Goal: Task Accomplishment & Management: Complete application form

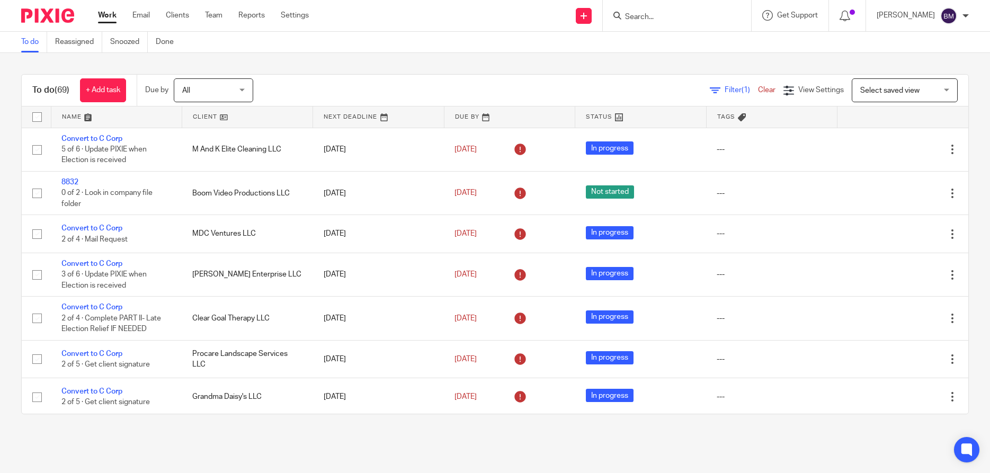
click at [667, 13] on input "Search" at bounding box center [671, 18] width 95 height 10
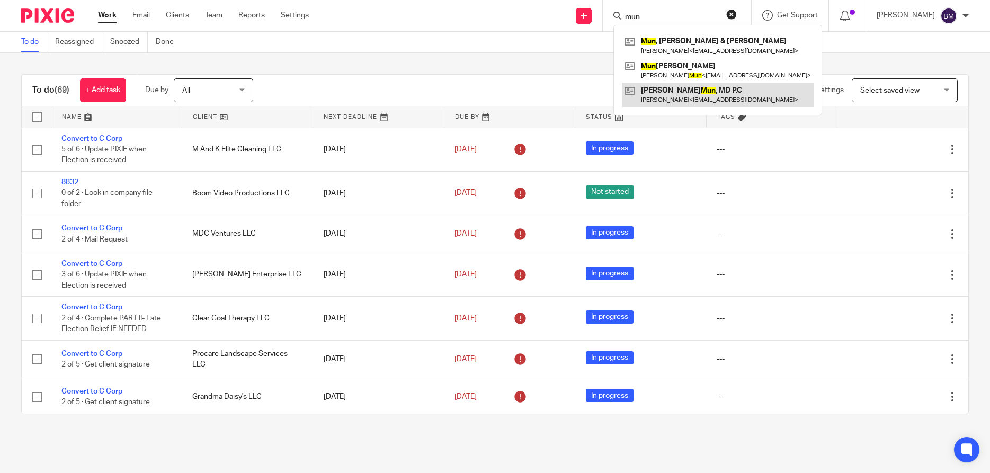
type input "mun"
click at [682, 93] on link at bounding box center [718, 95] width 192 height 24
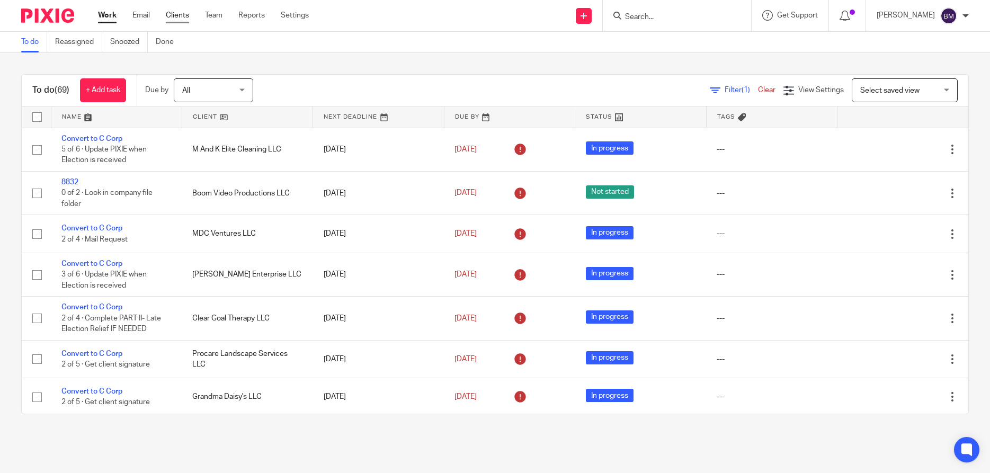
drag, startPoint x: 175, startPoint y: 15, endPoint x: 185, endPoint y: 4, distance: 15.8
click at [175, 15] on link "Clients" at bounding box center [177, 15] width 23 height 11
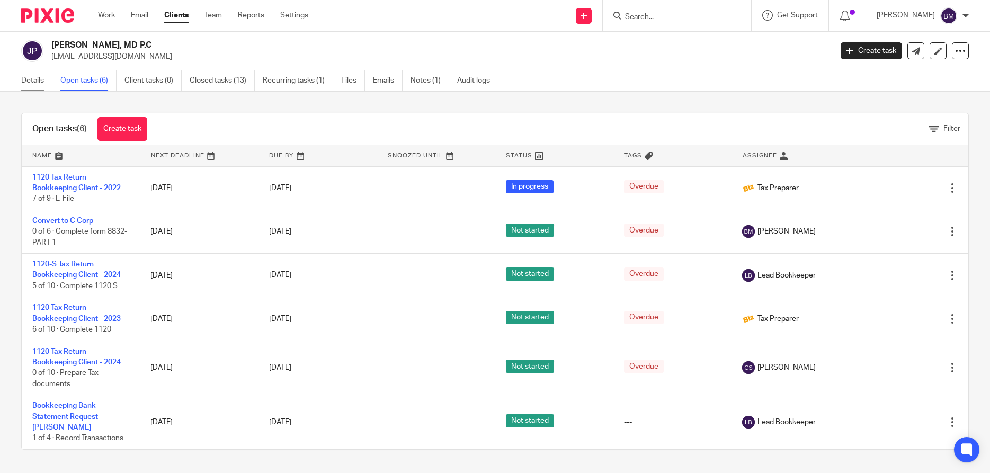
click at [38, 76] on link "Details" at bounding box center [36, 80] width 31 height 21
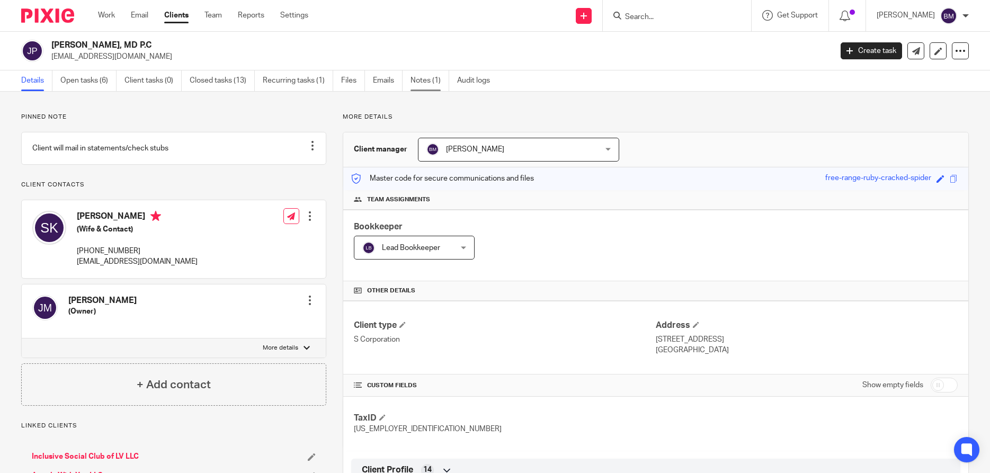
click at [415, 83] on link "Notes (1)" at bounding box center [430, 80] width 39 height 21
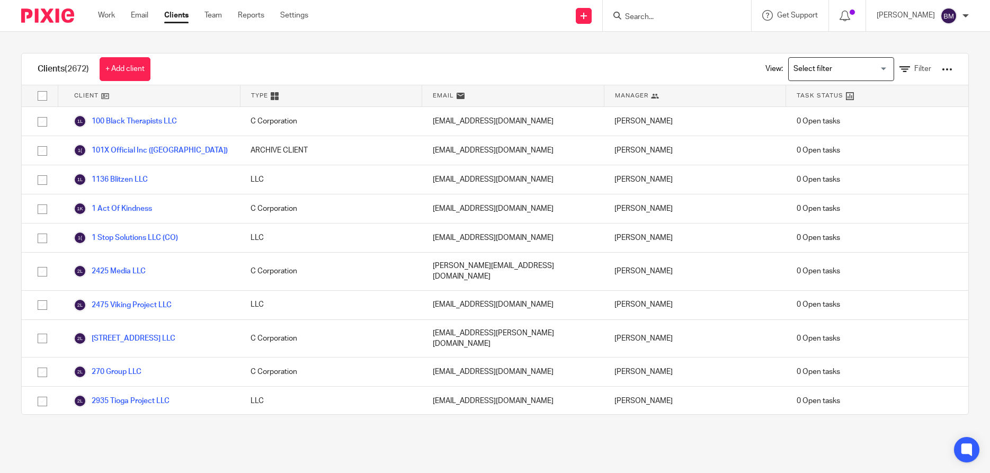
click at [657, 15] on input "Search" at bounding box center [671, 18] width 95 height 10
type input "c"
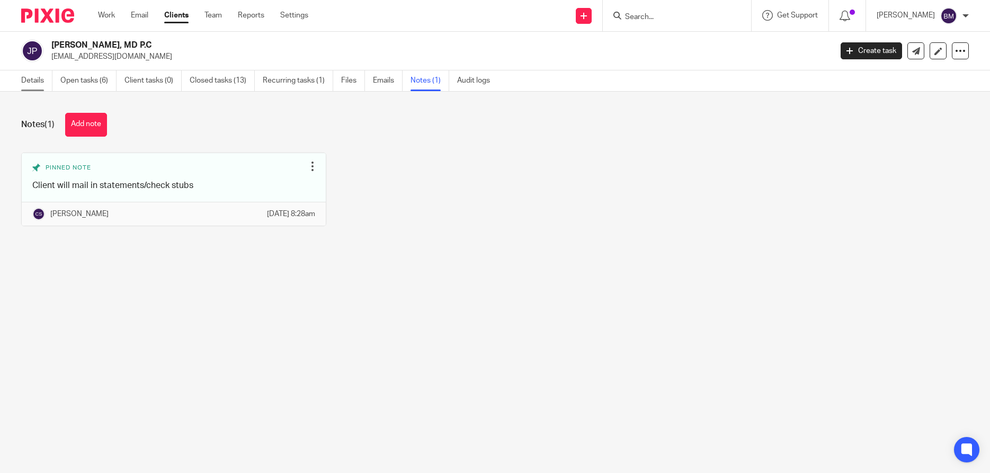
click at [24, 82] on link "Details" at bounding box center [36, 80] width 31 height 21
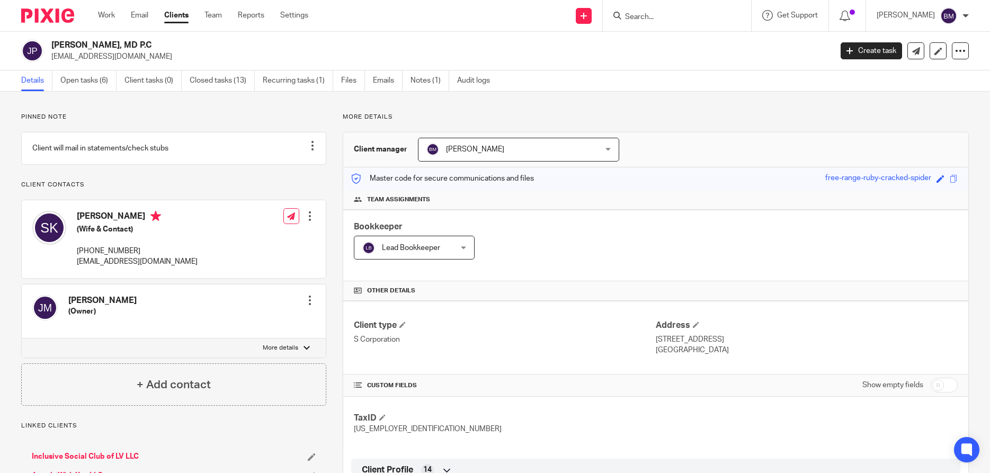
click at [181, 17] on link "Clients" at bounding box center [176, 15] width 24 height 11
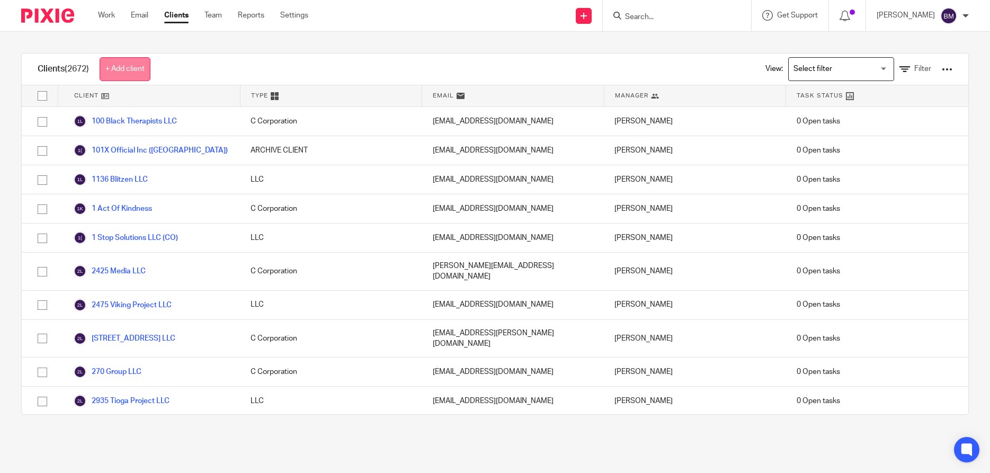
click at [132, 70] on link "+ Add client" at bounding box center [125, 69] width 51 height 24
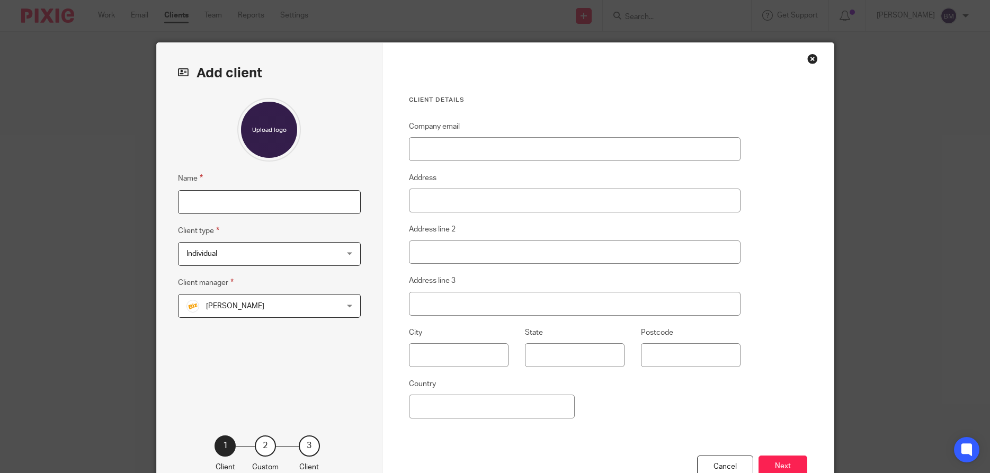
click at [211, 205] on input "Name" at bounding box center [269, 202] width 183 height 24
paste input "4-6-3 Premier Sports (NP)"
type input "4-6-3 Premier Sports (NP)"
click at [351, 257] on div "Individual Individual" at bounding box center [269, 254] width 183 height 24
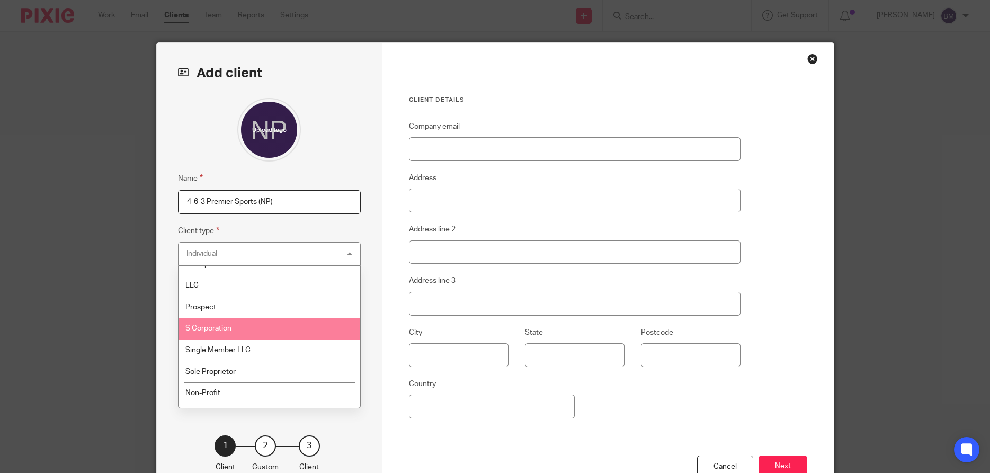
scroll to position [51, 0]
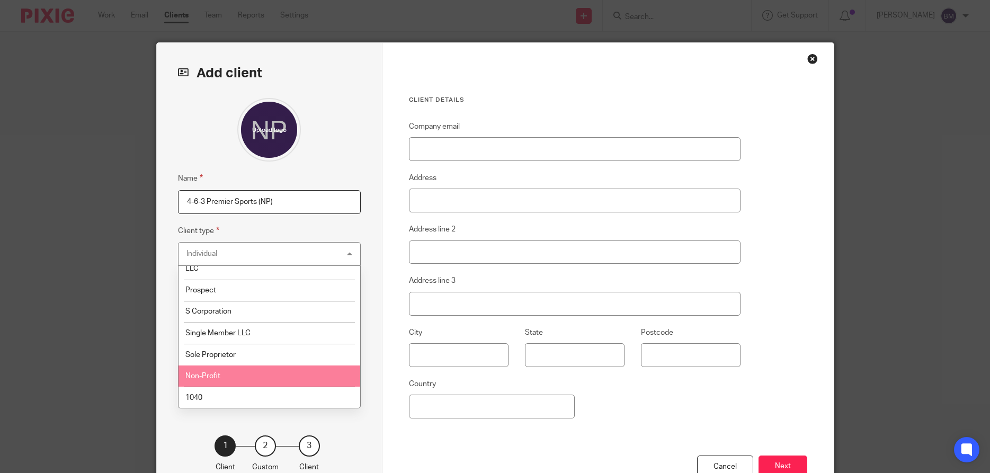
click at [270, 375] on li "Non-Profit" at bounding box center [270, 377] width 182 height 22
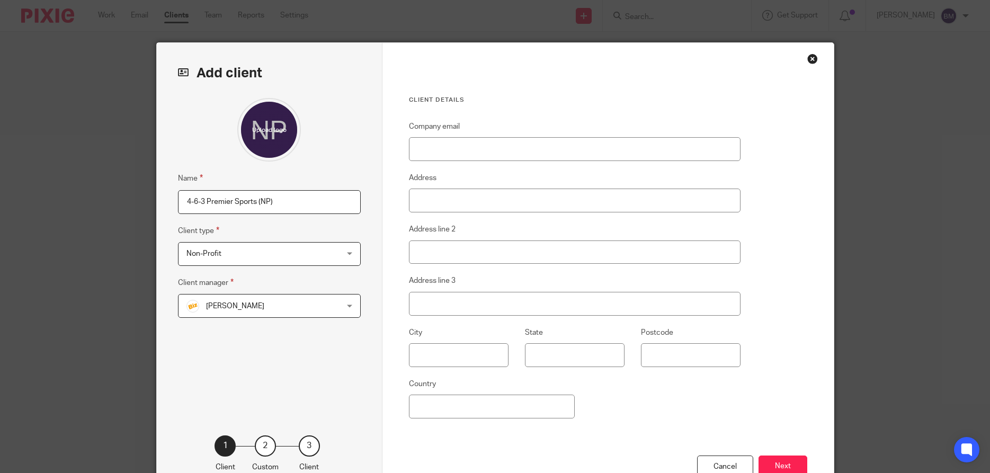
click at [356, 308] on div "[PERSON_NAME] [PERSON_NAME]" at bounding box center [269, 306] width 183 height 24
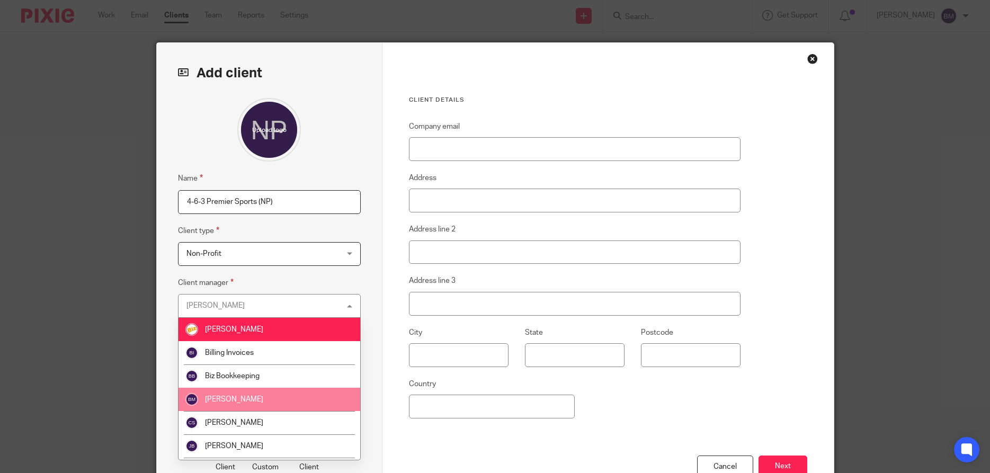
click at [224, 398] on span "[PERSON_NAME]" at bounding box center [234, 399] width 58 height 7
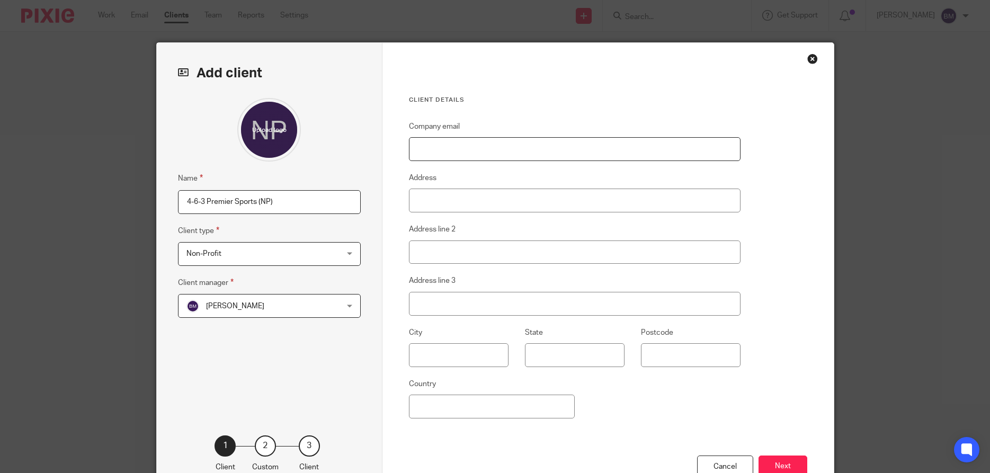
click at [446, 153] on input "Company email" at bounding box center [575, 149] width 332 height 24
paste input "[EMAIL_ADDRESS][DOMAIN_NAME]"
type input "[EMAIL_ADDRESS][DOMAIN_NAME]"
click at [416, 206] on input "Address" at bounding box center [575, 201] width 332 height 24
paste input "[STREET_ADDRESS]"
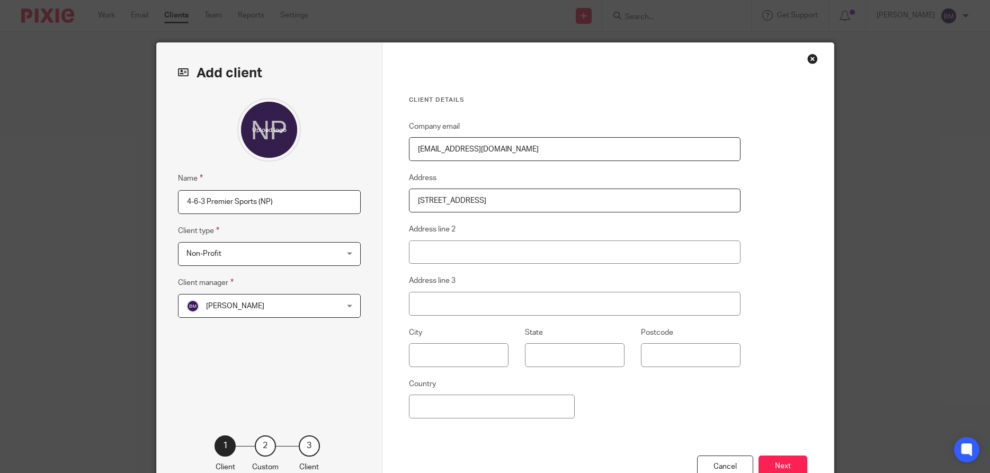
type input "[STREET_ADDRESS]"
click at [436, 362] on input "text" at bounding box center [459, 355] width 100 height 24
paste input "N Las Vegas"
type input "N Las Vegas"
click at [549, 359] on input "State" at bounding box center [575, 355] width 100 height 24
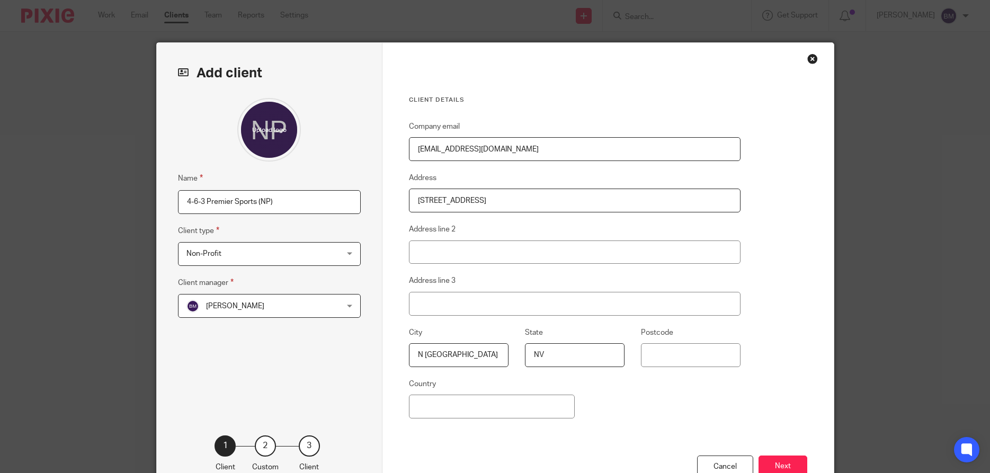
type input "NV"
click at [666, 357] on input "Postcode" at bounding box center [691, 355] width 100 height 24
paste input "89031"
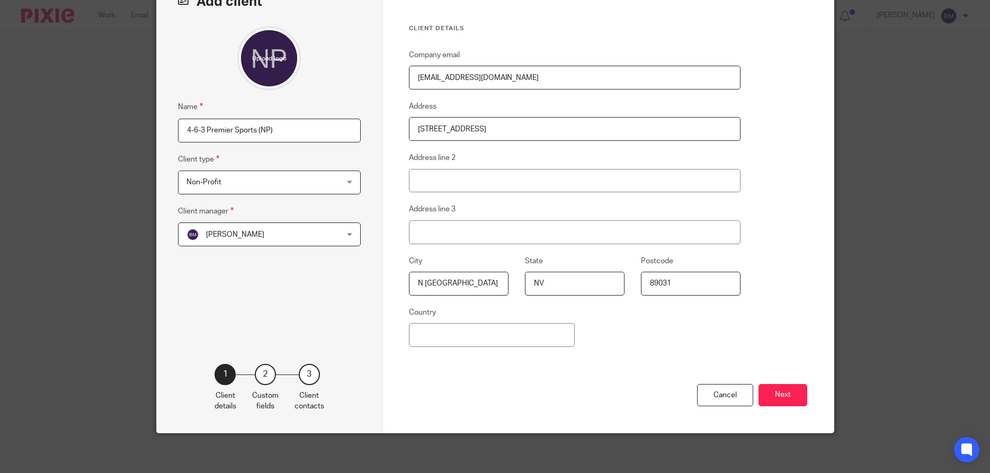
scroll to position [76, 0]
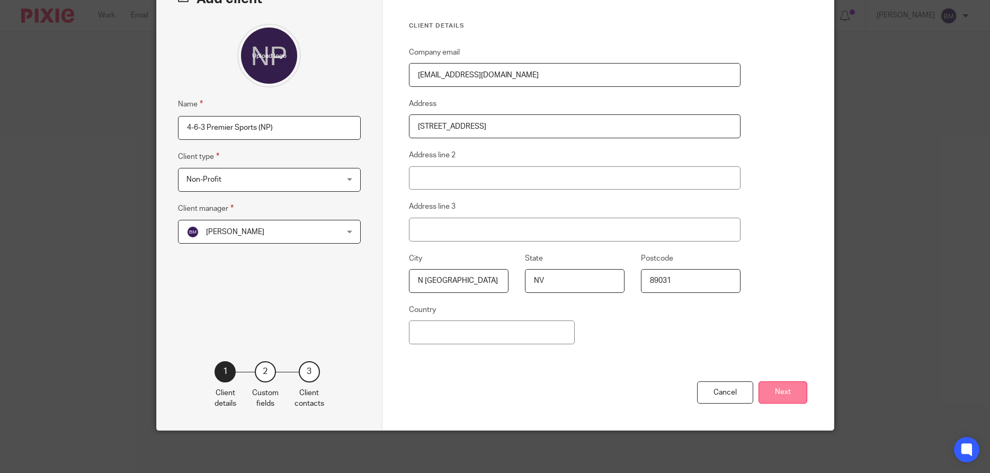
type input "89031"
click at [786, 394] on button "Next" at bounding box center [783, 392] width 49 height 23
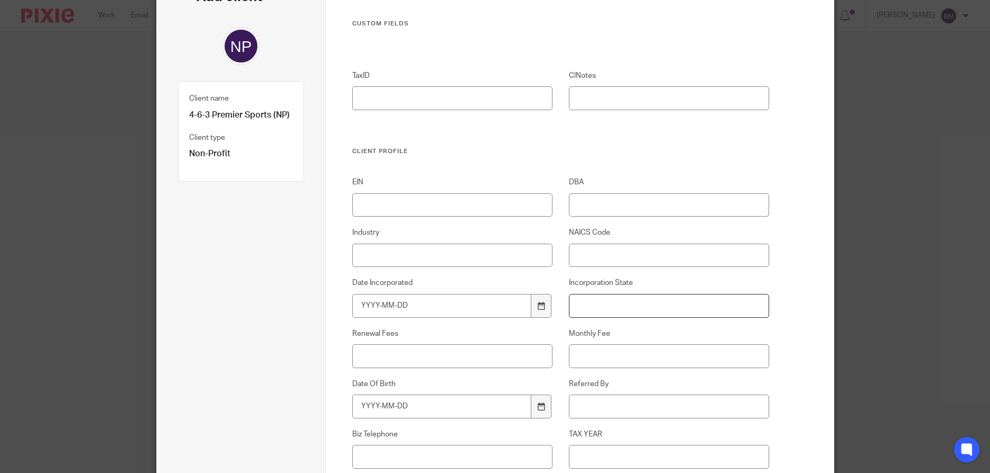
click at [591, 304] on input "Incorporation State" at bounding box center [669, 306] width 200 height 24
type input "NV"
click at [362, 360] on input "Renewal Fees" at bounding box center [452, 356] width 200 height 24
type input "$250"
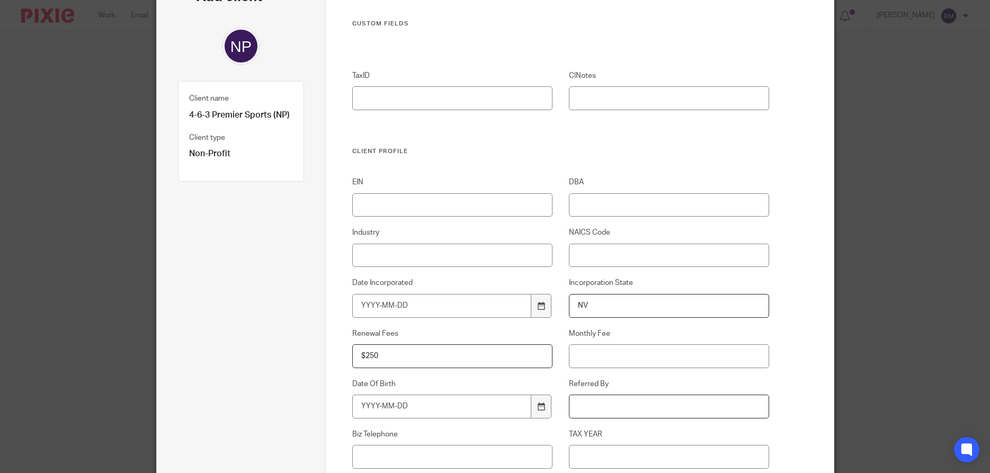
click at [619, 407] on input "Referred By" at bounding box center [669, 407] width 200 height 24
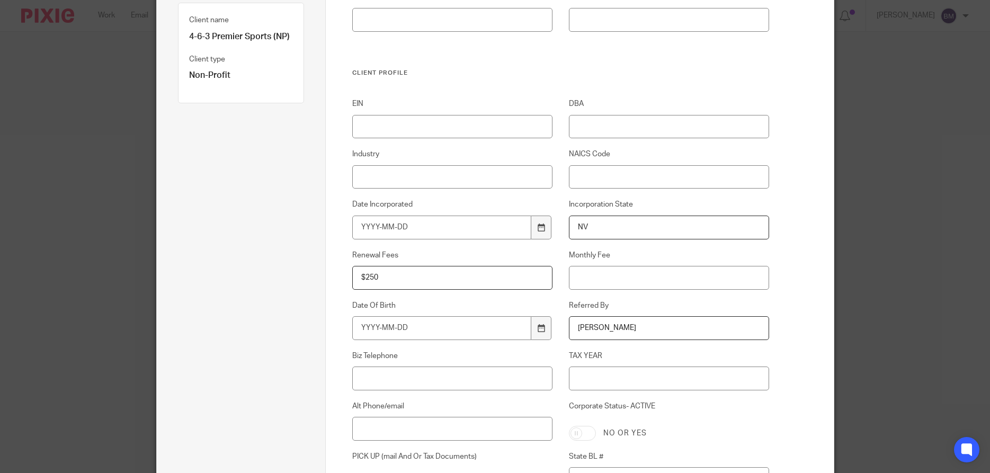
scroll to position [229, 0]
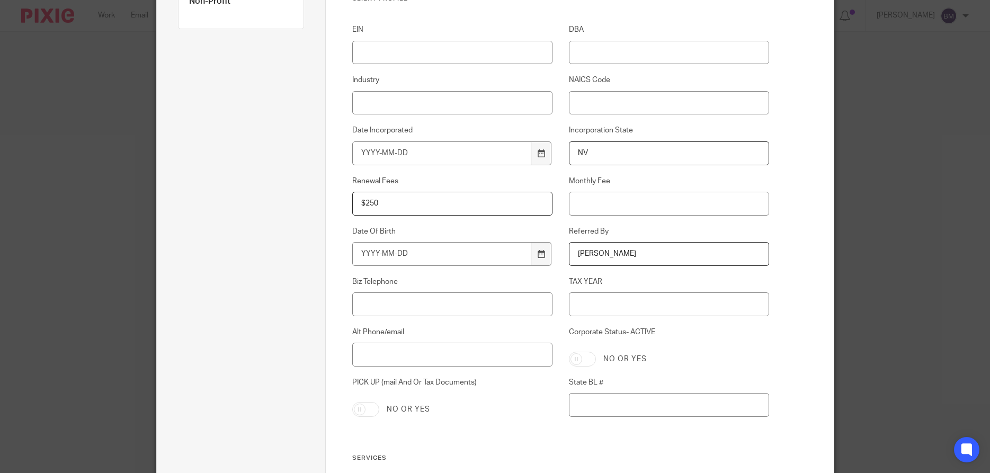
type input "Cheri Montgomery"
click at [590, 356] on input "Corporate Status- ACTIVE" at bounding box center [582, 359] width 27 height 15
checkbox input "true"
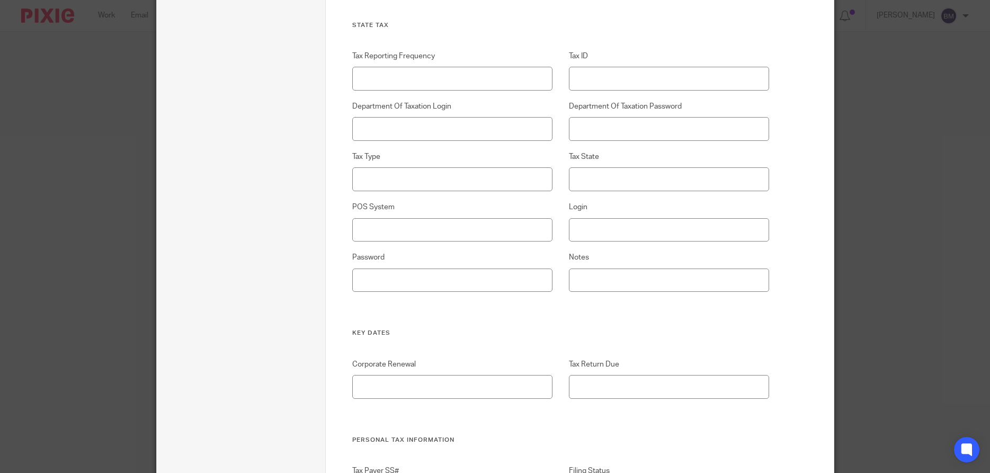
scroll to position [2110, 0]
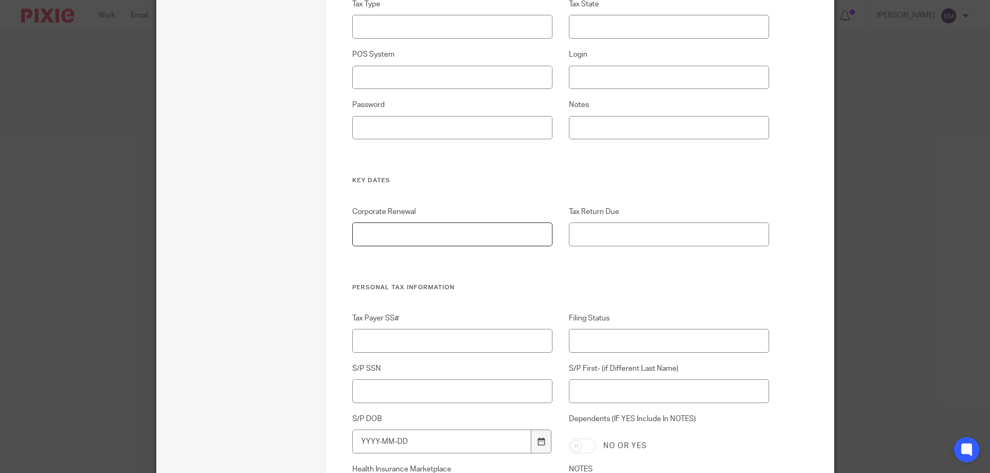
click at [411, 234] on input "Corporate Renewal" at bounding box center [452, 234] width 200 height 24
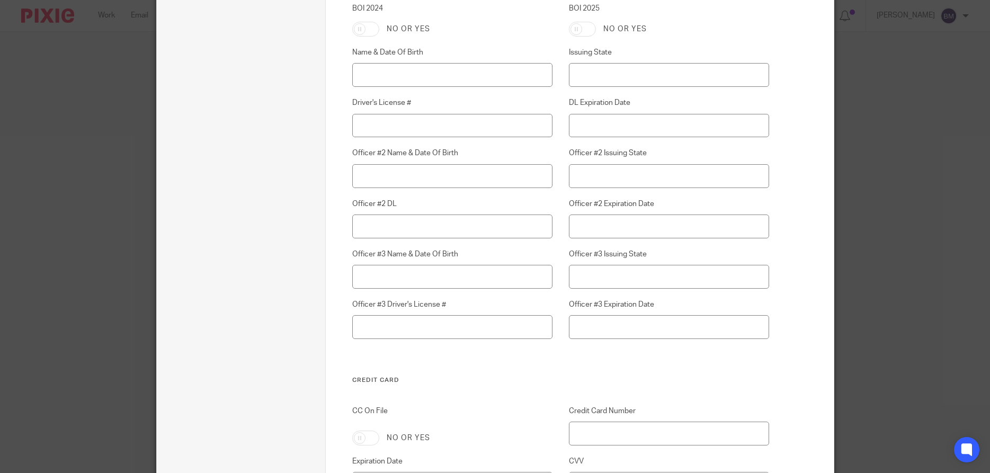
scroll to position [2975, 0]
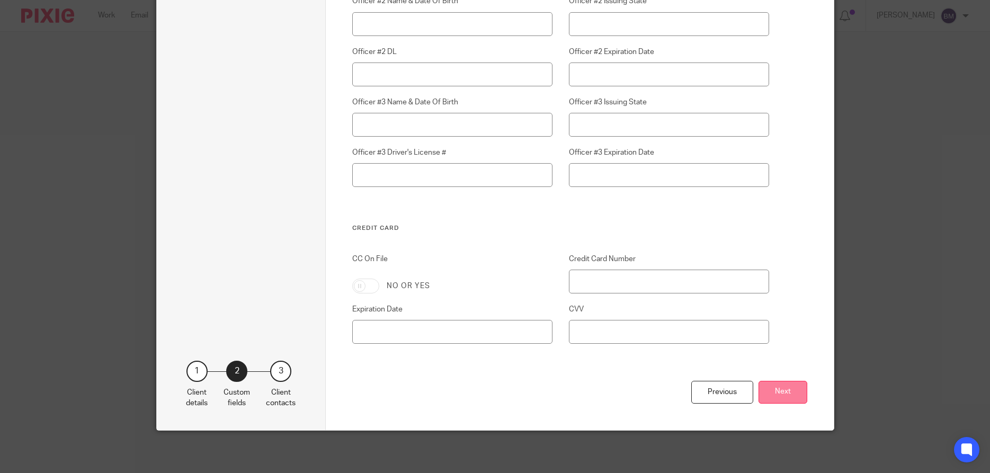
type input "September"
click at [780, 395] on button "Next" at bounding box center [783, 392] width 49 height 23
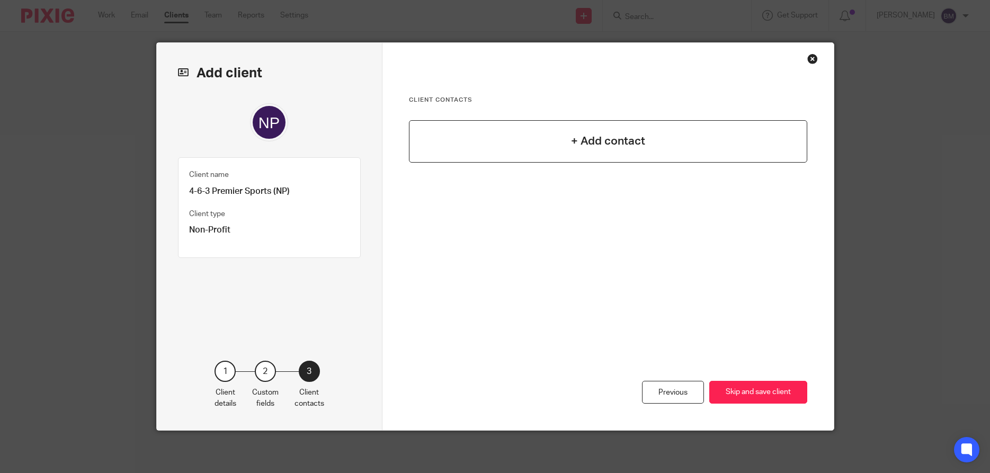
click at [602, 141] on h4 "+ Add contact" at bounding box center [608, 141] width 74 height 16
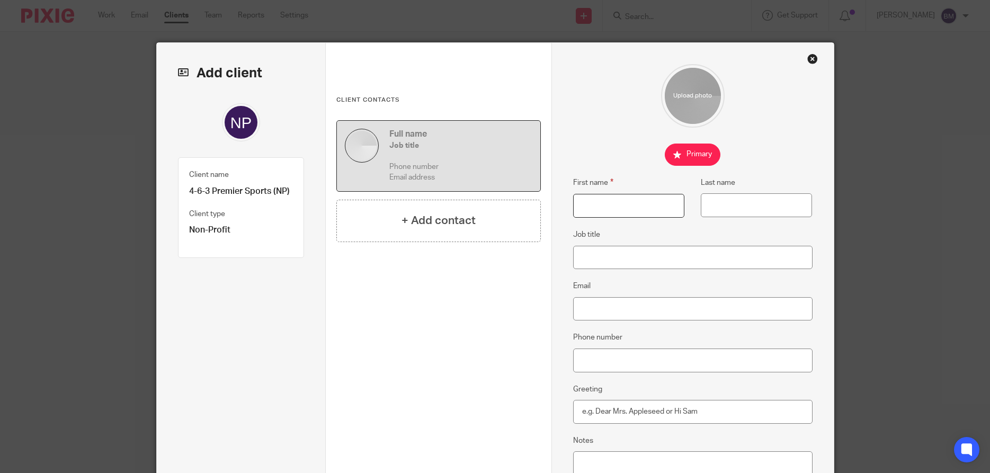
click at [592, 203] on input "First name" at bounding box center [628, 206] width 111 height 24
type input "Krystal"
type input "Connally"
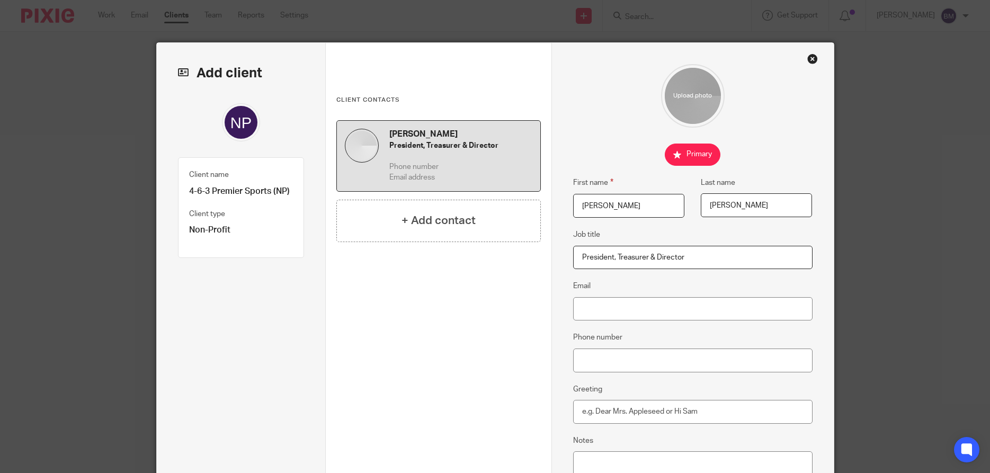
type input "President, Treasurer & Director"
click at [588, 313] on input "Email" at bounding box center [692, 309] width 239 height 24
paste input "[EMAIL_ADDRESS][DOMAIN_NAME]"
type input "[EMAIL_ADDRESS][DOMAIN_NAME]"
click at [592, 362] on input "Phone number" at bounding box center [692, 361] width 239 height 24
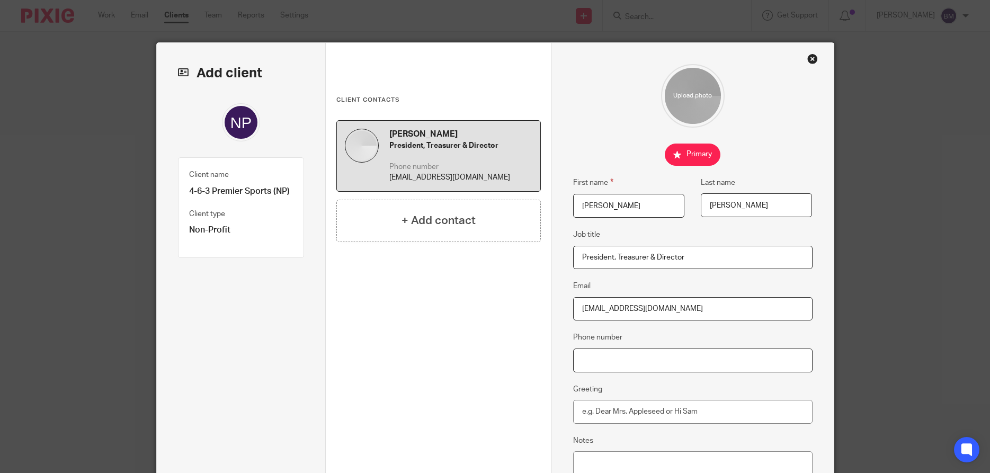
paste input "[PHONE_NUMBER]"
type input "[PHONE_NUMBER]"
click at [589, 411] on input "Greeting" at bounding box center [692, 412] width 239 height 24
type input "Hello Krystal,"
drag, startPoint x: 692, startPoint y: 308, endPoint x: 519, endPoint y: 319, distance: 173.6
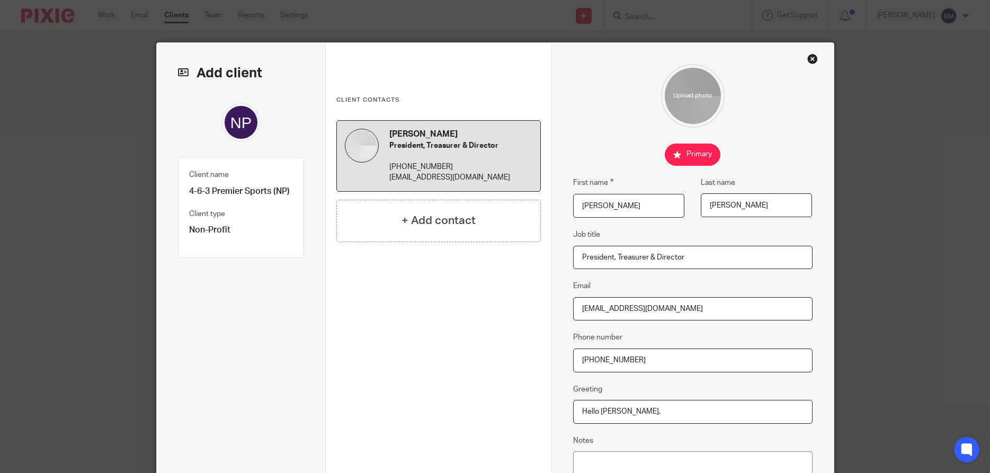
click at [573, 319] on input "[EMAIL_ADDRESS][DOMAIN_NAME]" at bounding box center [692, 309] width 239 height 24
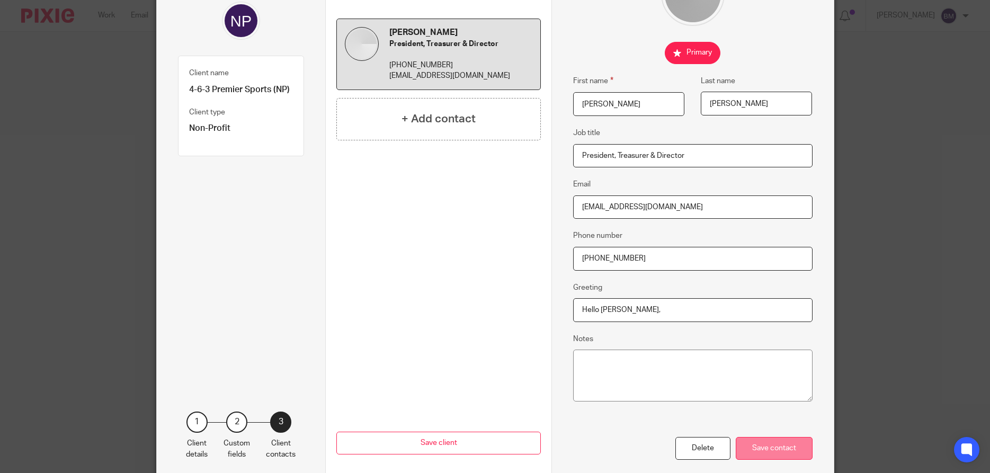
click at [776, 449] on div "Save contact" at bounding box center [774, 448] width 77 height 23
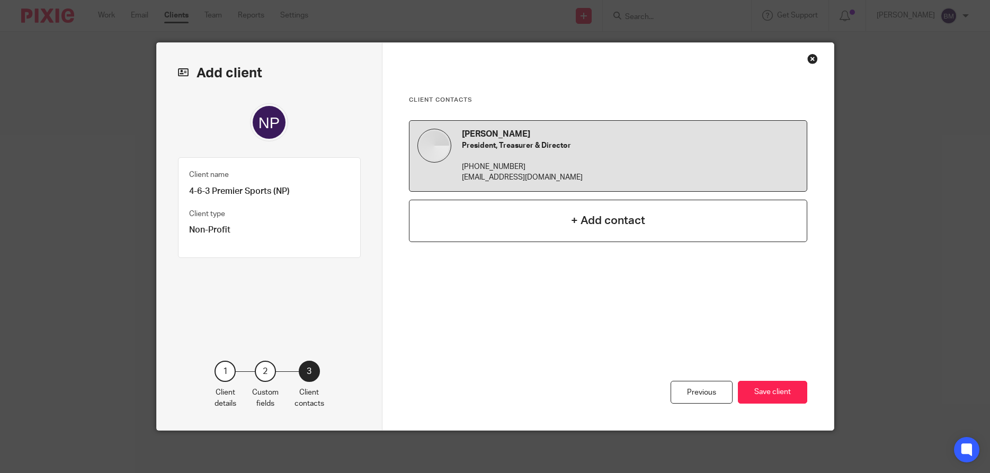
click at [611, 224] on h4 "+ Add contact" at bounding box center [608, 220] width 74 height 16
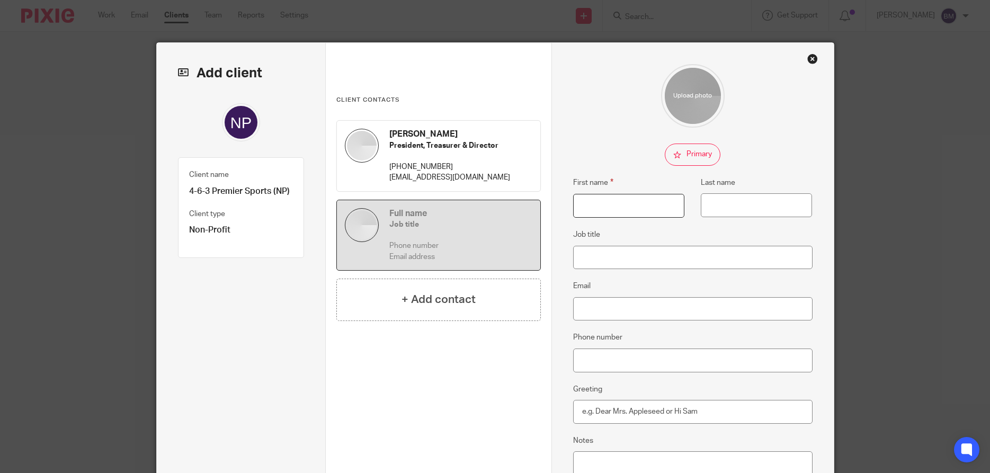
click at [598, 208] on input "First name" at bounding box center [628, 206] width 111 height 24
type input "Chad"
type input "Connally"
type input "Secretary & Director"
click at [585, 318] on input "Email" at bounding box center [692, 309] width 239 height 24
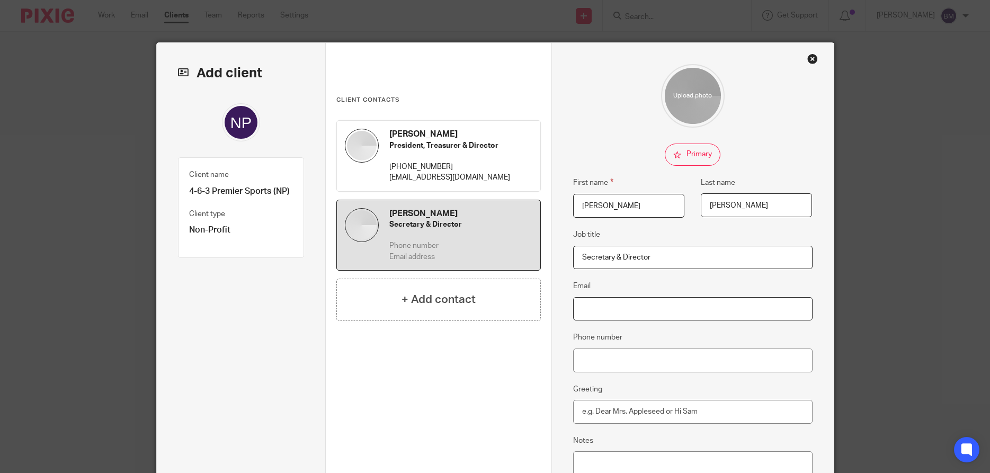
paste input "[EMAIL_ADDRESS][DOMAIN_NAME]"
type input "[EMAIL_ADDRESS][DOMAIN_NAME]"
click at [605, 357] on input "Phone number" at bounding box center [692, 361] width 239 height 24
paste input "[PHONE_NUMBER]"
type input "[PHONE_NUMBER]"
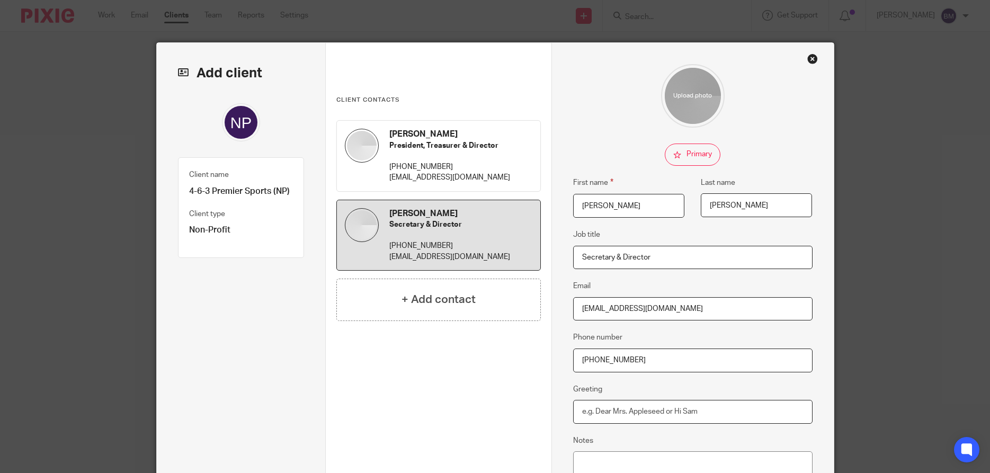
click at [593, 415] on input "Greeting" at bounding box center [692, 412] width 239 height 24
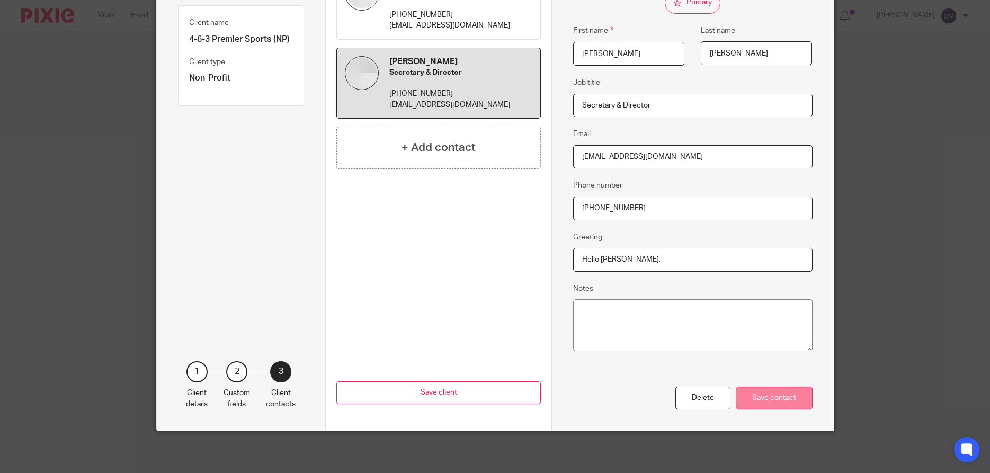
type input "Hello Chad,"
click at [775, 400] on div "Save contact" at bounding box center [774, 398] width 77 height 23
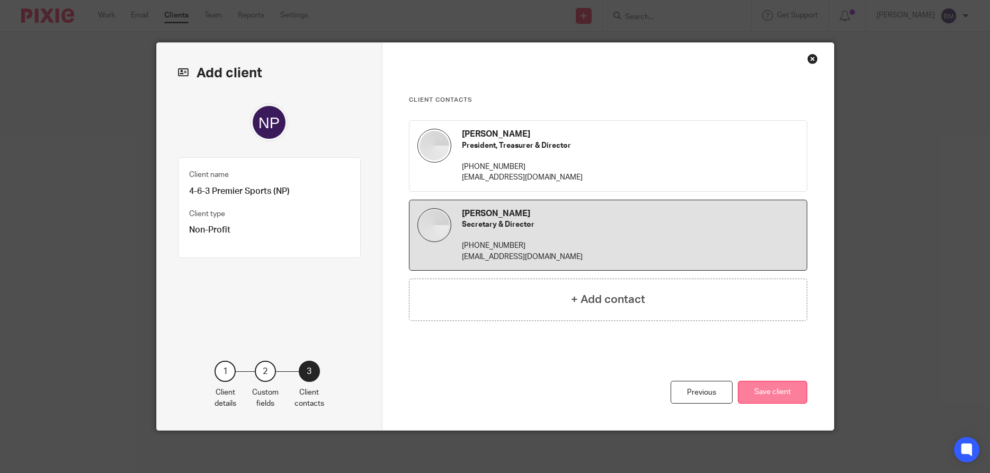
click at [772, 399] on button "Save client" at bounding box center [772, 392] width 69 height 23
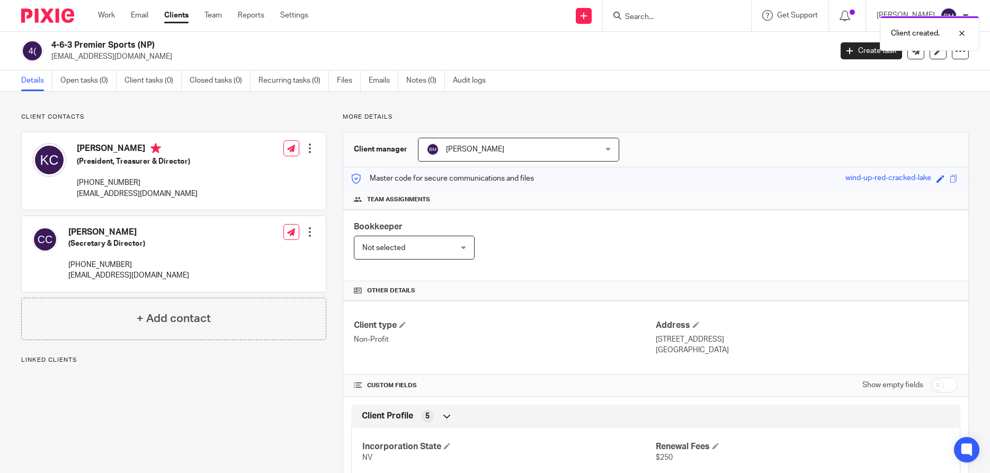
click at [945, 390] on input "checkbox" at bounding box center [944, 385] width 27 height 15
checkbox input "true"
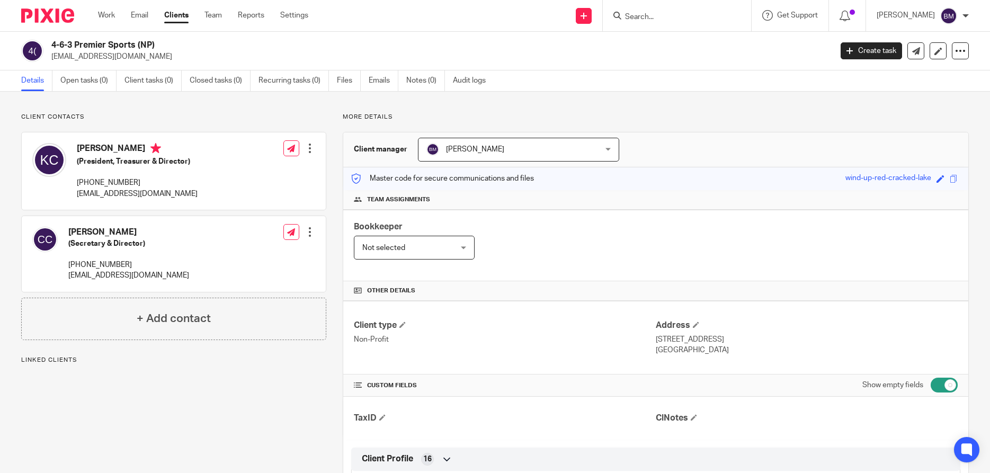
click at [307, 150] on div at bounding box center [310, 148] width 11 height 11
click at [236, 172] on link "Edit contact" at bounding box center [262, 171] width 101 height 15
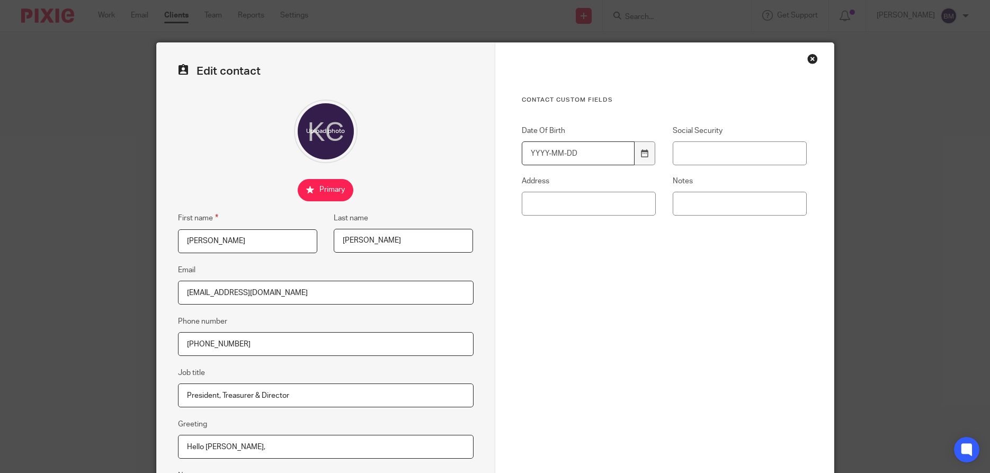
click at [540, 157] on input "Date Of Birth" at bounding box center [578, 153] width 113 height 24
type input "1987-11-23"
click at [690, 152] on input "Social Security" at bounding box center [740, 153] width 135 height 24
type input "530-31-0173"
click at [691, 322] on div "Contact Custom fields Date Of Birth 1987-11-23 Social Security 530-31-0173 Addr…" at bounding box center [665, 231] width 286 height 271
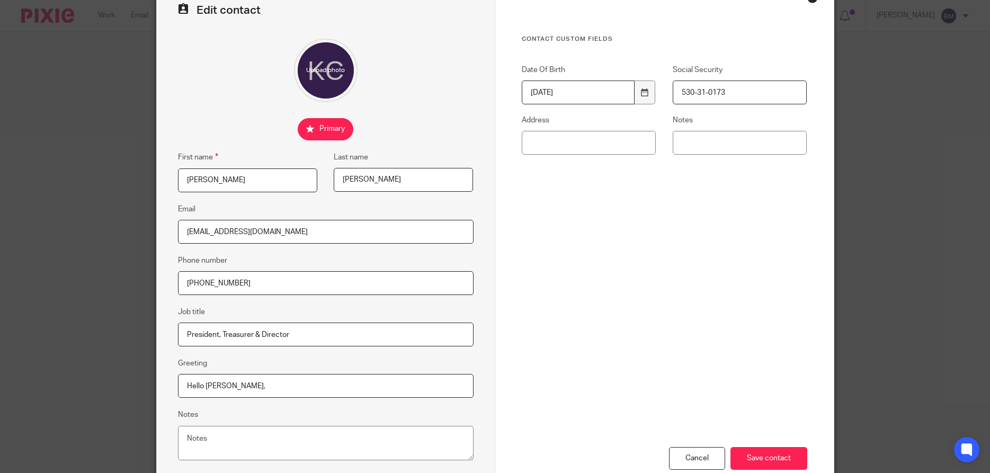
scroll to position [127, 0]
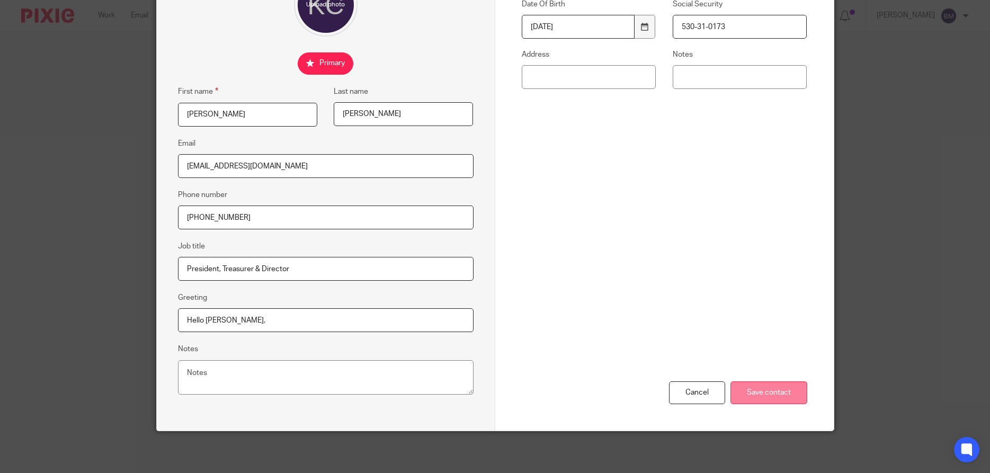
click at [765, 390] on input "Save contact" at bounding box center [769, 392] width 77 height 23
click at [776, 395] on input "Save contact" at bounding box center [769, 392] width 77 height 23
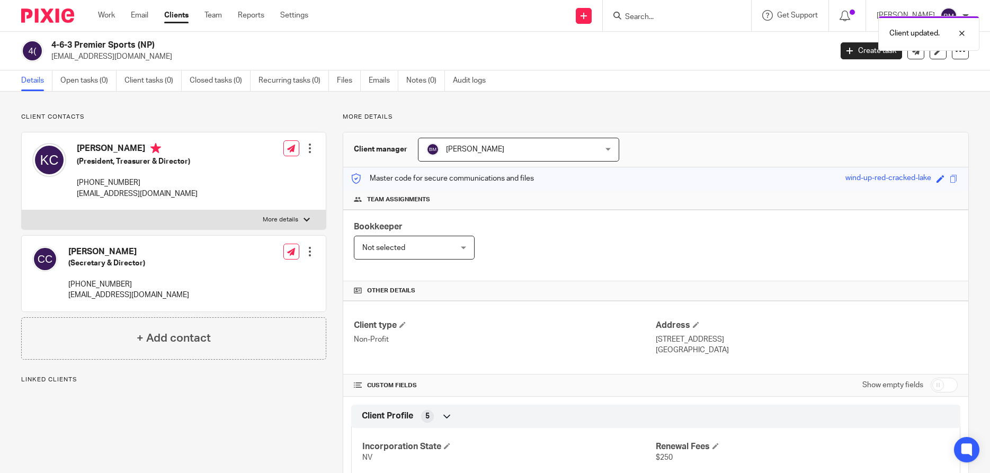
click at [945, 388] on input "checkbox" at bounding box center [944, 385] width 27 height 15
checkbox input "true"
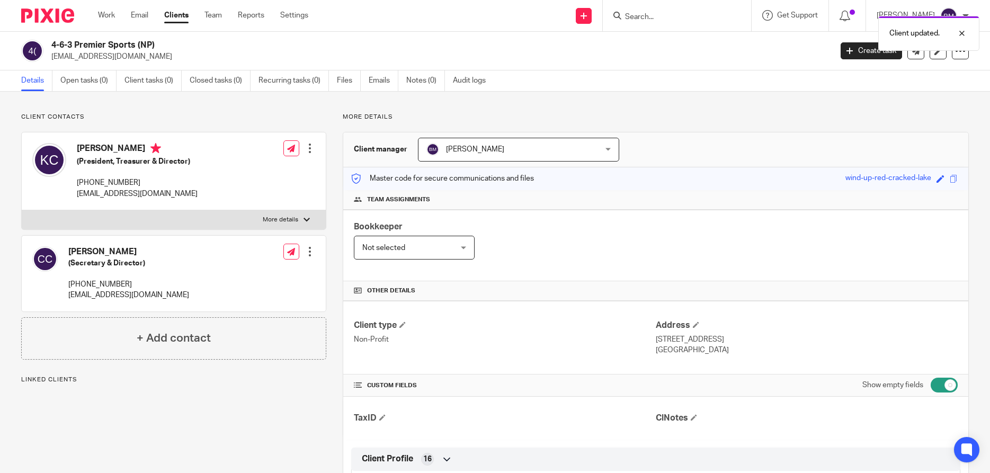
click at [306, 217] on label "More details" at bounding box center [174, 219] width 304 height 19
click at [22, 210] on input "More details" at bounding box center [21, 210] width 1 height 1
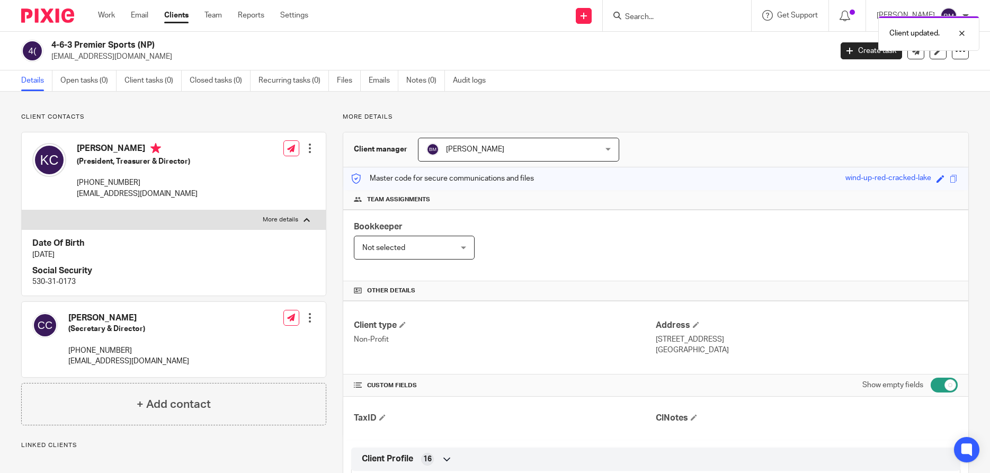
click at [306, 217] on label "More details" at bounding box center [174, 219] width 304 height 19
click at [22, 210] on input "More details" at bounding box center [21, 210] width 1 height 1
checkbox input "false"
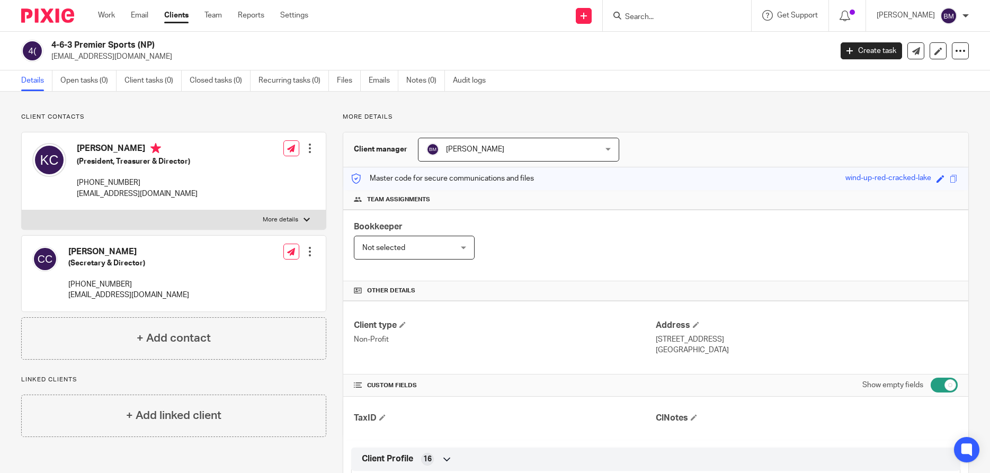
click at [308, 149] on div at bounding box center [310, 148] width 11 height 11
click at [244, 171] on link "Edit contact" at bounding box center [262, 171] width 101 height 15
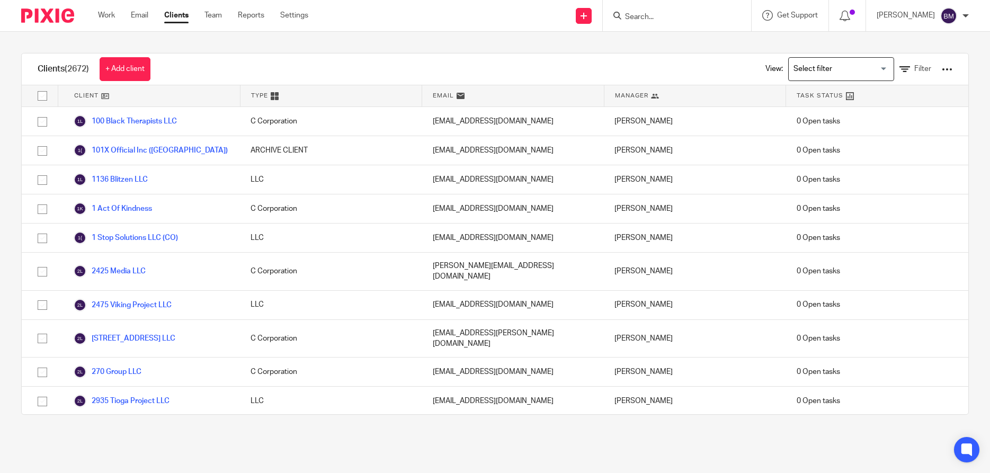
click at [656, 14] on input "Search" at bounding box center [671, 18] width 95 height 10
type input "clear goal"
click at [680, 44] on link at bounding box center [711, 45] width 179 height 24
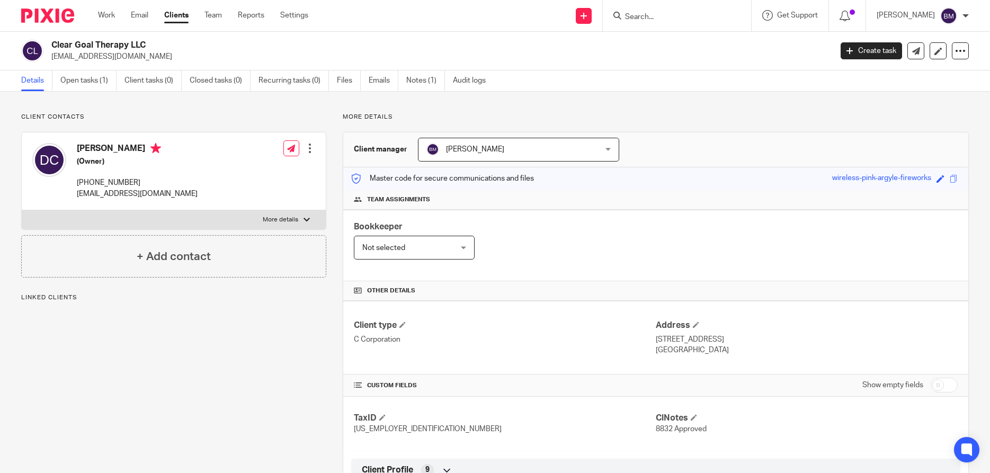
click at [949, 384] on input "checkbox" at bounding box center [944, 385] width 27 height 15
checkbox input "true"
click at [90, 82] on link "Open tasks (1)" at bounding box center [88, 80] width 56 height 21
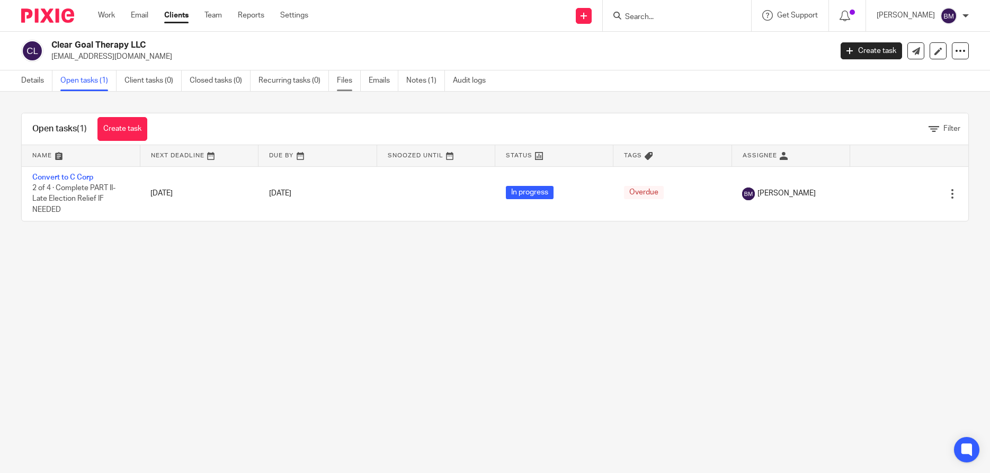
click at [351, 84] on link "Files" at bounding box center [349, 80] width 24 height 21
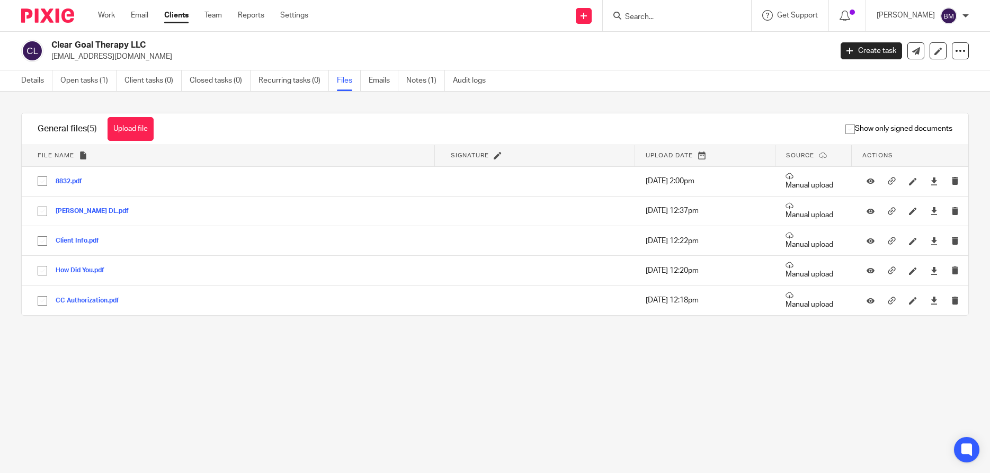
click at [154, 386] on main "Clear Goal Therapy LLC derekcarroll100@gmail.com Create task Export data Merge …" at bounding box center [495, 236] width 990 height 473
click at [90, 86] on link "Open tasks (1)" at bounding box center [88, 80] width 56 height 21
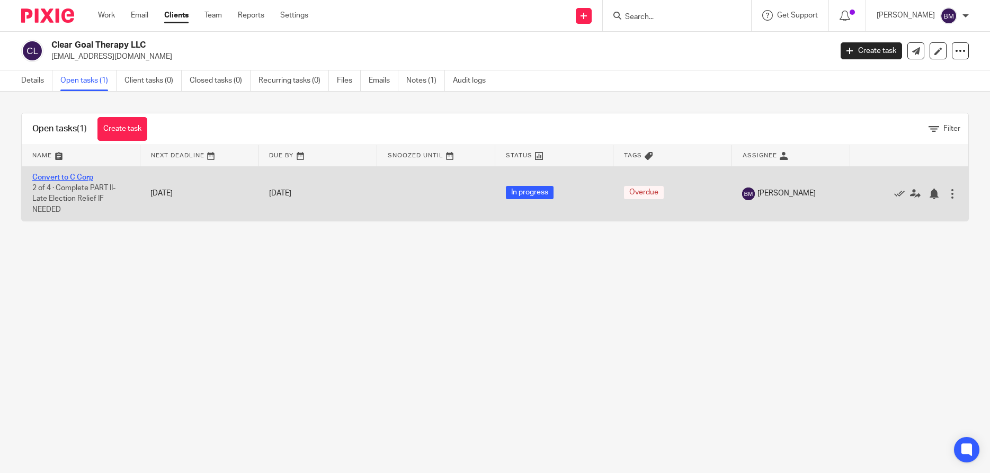
click at [71, 176] on link "Convert to C Corp" at bounding box center [62, 177] width 61 height 7
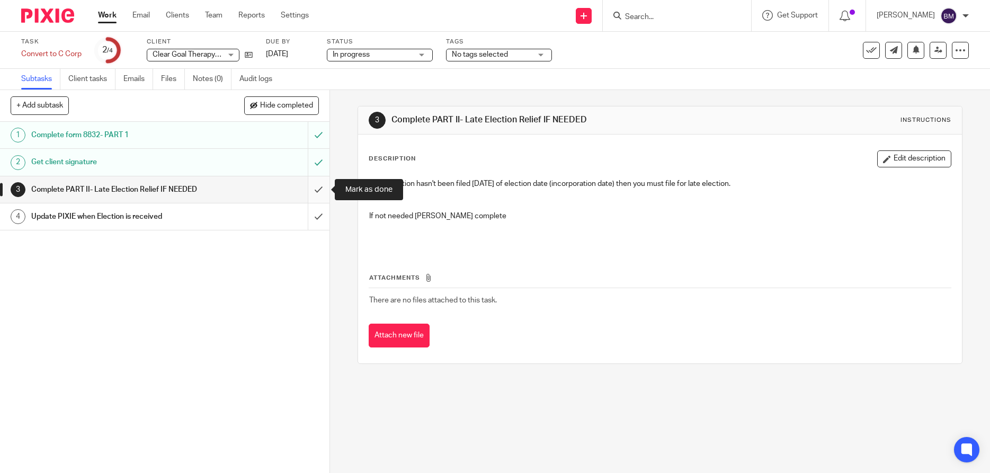
click at [318, 192] on input "submit" at bounding box center [164, 189] width 329 height 26
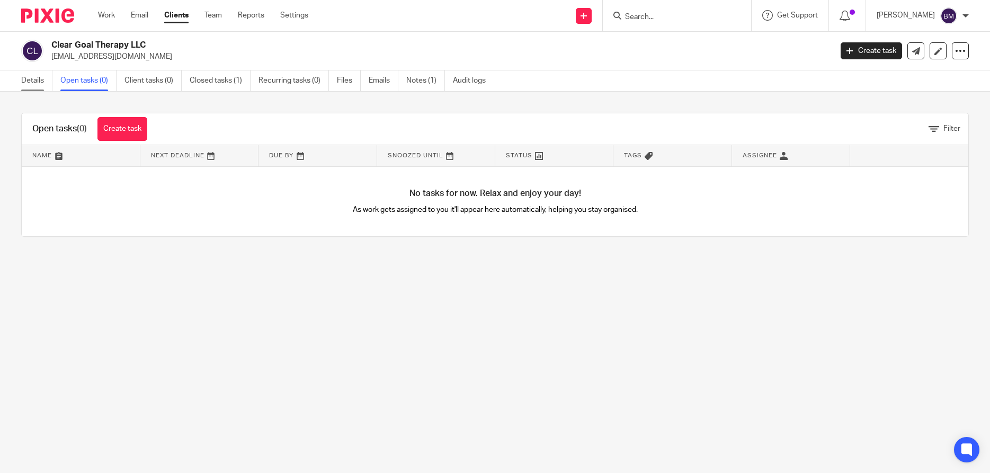
click at [31, 82] on link "Details" at bounding box center [36, 80] width 31 height 21
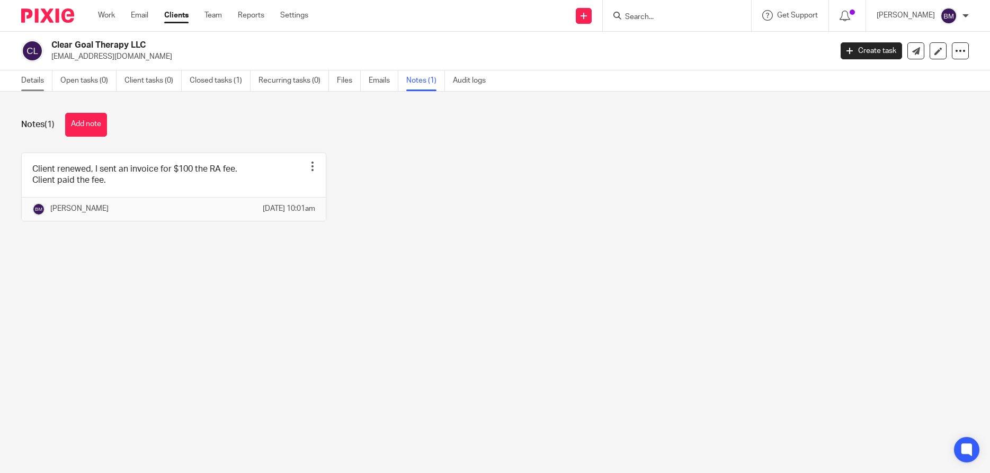
click at [32, 81] on link "Details" at bounding box center [36, 80] width 31 height 21
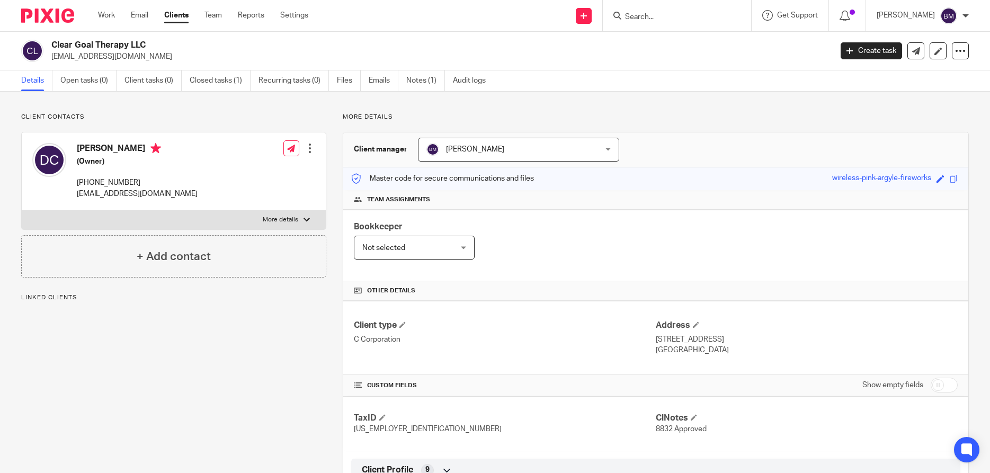
click at [953, 385] on input "checkbox" at bounding box center [944, 385] width 27 height 15
checkbox input "true"
click at [421, 82] on link "Notes (1)" at bounding box center [425, 80] width 39 height 21
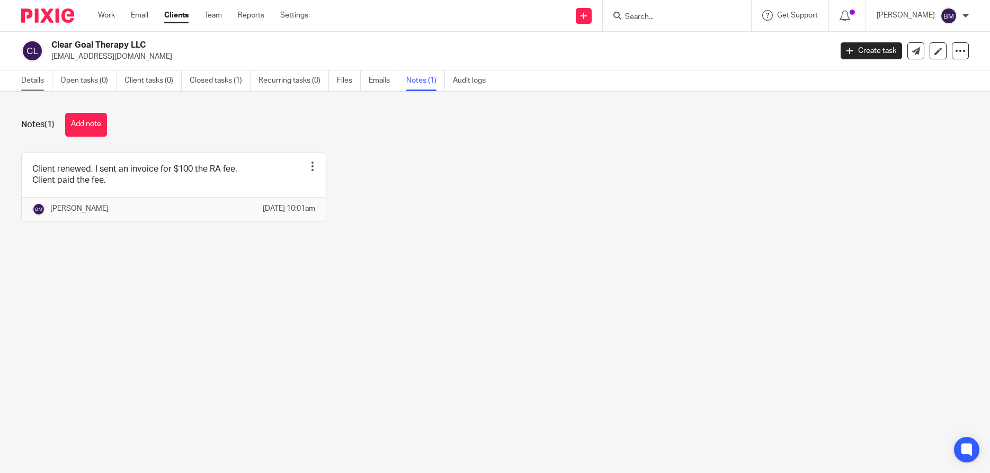
click at [37, 82] on link "Details" at bounding box center [36, 80] width 31 height 21
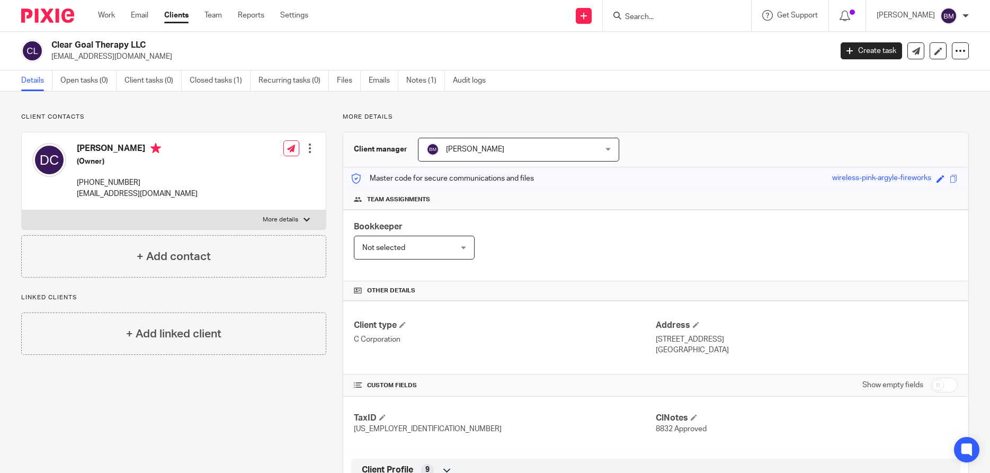
click at [943, 386] on input "checkbox" at bounding box center [944, 385] width 27 height 15
checkbox input "true"
click at [645, 13] on input "Search" at bounding box center [671, 18] width 95 height 10
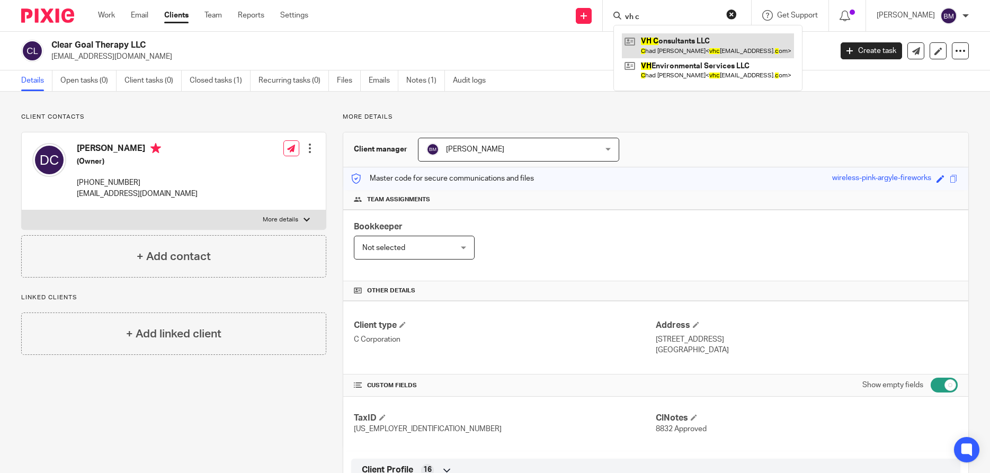
type input "vh c"
click at [671, 42] on link at bounding box center [708, 45] width 172 height 24
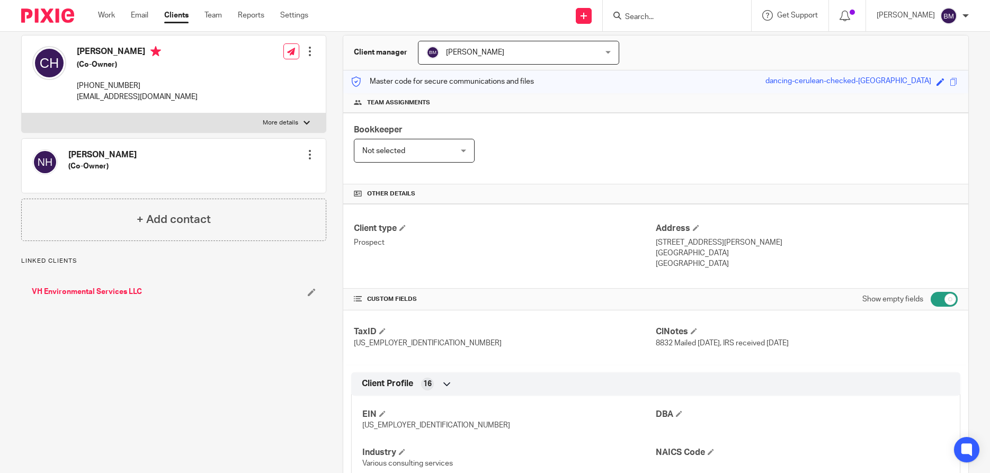
scroll to position [51, 0]
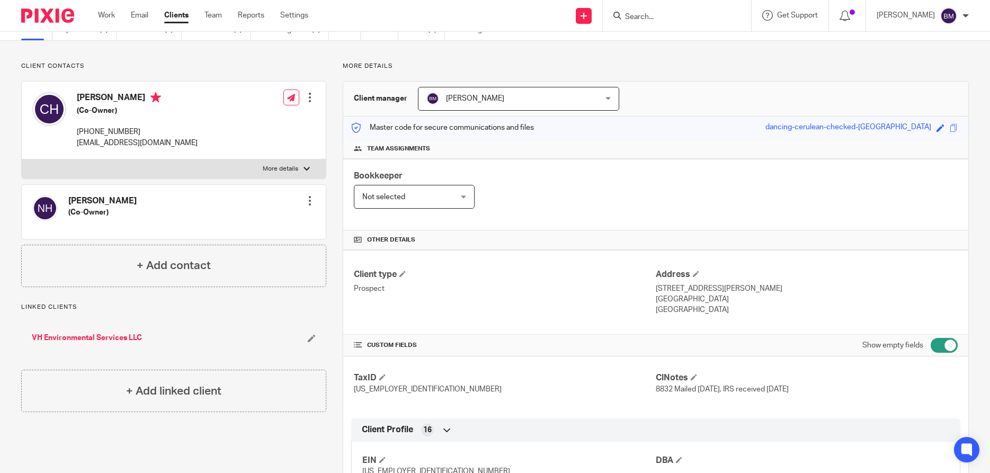
click at [83, 338] on link "VH Environmental Services LLC" at bounding box center [87, 338] width 110 height 11
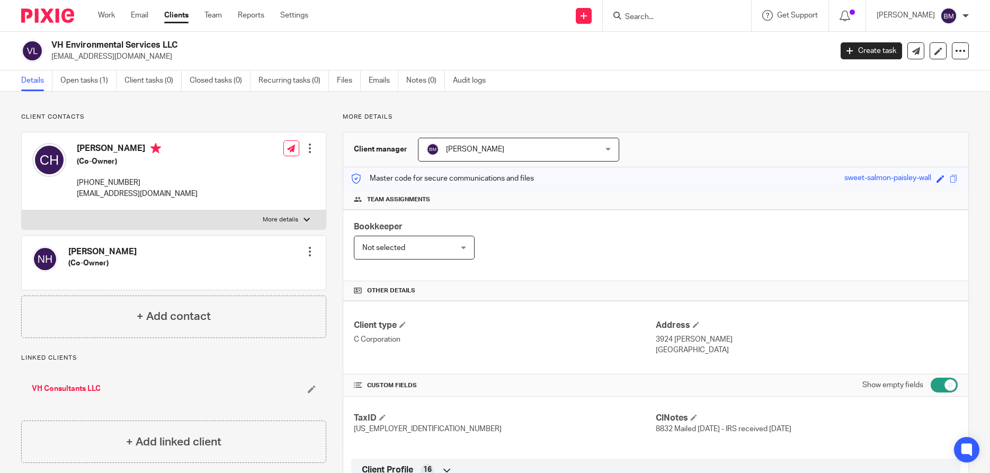
click at [176, 16] on link "Clients" at bounding box center [176, 15] width 24 height 11
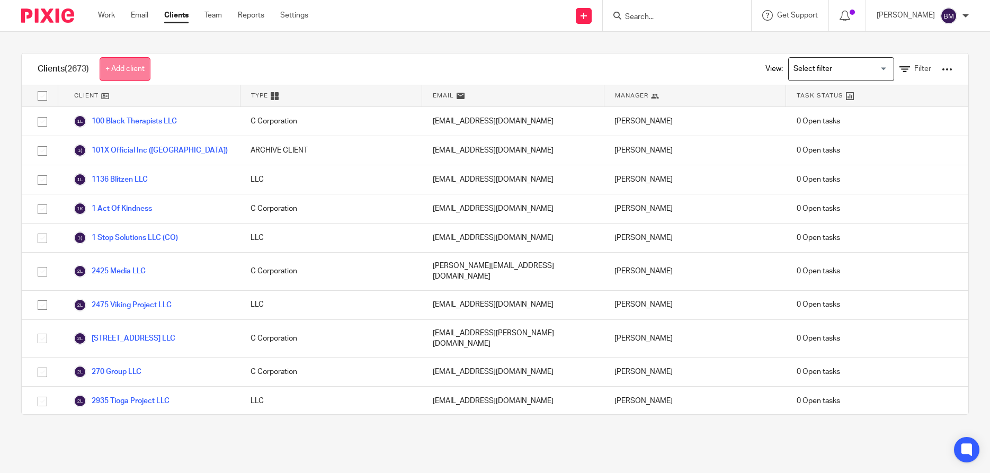
click at [127, 63] on link "+ Add client" at bounding box center [125, 69] width 51 height 24
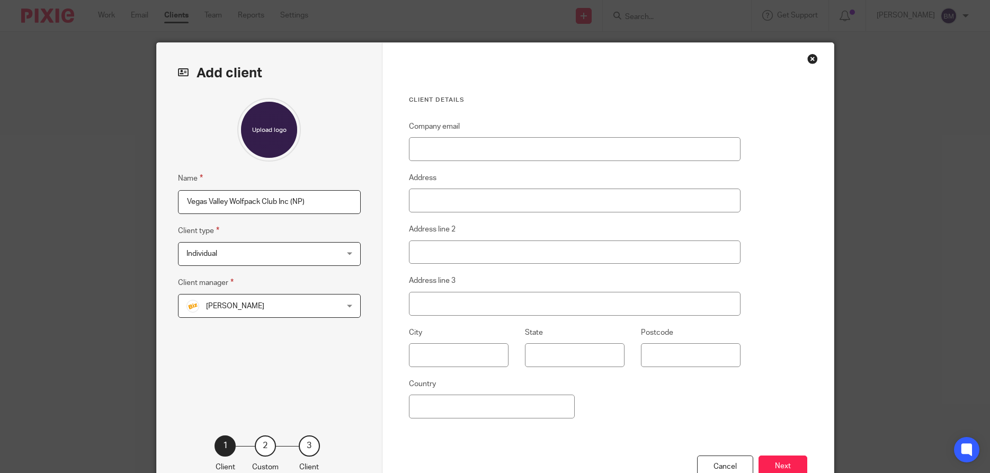
type input "Vegas Valley Wolfpack Club Inc (NP)"
click at [354, 254] on div "Individual Individual" at bounding box center [269, 254] width 183 height 24
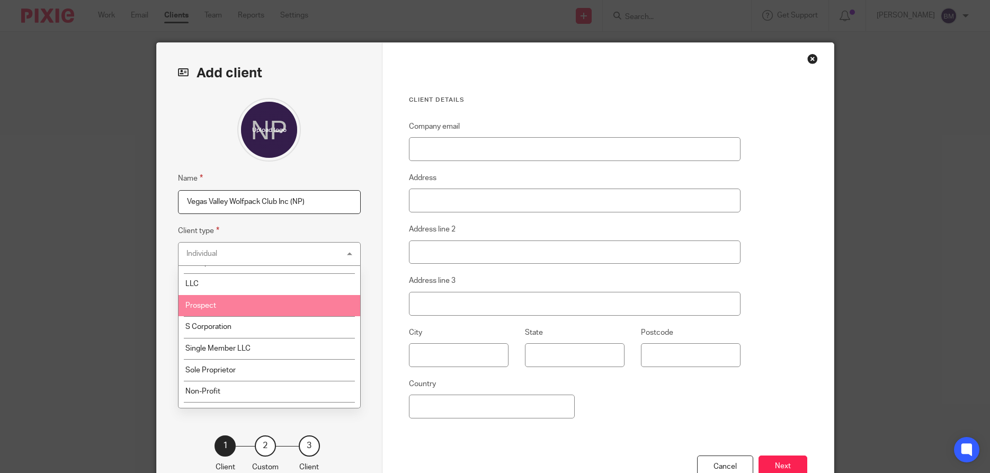
scroll to position [51, 0]
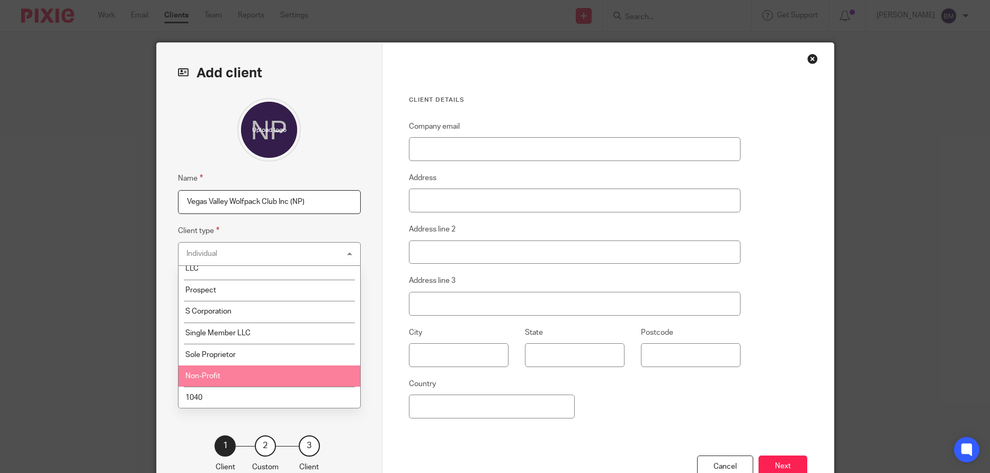
click at [237, 373] on li "Non-Profit" at bounding box center [270, 377] width 182 height 22
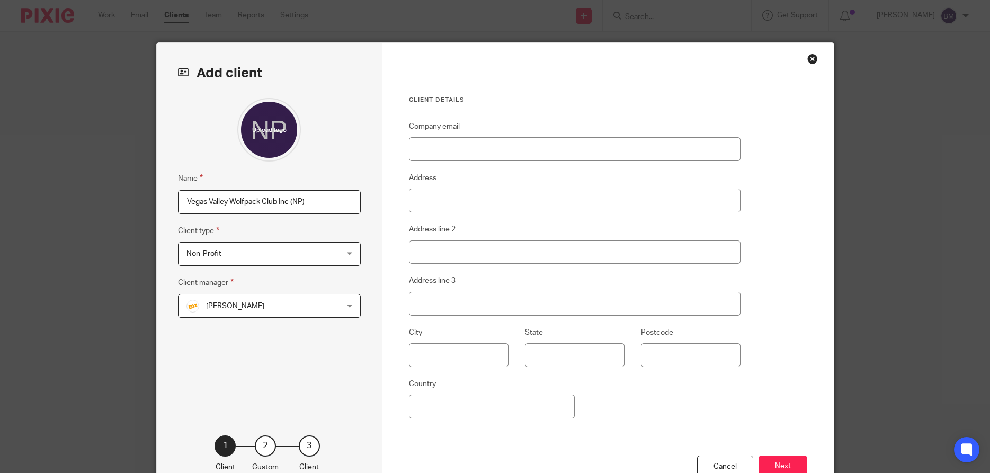
click at [351, 306] on div "Bill Stocker Bill Stocker" at bounding box center [269, 306] width 183 height 24
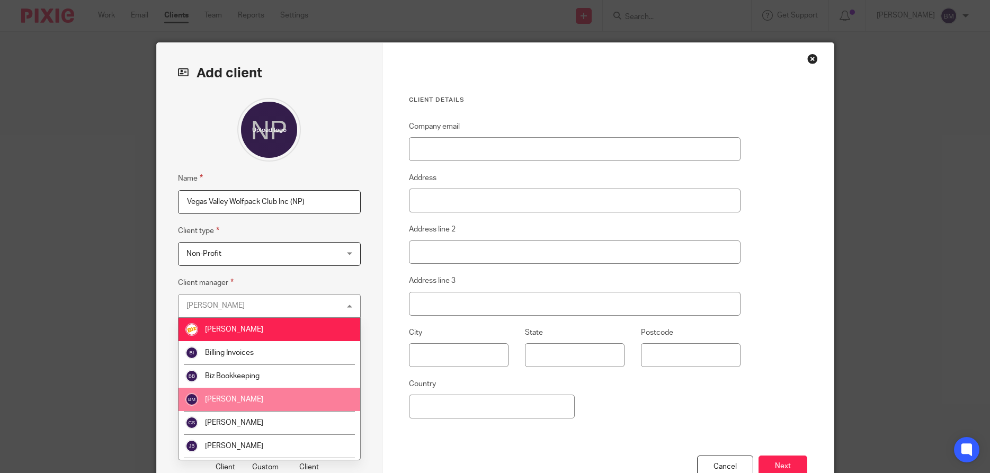
click at [254, 403] on li "[PERSON_NAME]" at bounding box center [270, 399] width 182 height 23
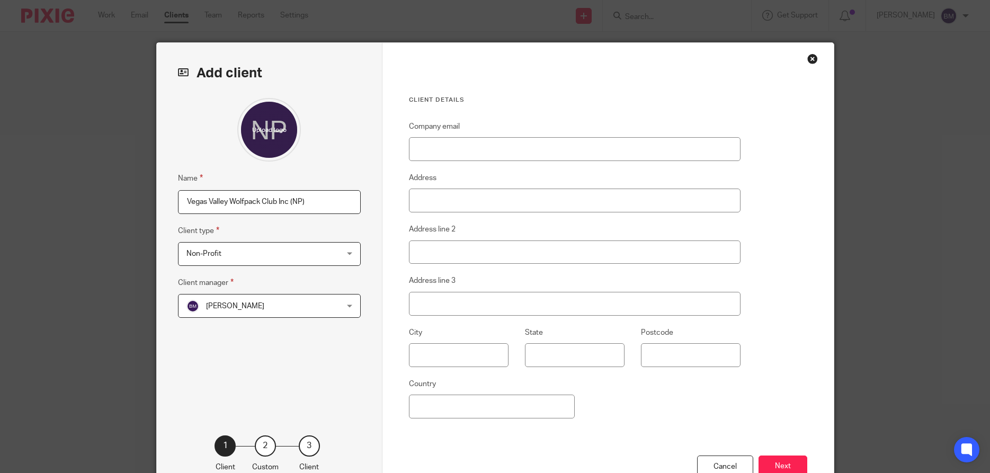
click at [787, 331] on div "Client details Company email Address Address line 2 Address line 3 City State P…" at bounding box center [607, 273] width 451 height 461
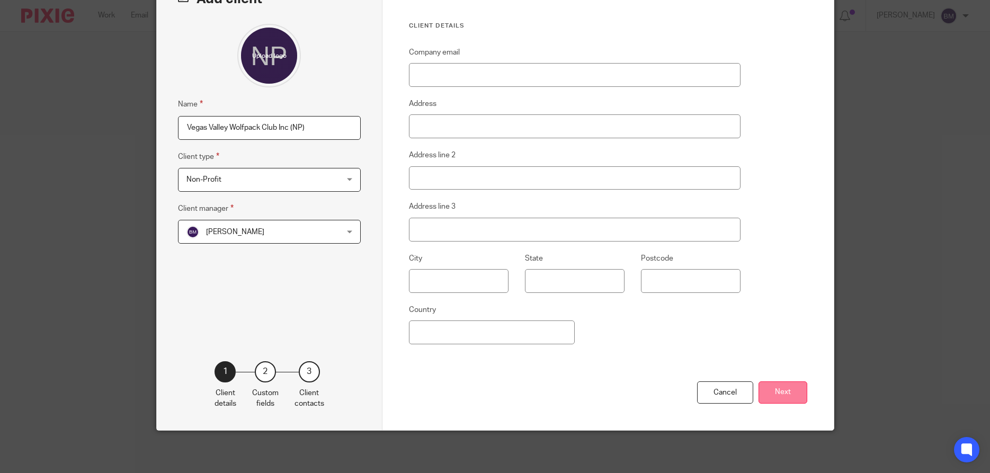
click at [779, 390] on button "Next" at bounding box center [783, 392] width 49 height 23
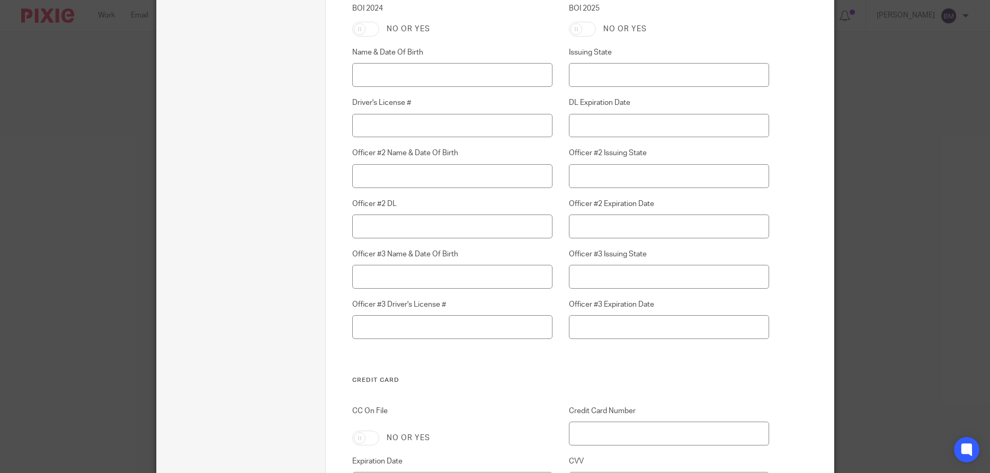
scroll to position [2975, 0]
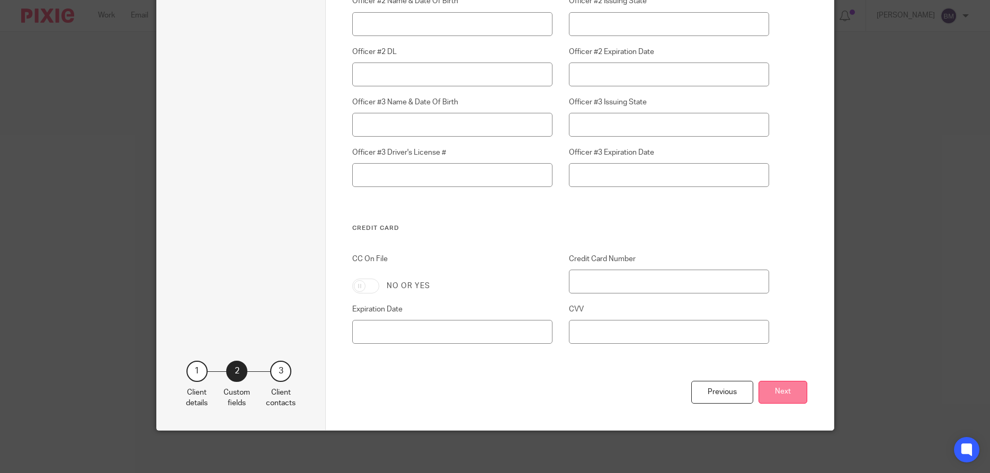
click at [782, 396] on button "Next" at bounding box center [783, 392] width 49 height 23
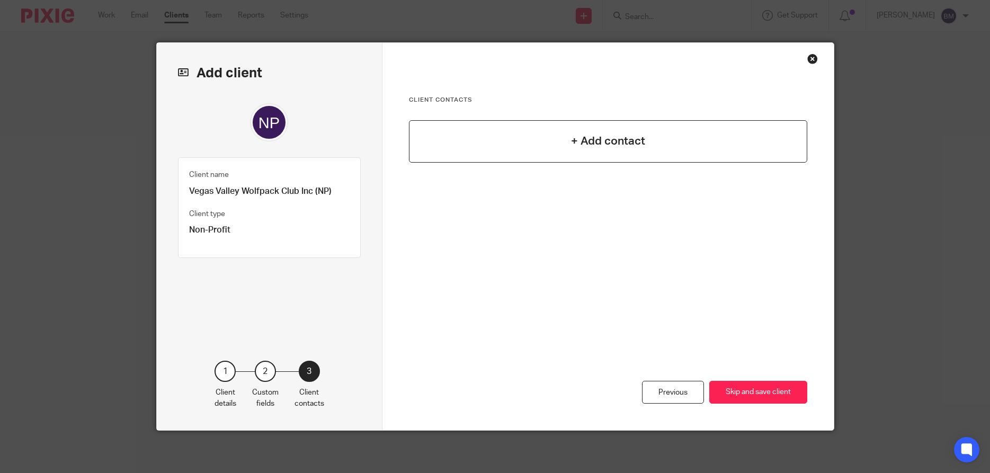
click at [602, 140] on h4 "+ Add contact" at bounding box center [608, 141] width 74 height 16
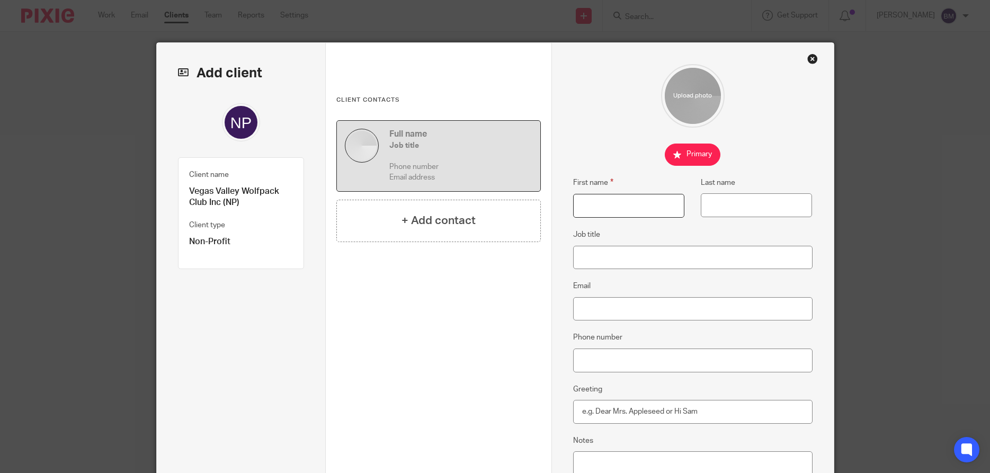
click at [591, 206] on input "First name" at bounding box center [628, 206] width 111 height 24
type input "Krystal"
paste input "Connally"
type input "Connally"
drag, startPoint x: 189, startPoint y: 188, endPoint x: 281, endPoint y: 193, distance: 92.9
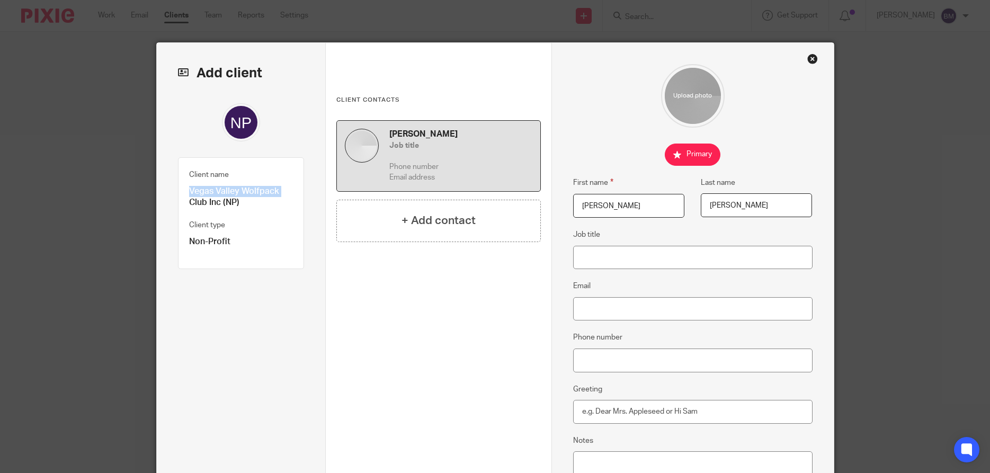
click at [281, 193] on div "Client name Vegas Valley Wolfpack Club Inc (NP) Client type Non-Profit" at bounding box center [241, 213] width 127 height 112
copy p "Vegas Valley Wolfpack"
click at [618, 265] on input "Job title" at bounding box center [692, 258] width 239 height 24
type input "Director"
click at [603, 310] on input "Email" at bounding box center [692, 309] width 239 height 24
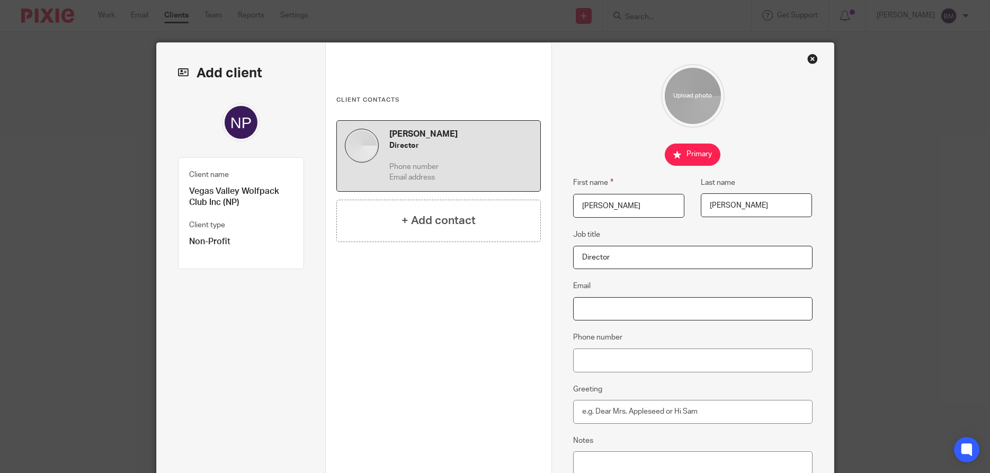
paste input "krystalconnally@gmail.com"
type input "krystalconnally@gmail.com"
click at [611, 369] on input "Phone number" at bounding box center [692, 361] width 239 height 24
paste input "702-822-0208"
type input "702-822-0208"
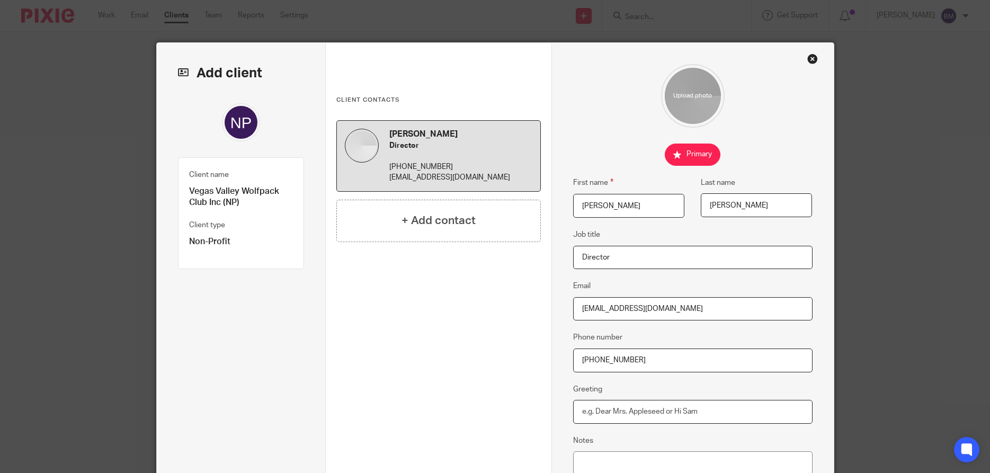
click at [619, 415] on input "Greeting" at bounding box center [692, 412] width 239 height 24
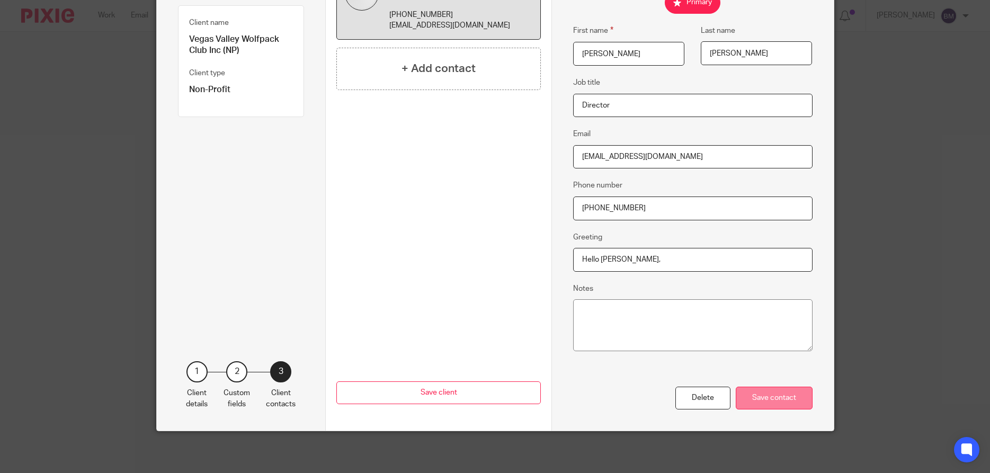
type input "Hello Krystal,"
click at [770, 400] on div "Save contact" at bounding box center [774, 398] width 77 height 23
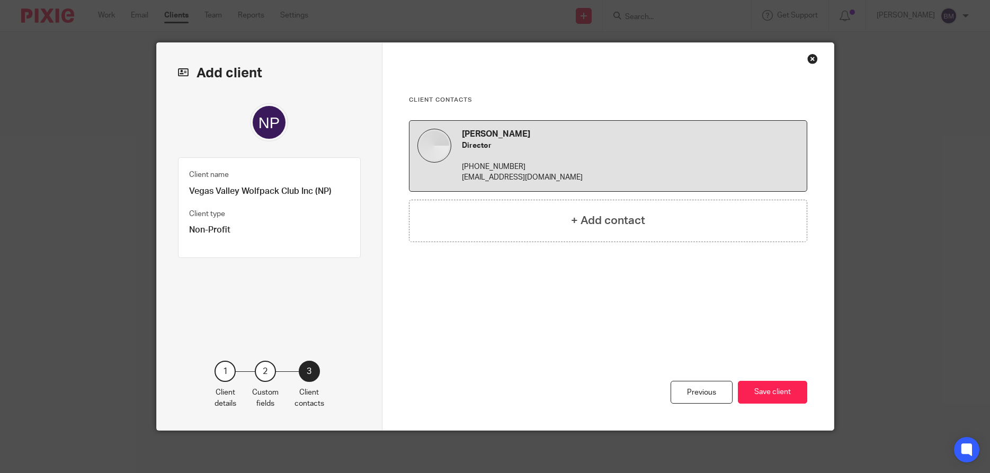
scroll to position [0, 0]
click at [617, 220] on h4 "+ Add contact" at bounding box center [608, 220] width 74 height 16
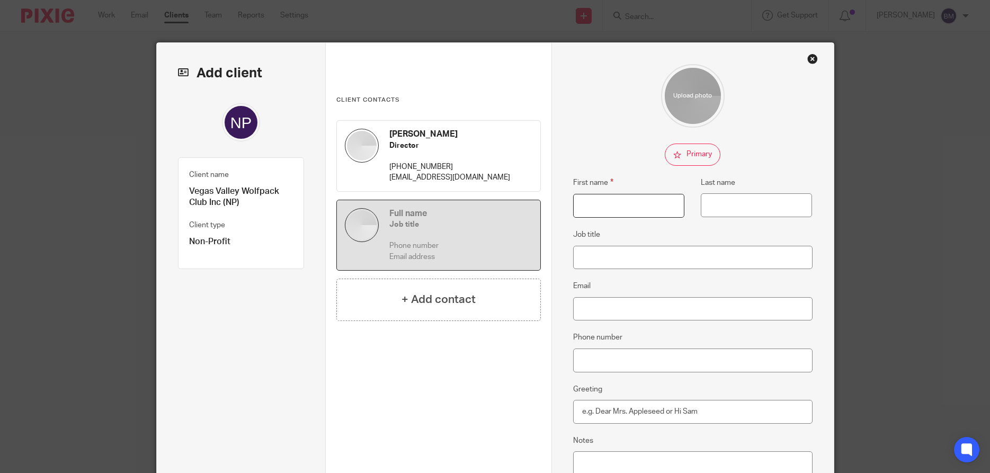
click at [605, 206] on input "First name" at bounding box center [628, 206] width 111 height 24
type input "Chad"
type input "Connally"
click at [605, 259] on input "Job title" at bounding box center [692, 258] width 239 height 24
type input "President"
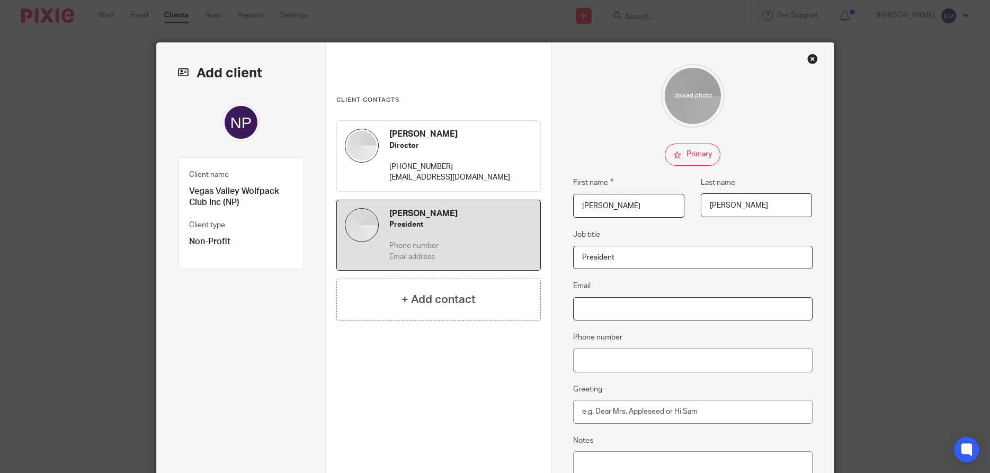
click at [585, 304] on input "Email" at bounding box center [692, 309] width 239 height 24
paste input "chadconnally11@gmail.com"
type input "chadconnally11@gmail.com"
click at [604, 364] on input "Phone number" at bounding box center [692, 361] width 239 height 24
paste input "702-768-4519"
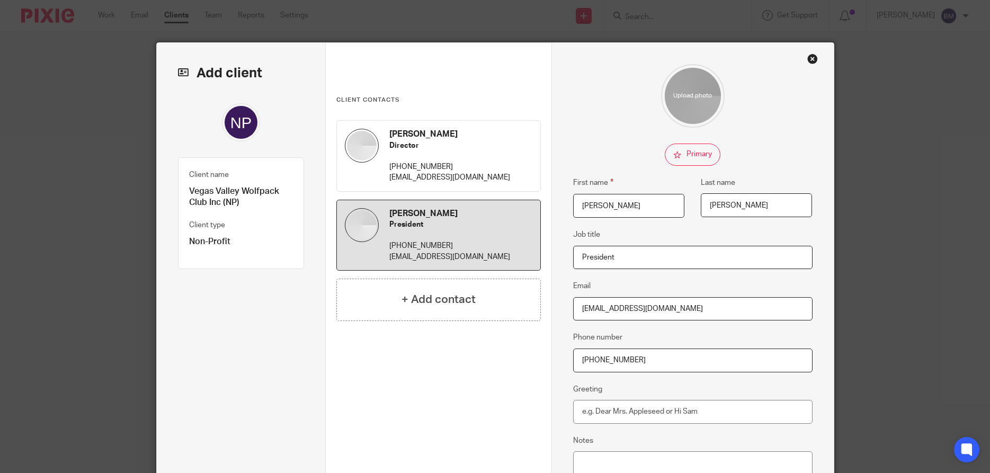
type input "702-768-4519"
click at [596, 421] on input "Greeting" at bounding box center [692, 412] width 239 height 24
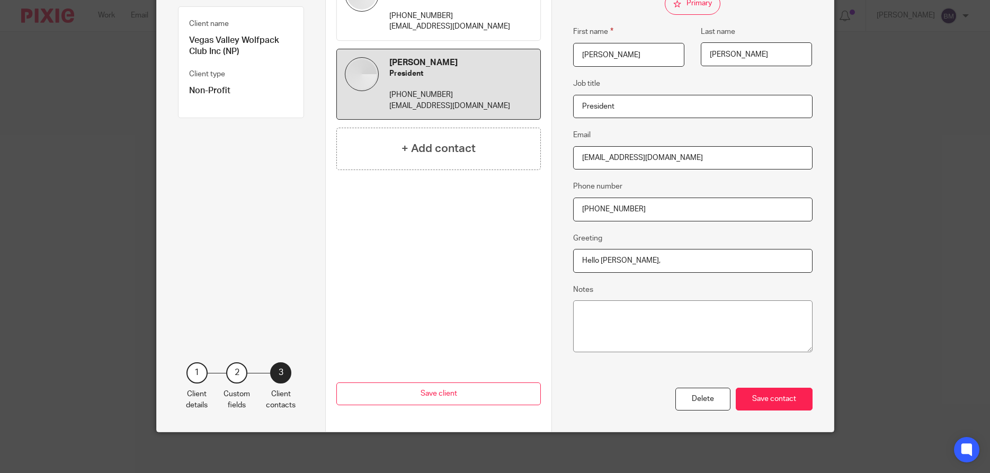
scroll to position [152, 0]
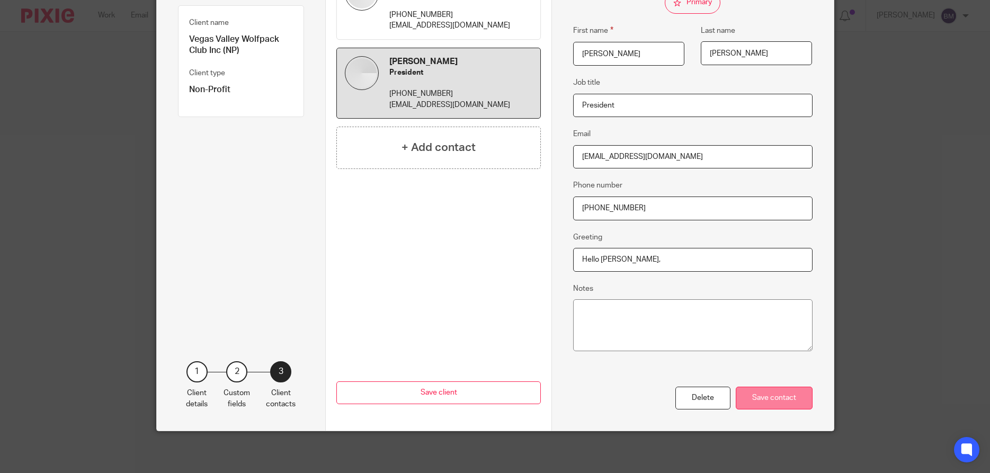
type input "Hello Chad,"
click at [772, 397] on div "Save contact" at bounding box center [774, 398] width 77 height 23
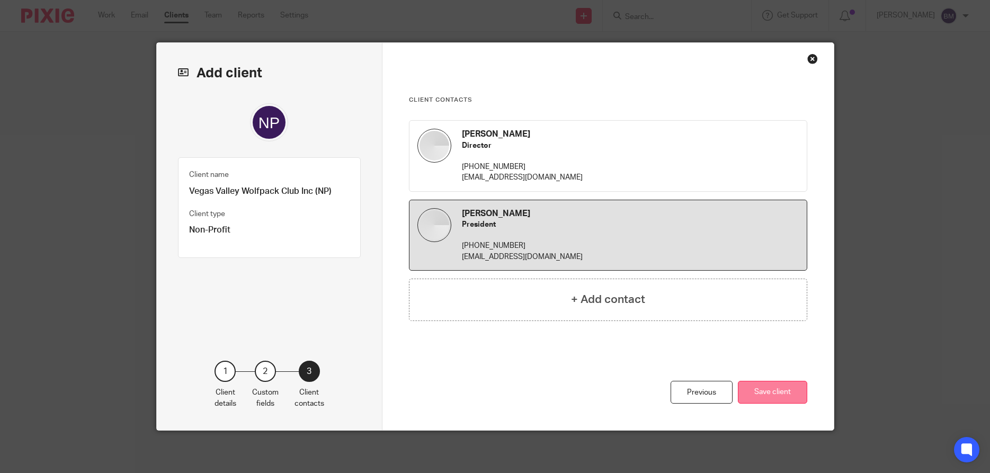
click at [764, 392] on button "Save client" at bounding box center [772, 392] width 69 height 23
click at [779, 399] on button "Save client" at bounding box center [772, 392] width 69 height 23
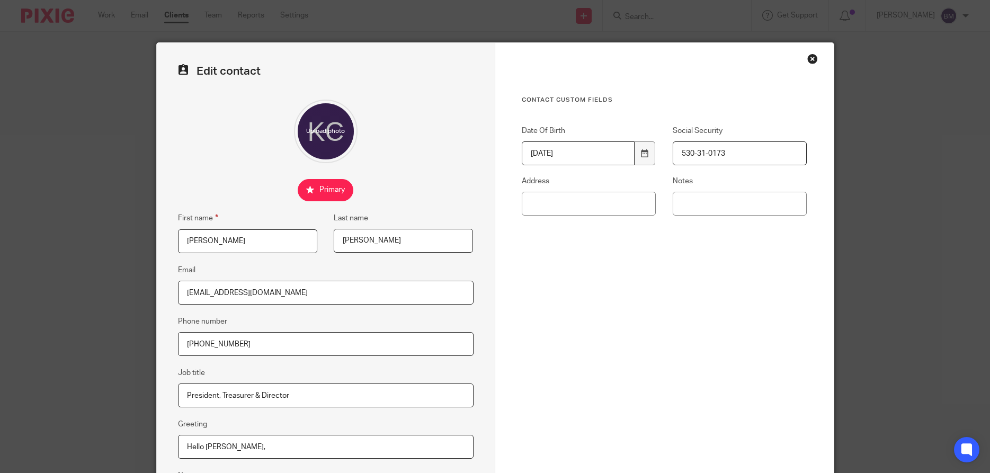
drag, startPoint x: 390, startPoint y: 242, endPoint x: 326, endPoint y: 245, distance: 64.7
click at [327, 245] on fieldset "Last name [PERSON_NAME]" at bounding box center [395, 232] width 156 height 41
drag, startPoint x: 372, startPoint y: 240, endPoint x: 326, endPoint y: 246, distance: 46.5
click at [334, 246] on input "[PERSON_NAME]" at bounding box center [403, 241] width 139 height 24
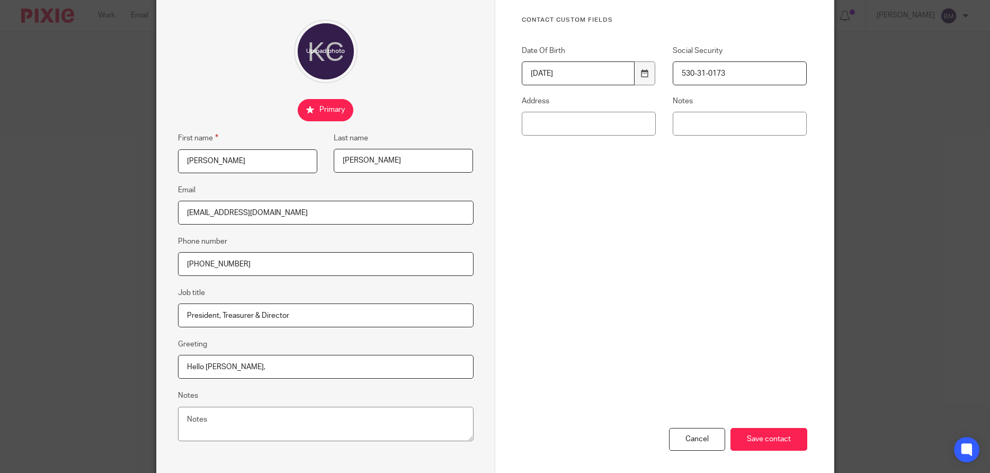
scroll to position [127, 0]
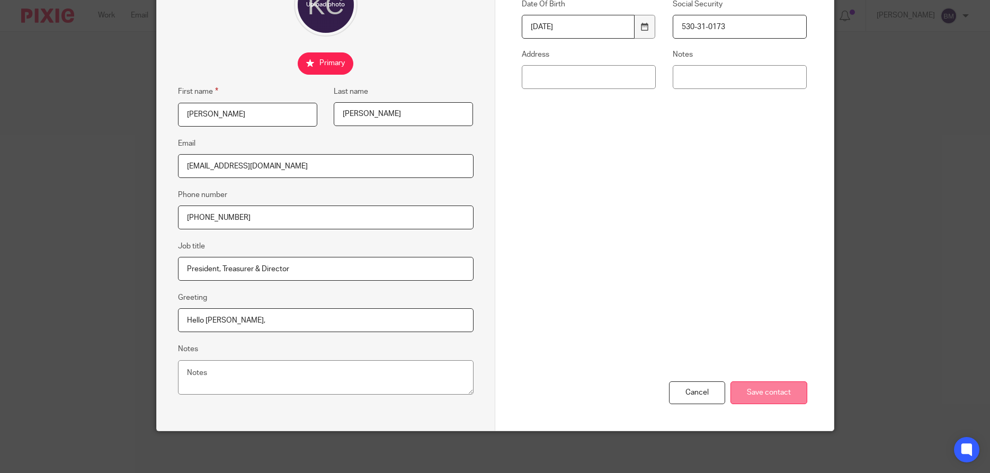
click at [769, 397] on input "Save contact" at bounding box center [769, 392] width 77 height 23
click at [762, 390] on input "Save contact" at bounding box center [769, 392] width 77 height 23
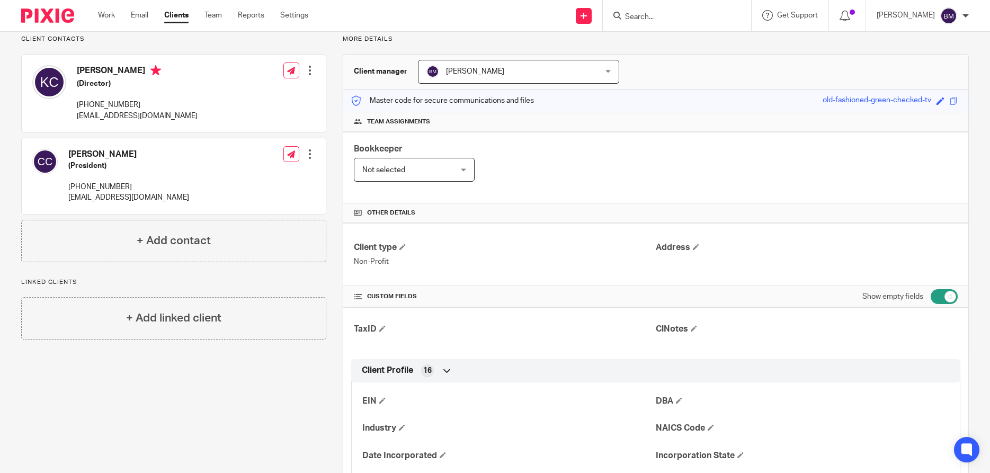
scroll to position [102, 0]
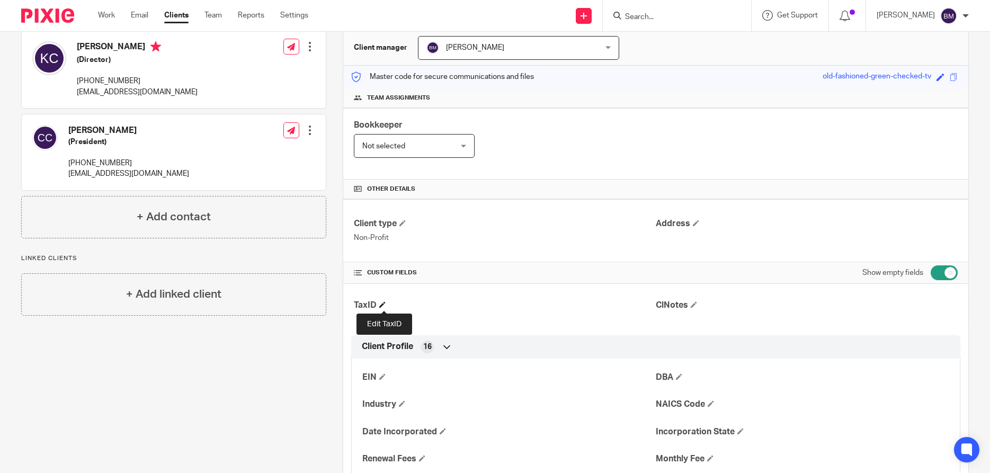
click at [385, 304] on span at bounding box center [382, 304] width 6 height 6
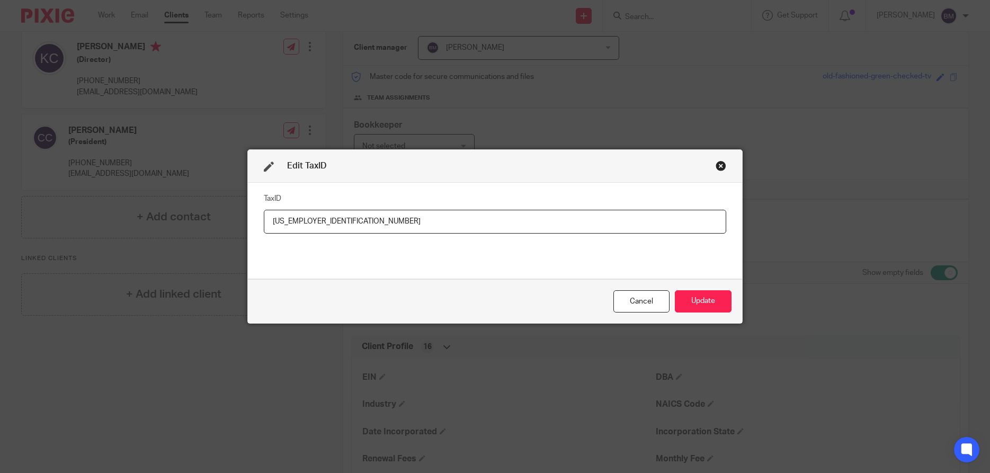
drag, startPoint x: 322, startPoint y: 222, endPoint x: 231, endPoint y: 218, distance: 90.7
click at [264, 218] on input "[US_EMPLOYER_IDENTIFICATION_NUMBER]" at bounding box center [495, 222] width 462 height 24
type input "[US_EMPLOYER_IDENTIFICATION_NUMBER]"
click at [705, 305] on button "Update" at bounding box center [703, 301] width 57 height 23
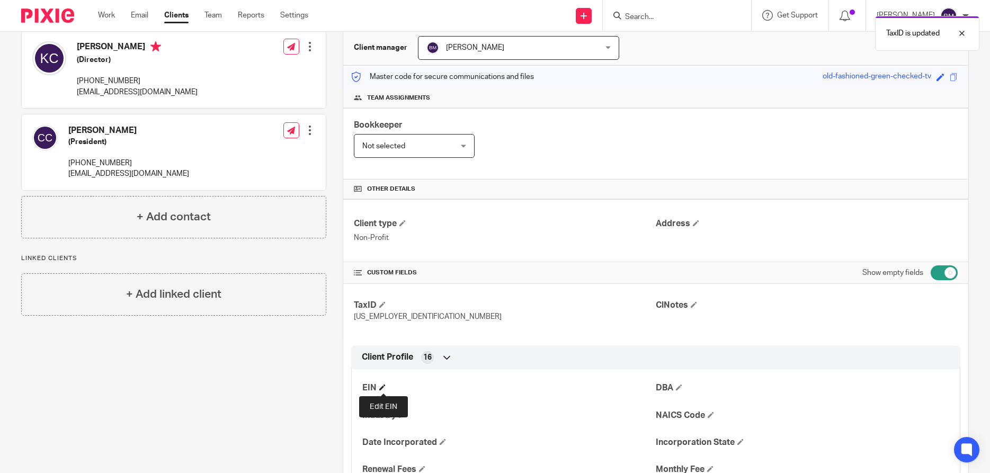
click at [383, 389] on span at bounding box center [382, 387] width 6 height 6
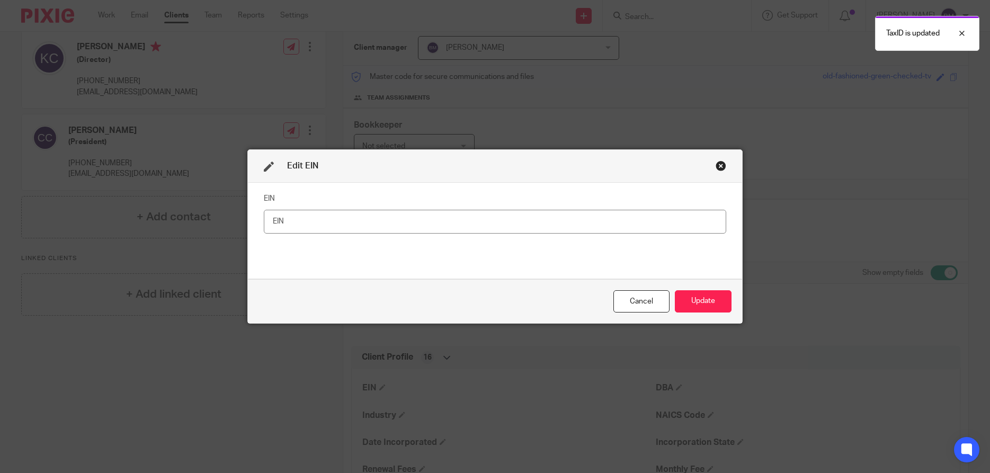
click at [288, 220] on input "text" at bounding box center [495, 222] width 462 height 24
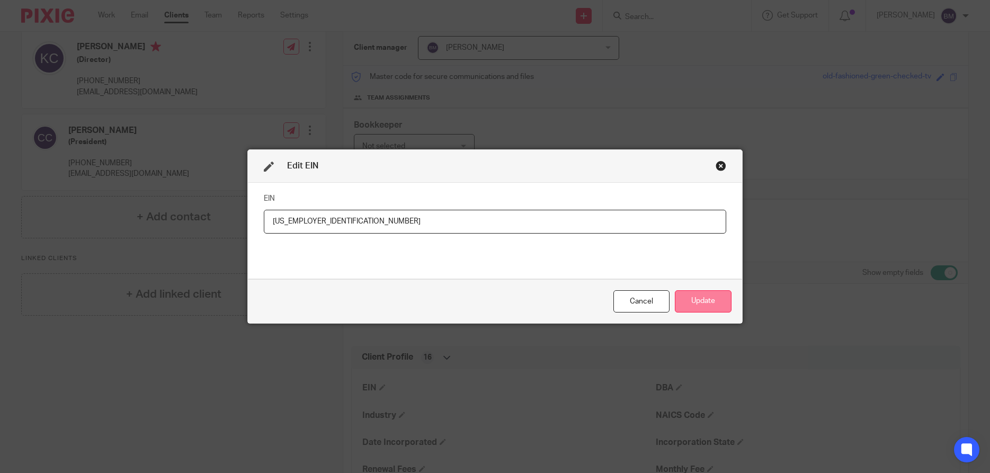
type input "[US_EMPLOYER_IDENTIFICATION_NUMBER]"
click at [703, 301] on button "Update" at bounding box center [703, 301] width 57 height 23
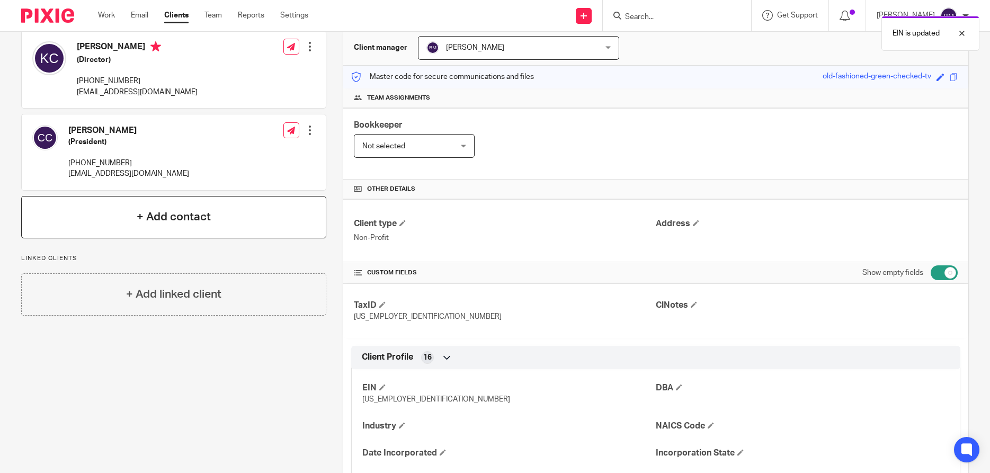
scroll to position [0, 0]
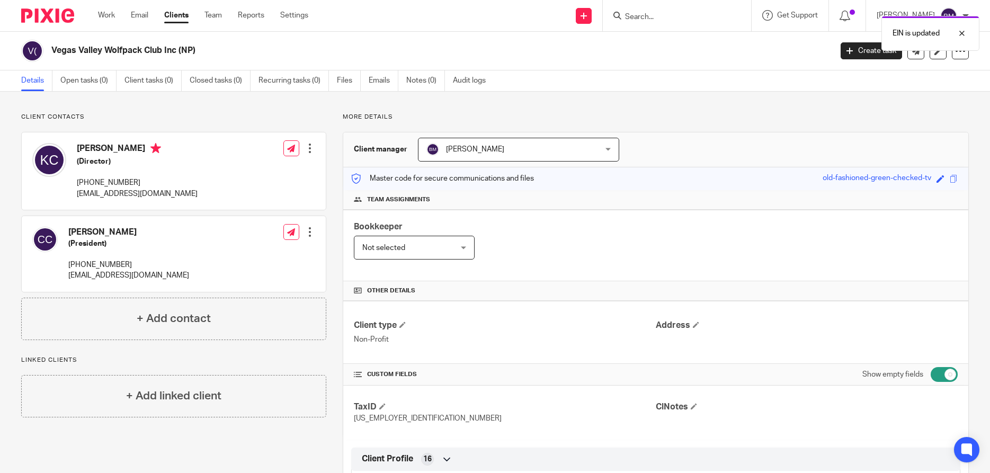
drag, startPoint x: 53, startPoint y: 52, endPoint x: 162, endPoint y: 58, distance: 108.7
click at [162, 56] on h2 "Vegas Valley Wolfpack Club Inc (NP)" at bounding box center [360, 50] width 619 height 11
copy h2 "Vegas Valley Wolfpack Club"
click at [936, 52] on icon at bounding box center [938, 51] width 8 height 8
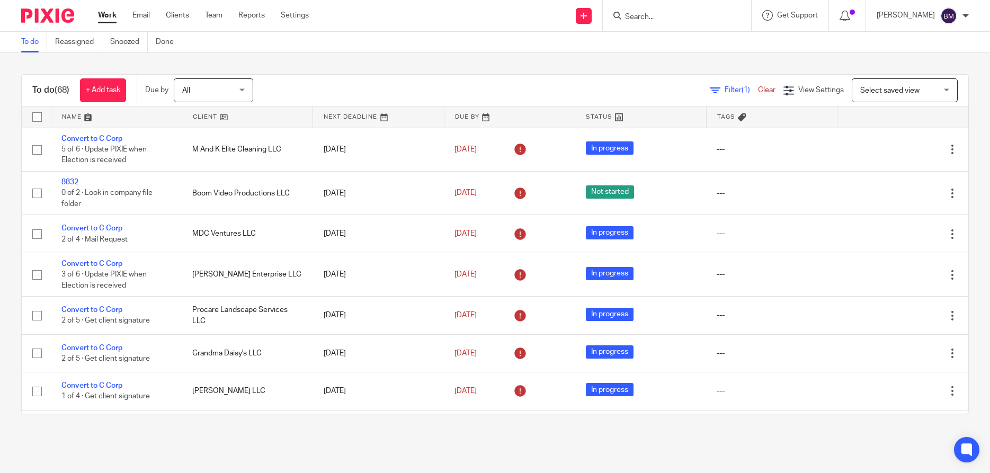
click at [675, 12] on form at bounding box center [680, 15] width 113 height 13
click at [667, 17] on input "Search" at bounding box center [671, 18] width 95 height 10
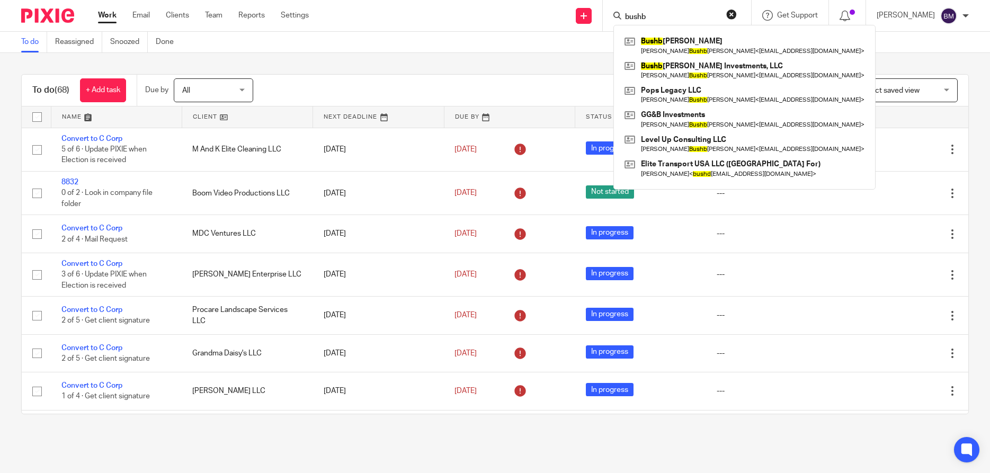
type input "bushb"
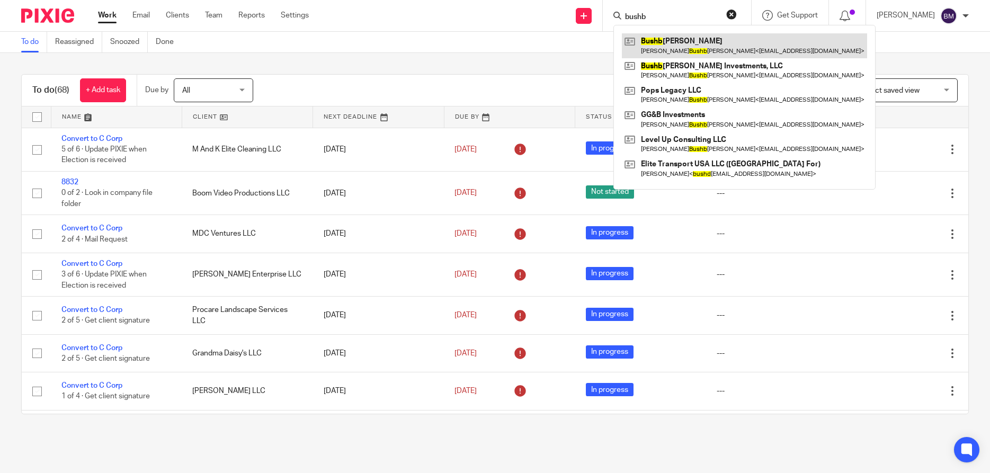
click at [674, 46] on link at bounding box center [744, 45] width 245 height 24
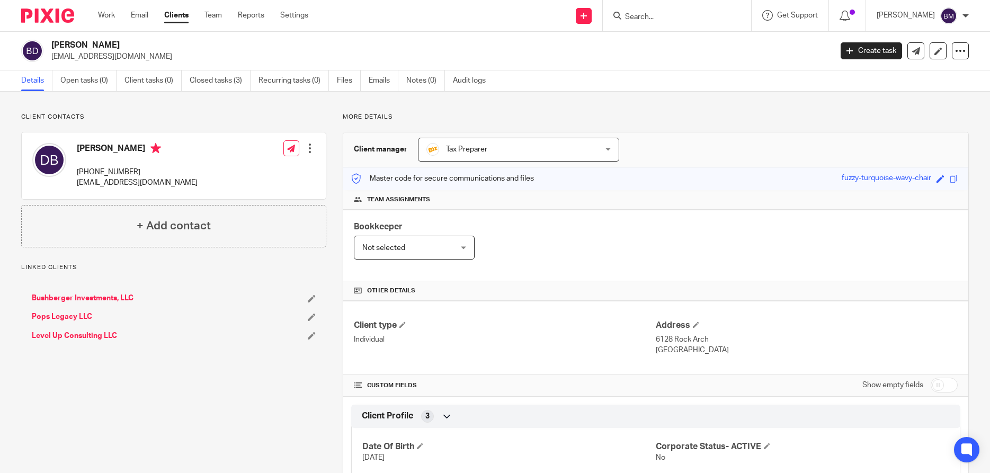
click at [150, 149] on h4 "[PERSON_NAME]" at bounding box center [137, 149] width 121 height 13
click at [667, 19] on input "Search" at bounding box center [671, 18] width 95 height 10
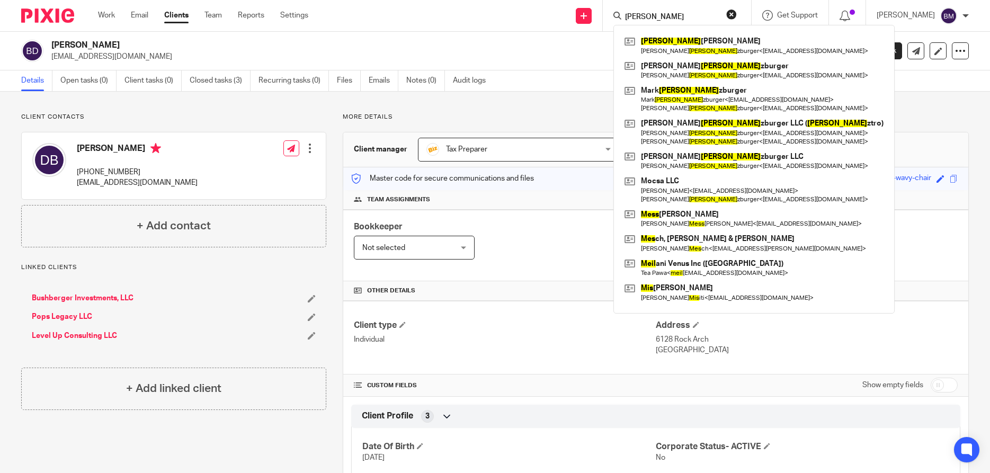
type input "[PERSON_NAME]"
click at [737, 15] on button "reset" at bounding box center [731, 14] width 11 height 11
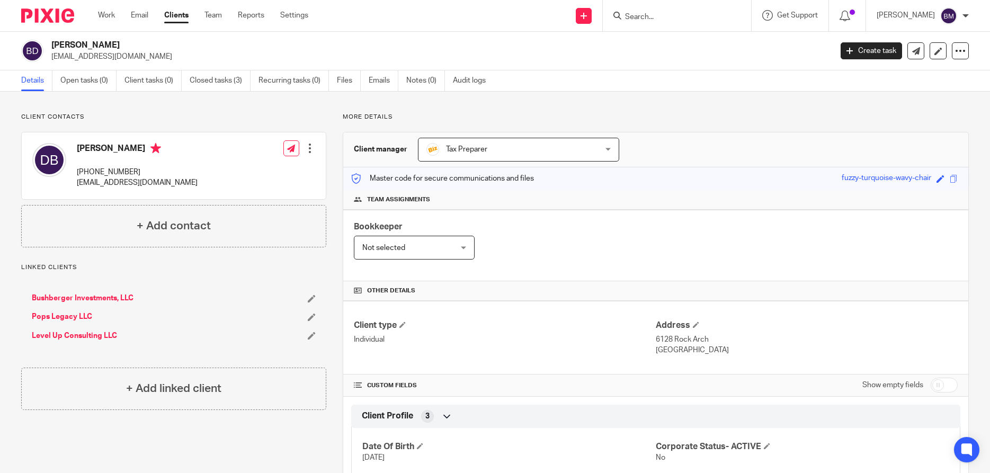
click at [653, 14] on input "Search" at bounding box center [671, 18] width 95 height 10
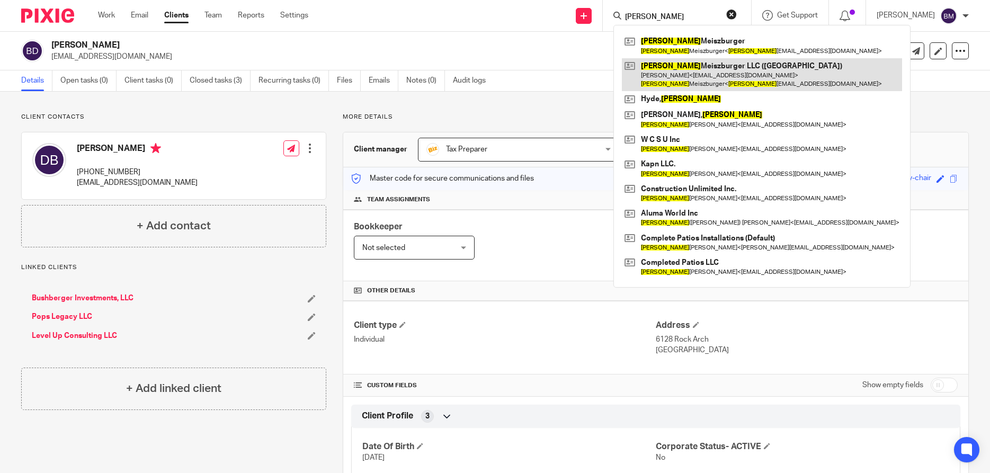
type input "[PERSON_NAME]"
click at [684, 69] on link at bounding box center [762, 74] width 280 height 33
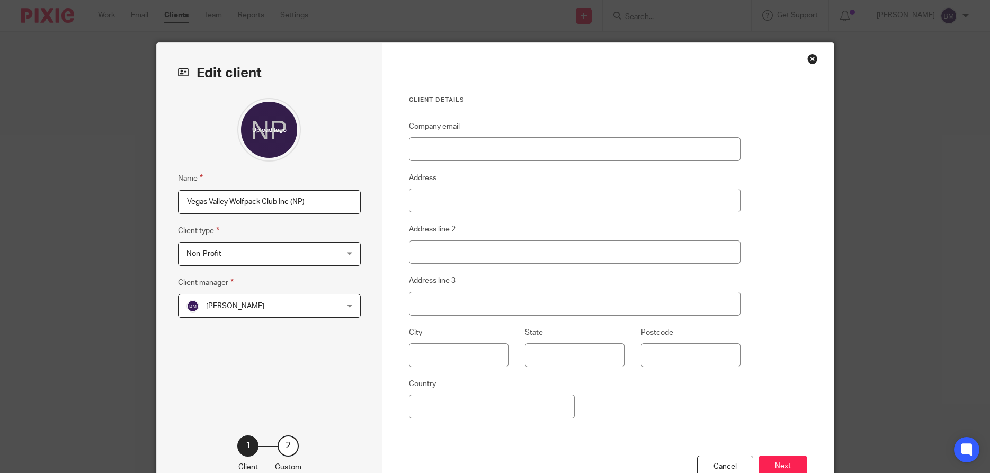
click at [265, 203] on input "Vegas Valley Wolfpack Club Inc (NP)" at bounding box center [269, 202] width 183 height 24
drag, startPoint x: 341, startPoint y: 202, endPoint x: 160, endPoint y: 195, distance: 180.8
click at [178, 195] on input "Vegas Valley Wolfpack Baseball Club Inc (NP)" at bounding box center [269, 202] width 183 height 24
type input "Vegas Valley Wolfpack Baseball Club Inc (NP)"
click at [779, 464] on button "Next" at bounding box center [783, 467] width 49 height 23
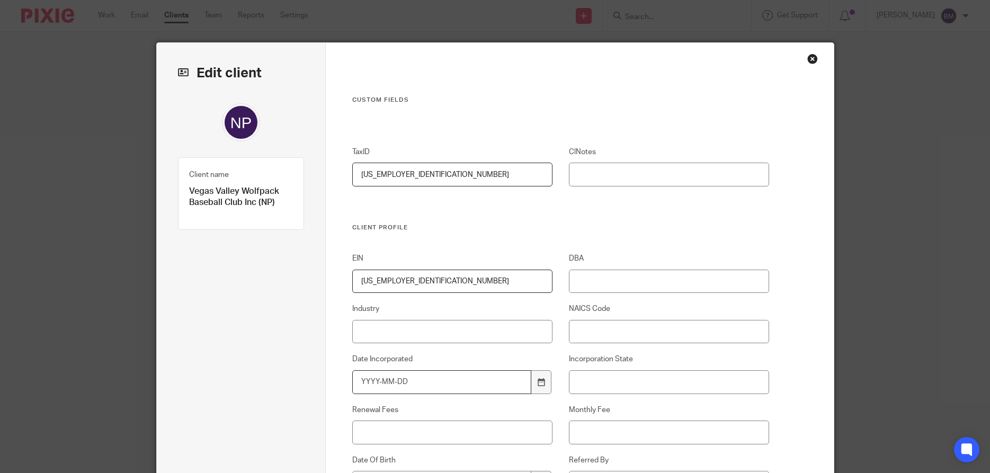
click at [417, 385] on input "Date Incorporated" at bounding box center [441, 382] width 179 height 24
click at [489, 380] on input "Date Incorporated" at bounding box center [441, 382] width 179 height 24
click at [391, 379] on input "Date Incorporated" at bounding box center [441, 382] width 179 height 24
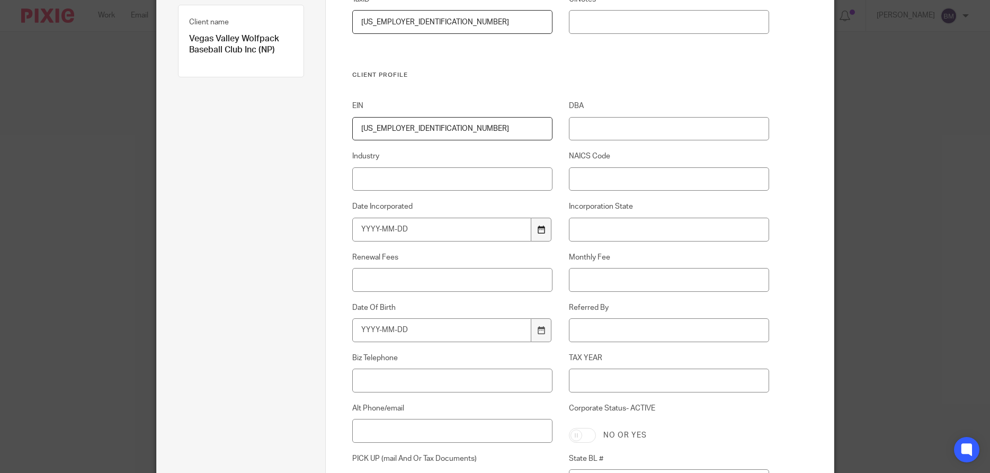
click at [533, 228] on div at bounding box center [541, 230] width 20 height 24
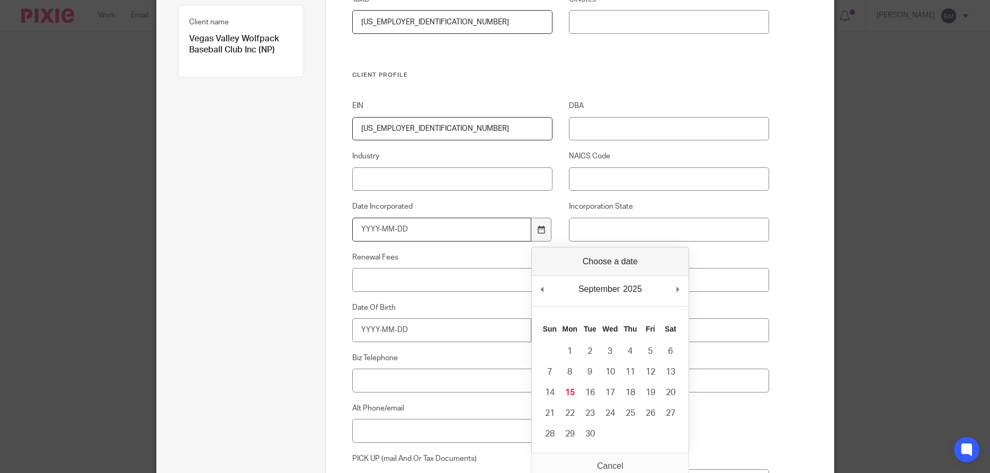
click at [402, 226] on input "Date Incorporated" at bounding box center [441, 230] width 179 height 24
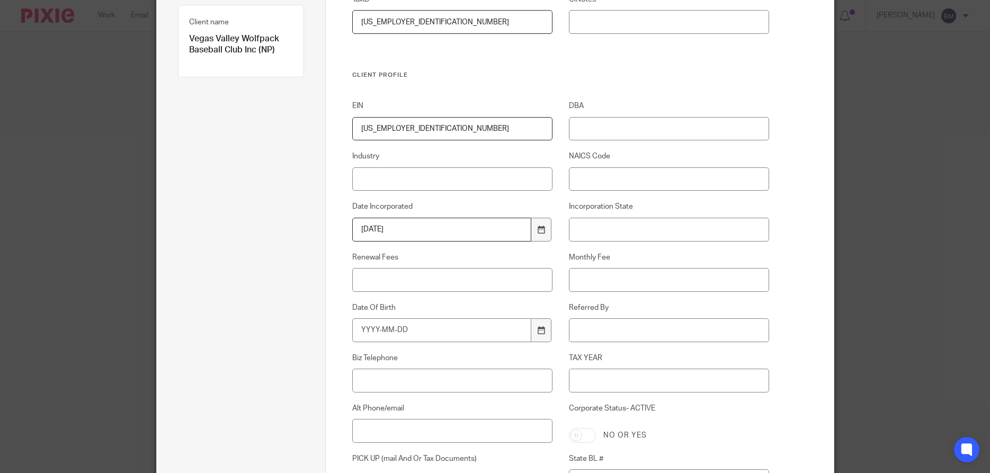
type input "2020-03-05"
click at [615, 232] on input "Incorporation State" at bounding box center [669, 230] width 200 height 24
type input "NV"
click at [589, 440] on input "Corporate Status- ACTIVE" at bounding box center [582, 435] width 27 height 15
checkbox input "true"
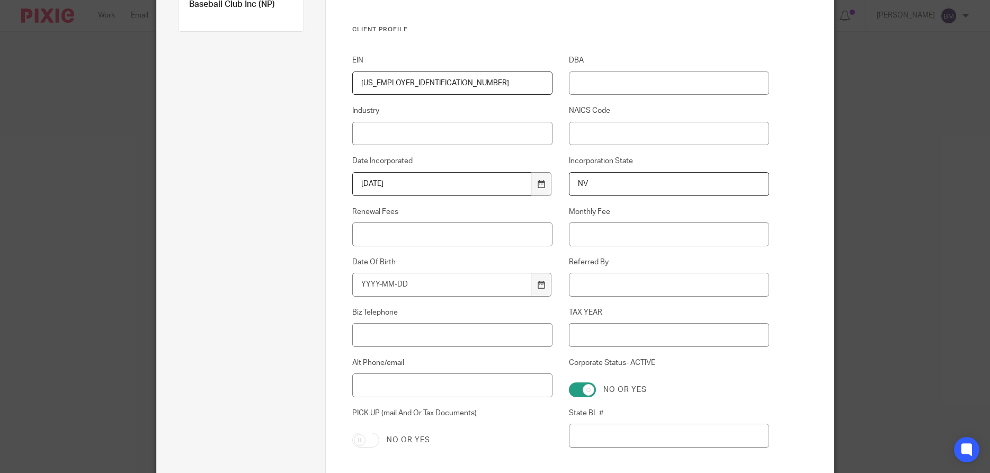
scroll to position [254, 0]
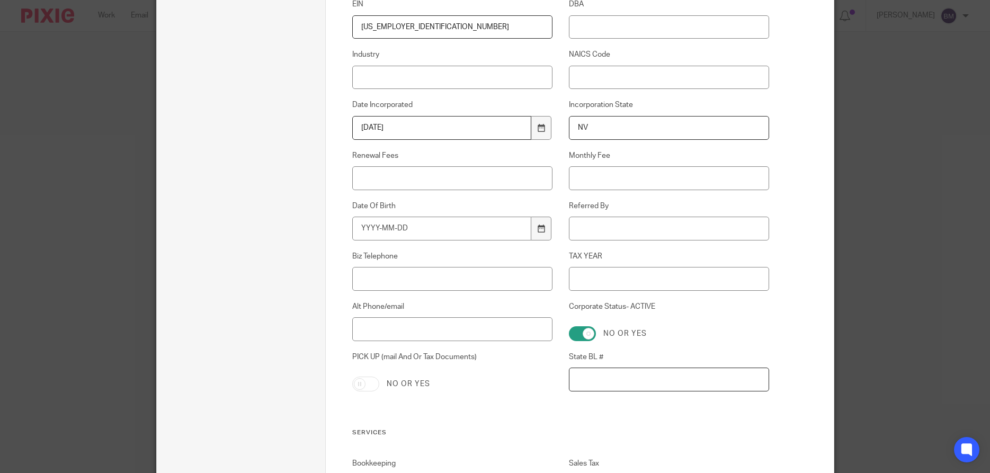
click at [610, 379] on input "State BL #" at bounding box center [669, 380] width 200 height 24
paste input "NV20201733615"
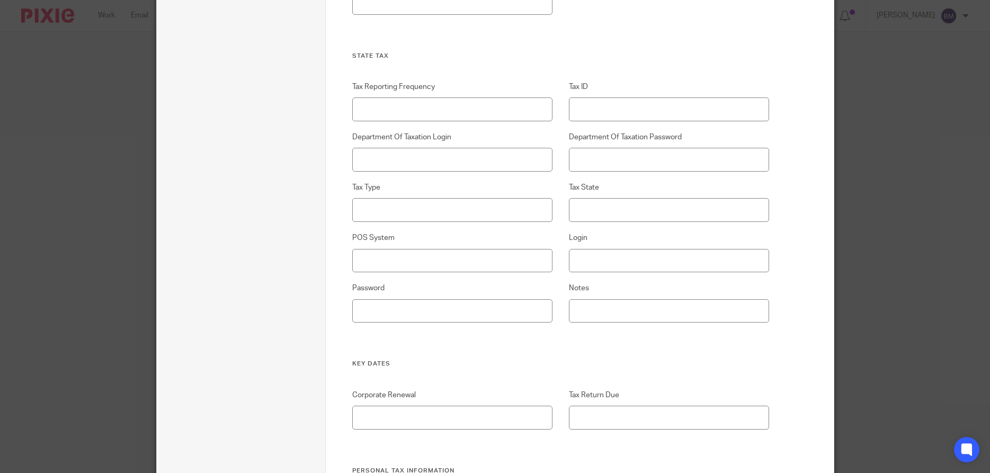
scroll to position [1932, 0]
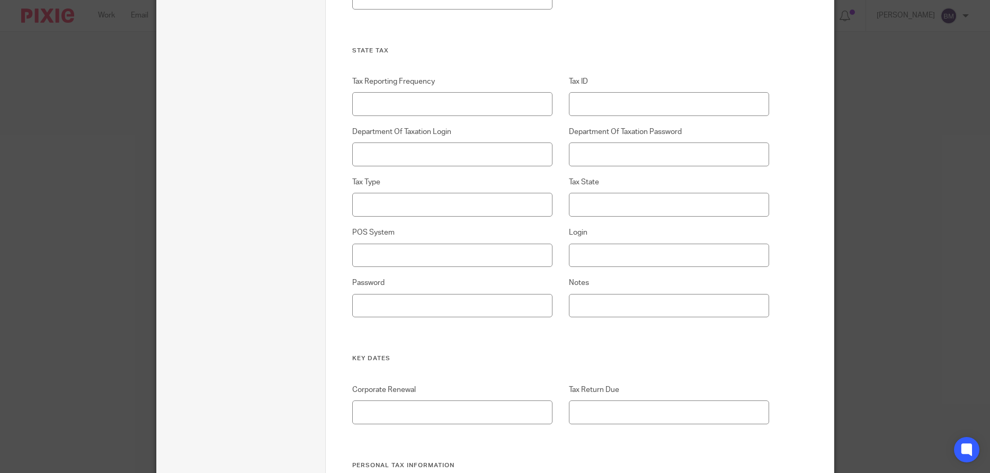
type input "NV20201733615"
click at [400, 407] on input "Corporate Renewal" at bounding box center [452, 412] width 200 height 24
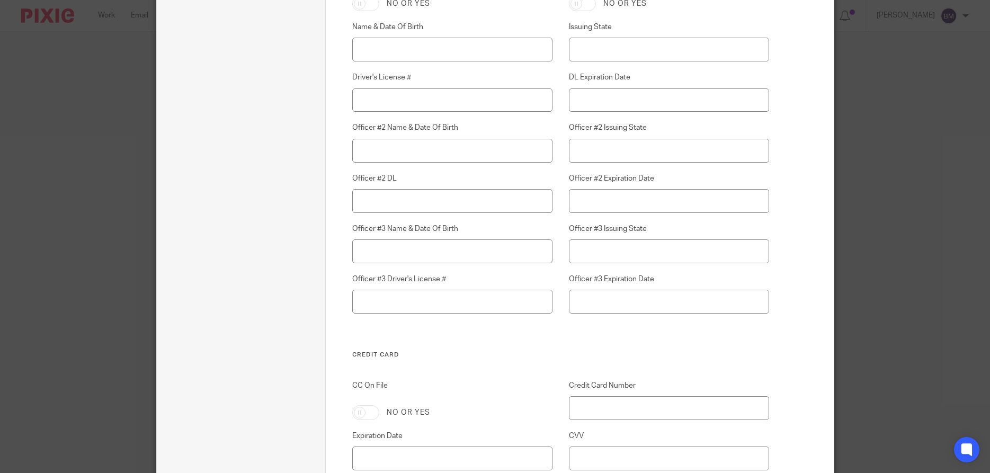
scroll to position [2975, 0]
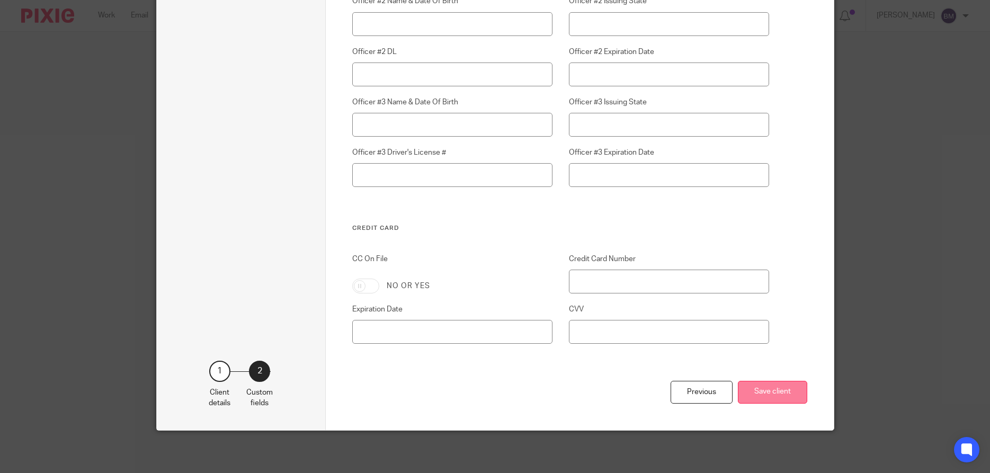
type input "March"
click at [766, 395] on button "Save client" at bounding box center [772, 392] width 69 height 23
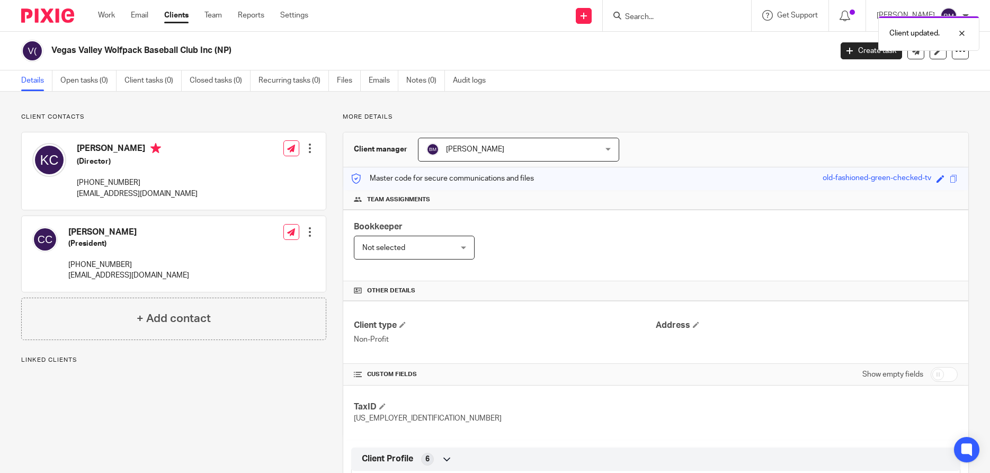
click at [956, 374] on input "checkbox" at bounding box center [944, 374] width 27 height 15
checkbox input "true"
click at [423, 83] on link "Notes (0)" at bounding box center [425, 80] width 39 height 21
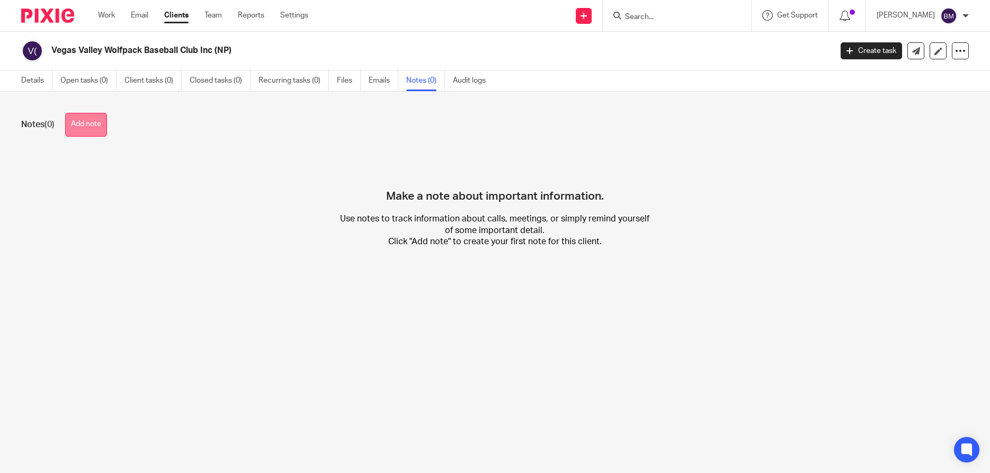
click at [87, 127] on button "Add note" at bounding box center [86, 125] width 42 height 24
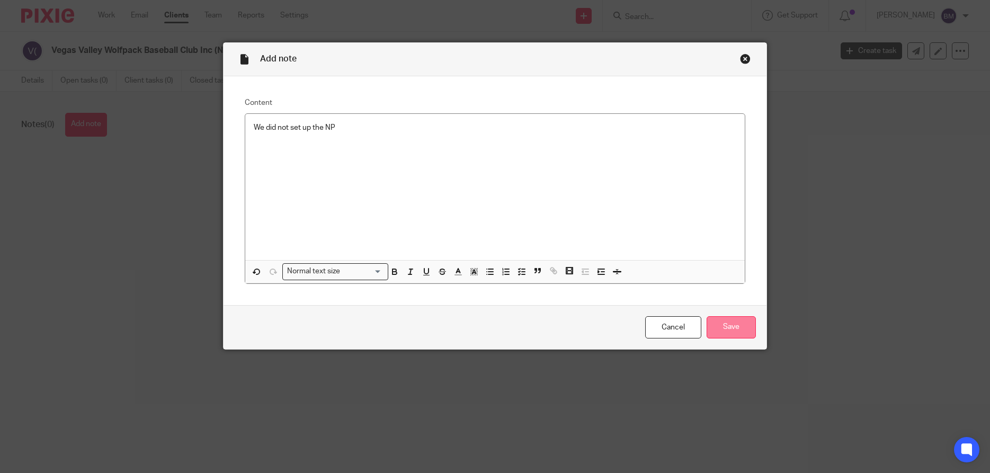
click at [730, 329] on input "Save" at bounding box center [731, 327] width 49 height 23
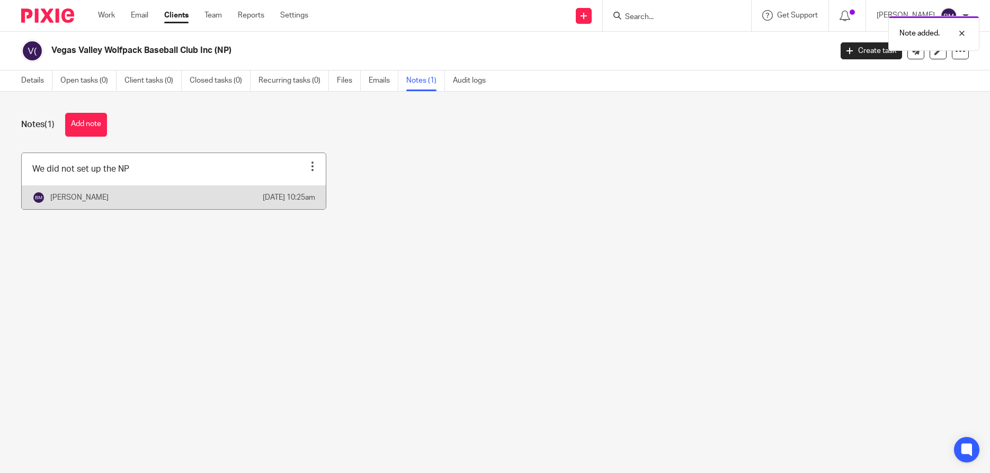
click at [307, 164] on div "Pin note Edit note Delete note" at bounding box center [313, 166] width 16 height 16
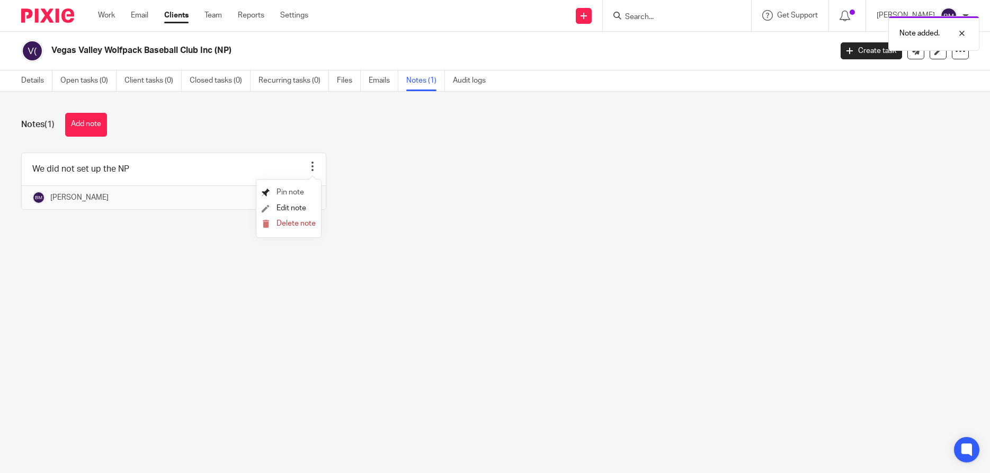
click at [284, 193] on span "Pin note" at bounding box center [291, 192] width 28 height 7
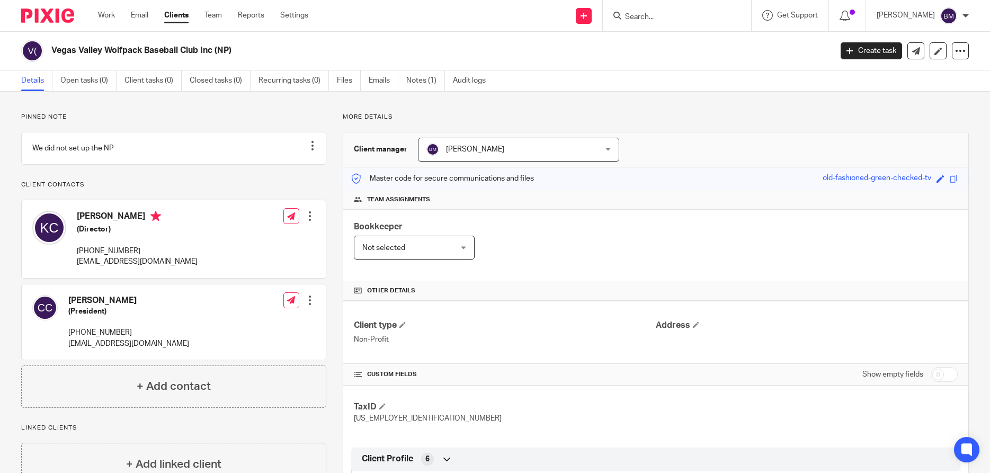
click at [179, 17] on link "Clients" at bounding box center [176, 15] width 24 height 11
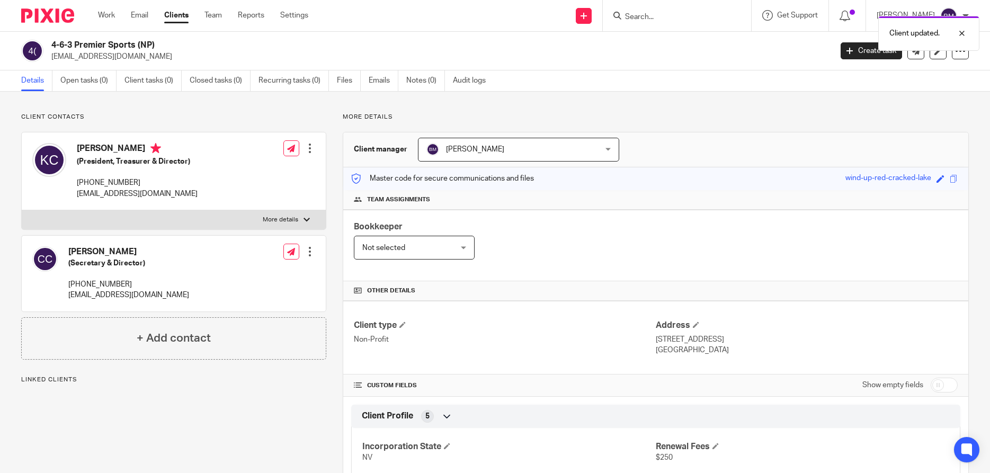
click at [952, 390] on input "checkbox" at bounding box center [944, 385] width 27 height 15
checkbox input "true"
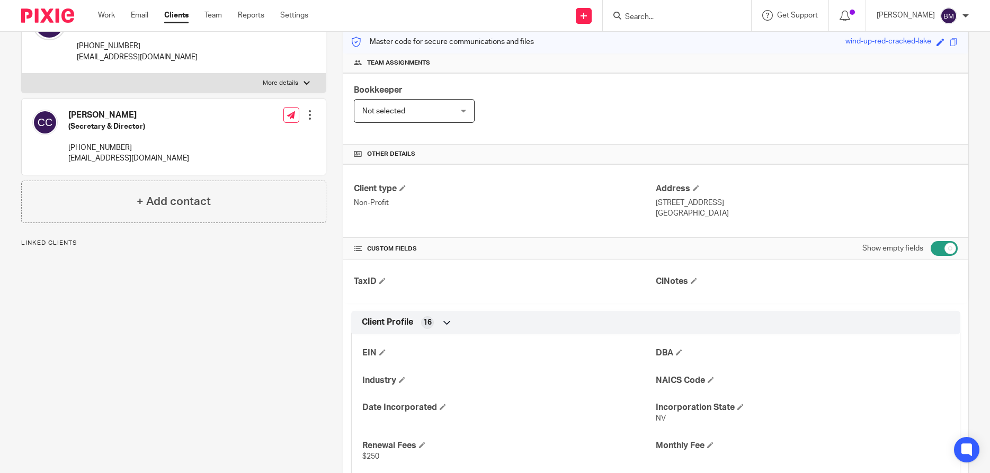
scroll to position [153, 0]
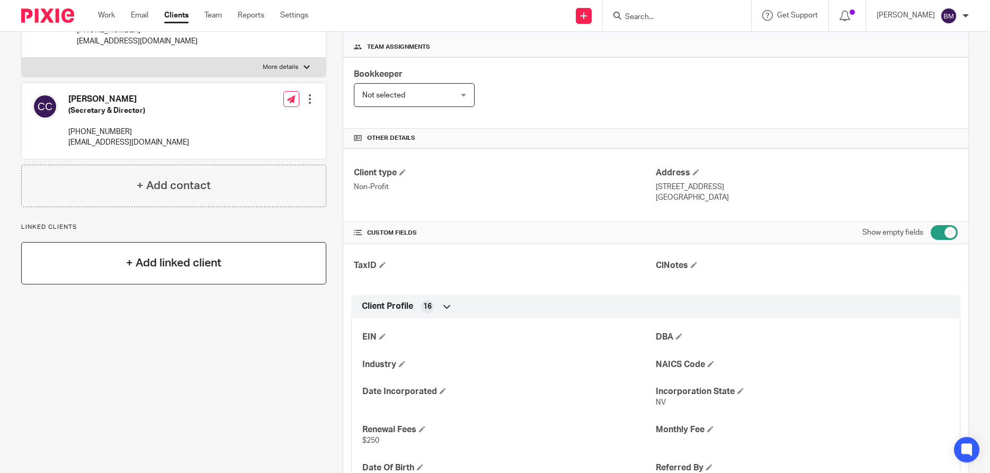
click at [180, 261] on h4 "+ Add linked client" at bounding box center [173, 263] width 95 height 16
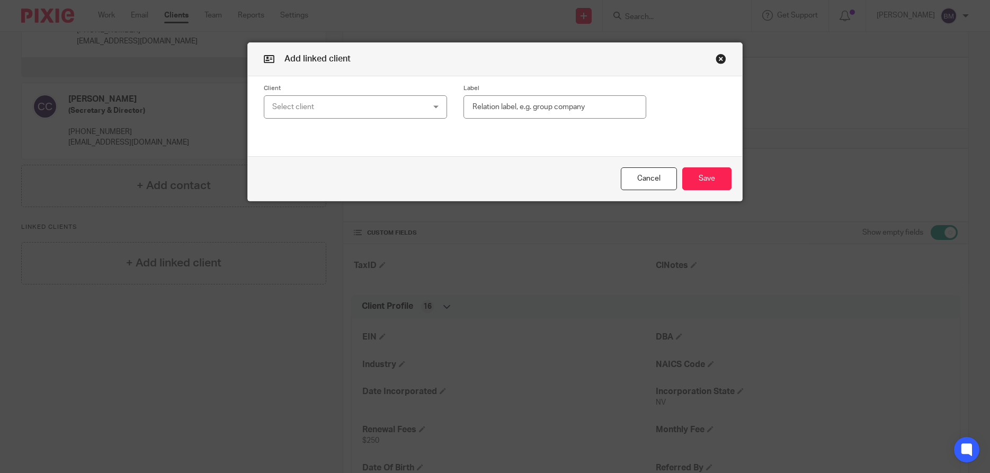
click at [299, 104] on div "Select client" at bounding box center [341, 107] width 139 height 22
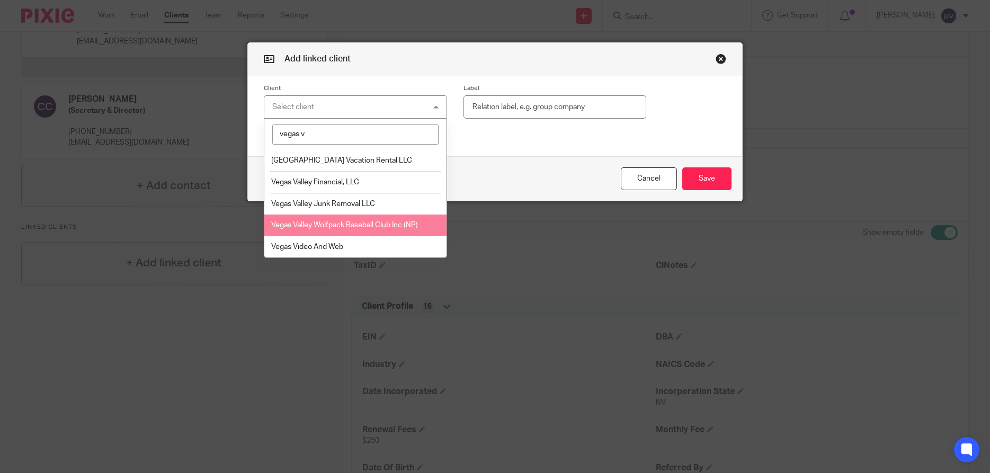
type input "vegas v"
click at [343, 227] on span "Vegas Valley Wolfpack Baseball Club Inc (NP)" at bounding box center [344, 224] width 147 height 7
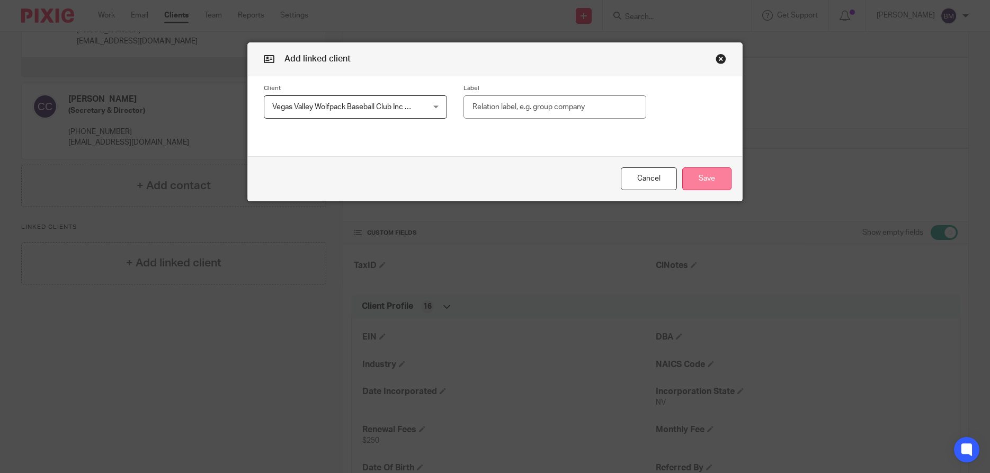
click at [706, 181] on button "Save" at bounding box center [706, 178] width 49 height 23
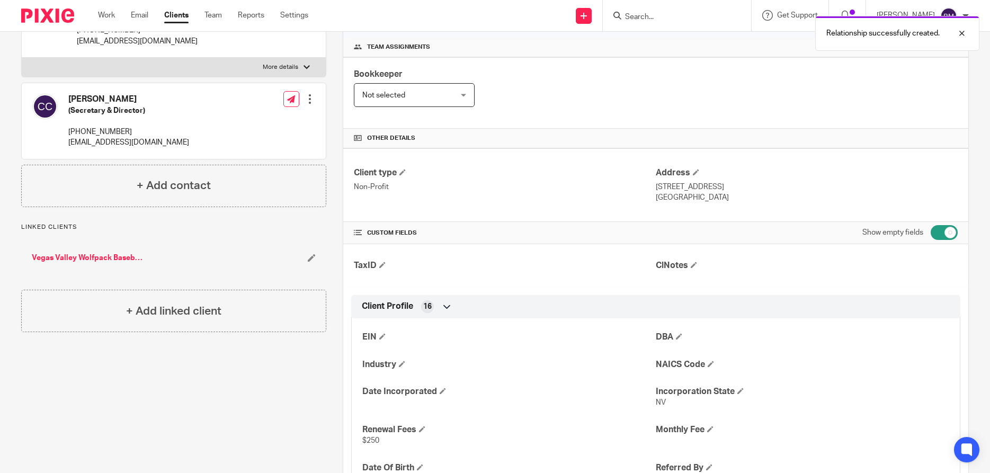
scroll to position [0, 0]
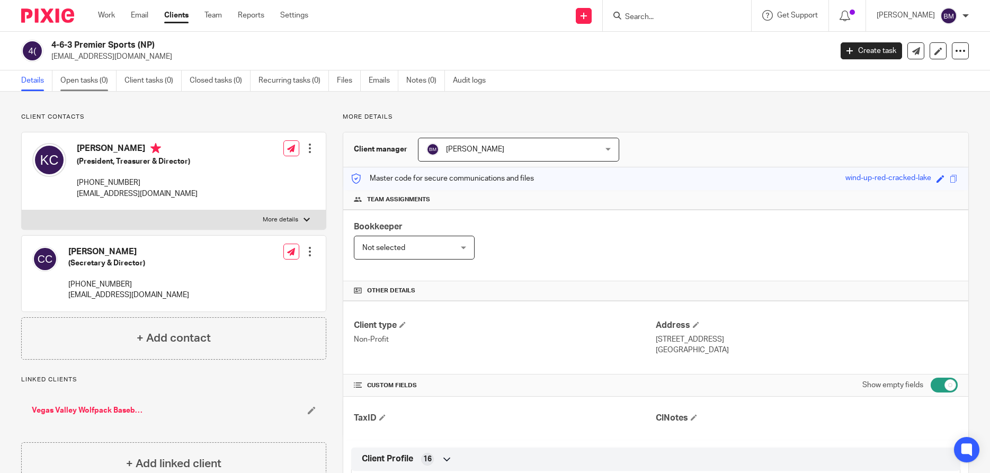
click at [84, 82] on link "Open tasks (0)" at bounding box center [88, 80] width 56 height 21
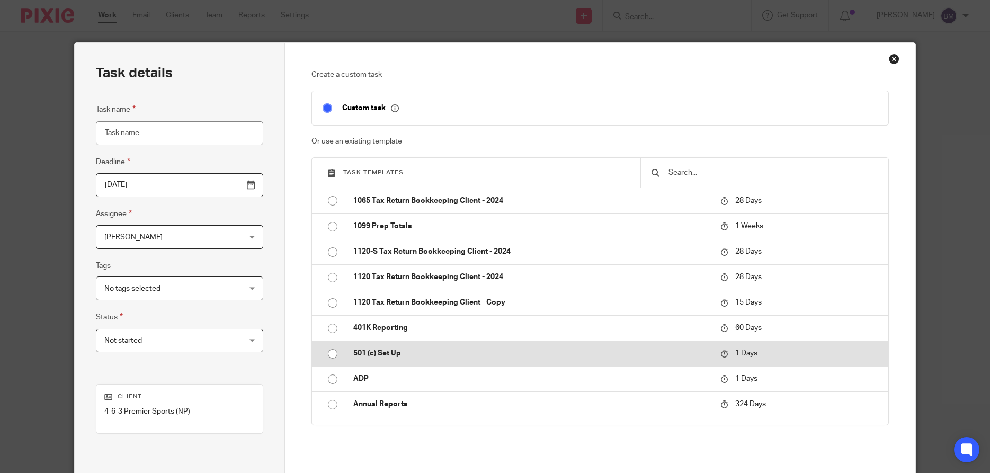
click at [332, 355] on input "radio" at bounding box center [333, 354] width 20 height 20
type input "[DATE]"
type input "501 (c) Set Up"
checkbox input "false"
radio input "false"
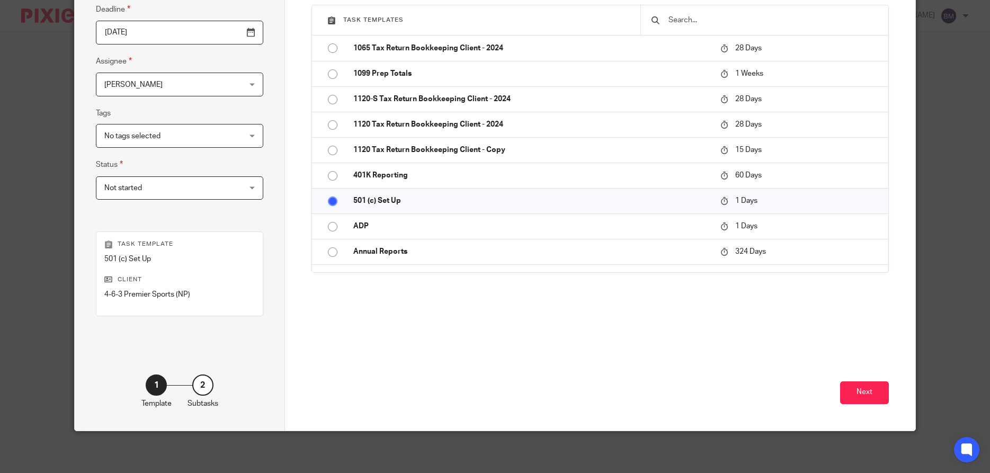
scroll to position [153, 0]
click at [856, 393] on button "Next" at bounding box center [864, 392] width 49 height 23
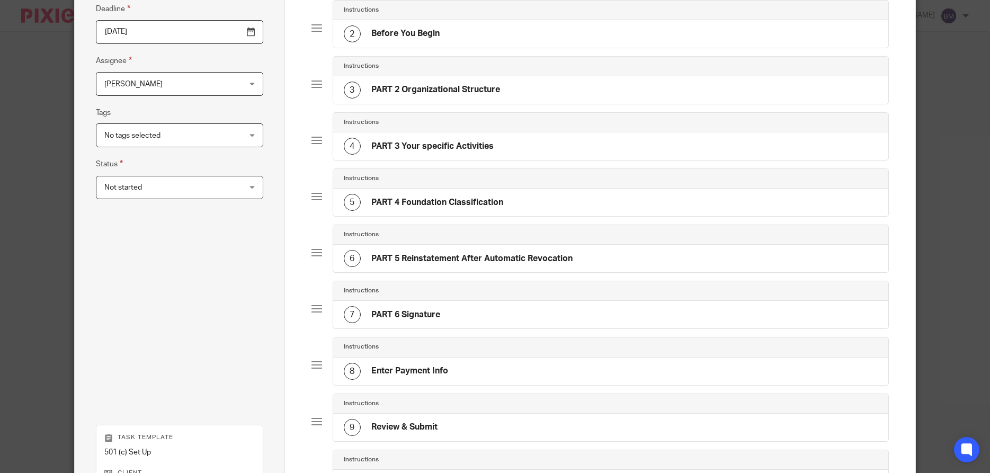
scroll to position [346, 0]
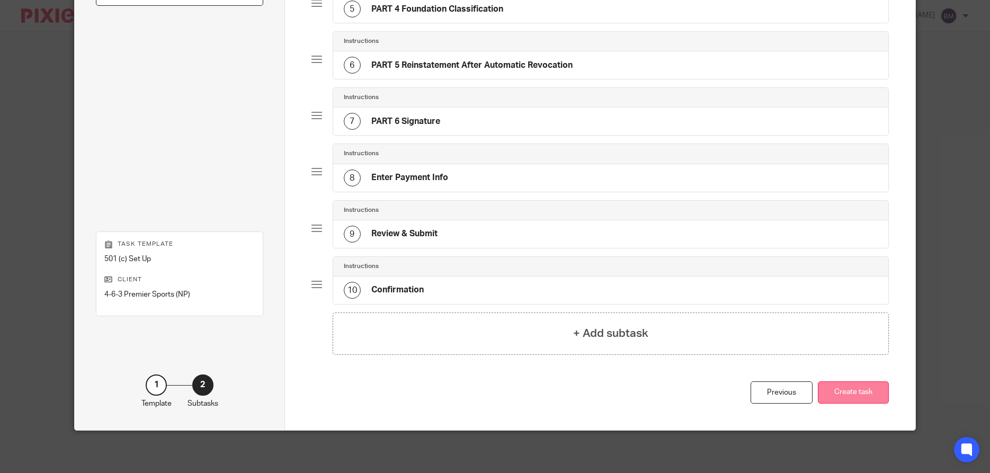
click at [851, 396] on button "Create task" at bounding box center [853, 392] width 71 height 23
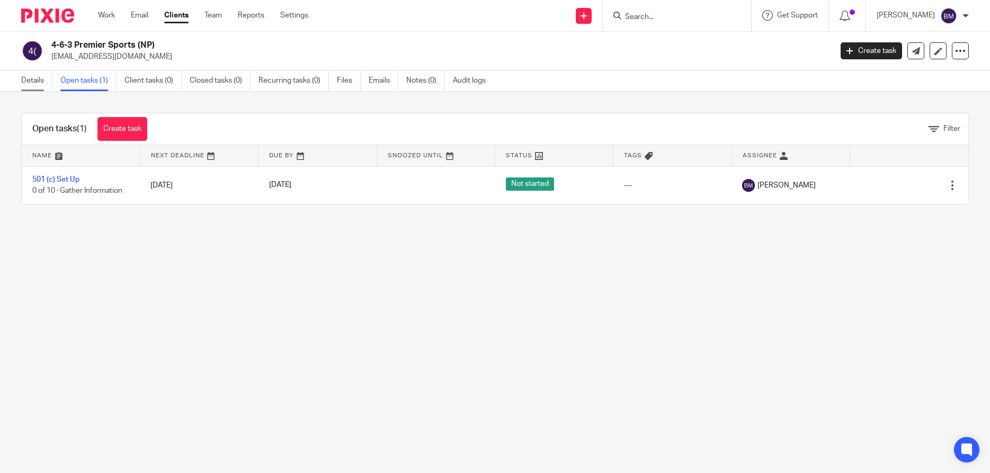
click at [27, 76] on link "Details" at bounding box center [36, 80] width 31 height 21
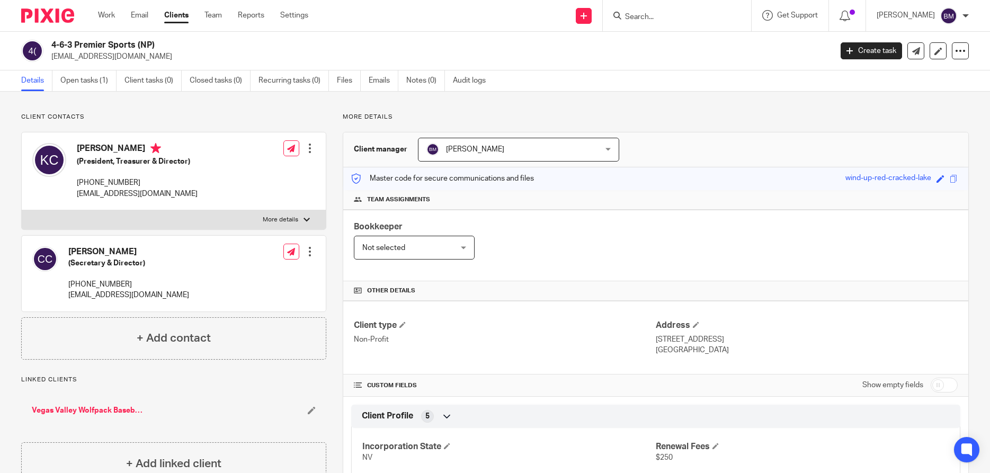
click at [943, 380] on input "checkbox" at bounding box center [944, 385] width 27 height 15
checkbox input "true"
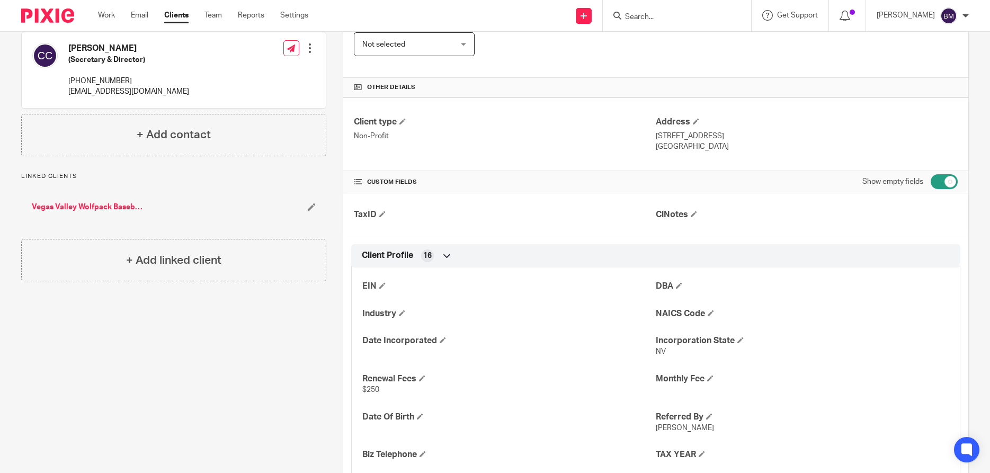
scroll to position [407, 0]
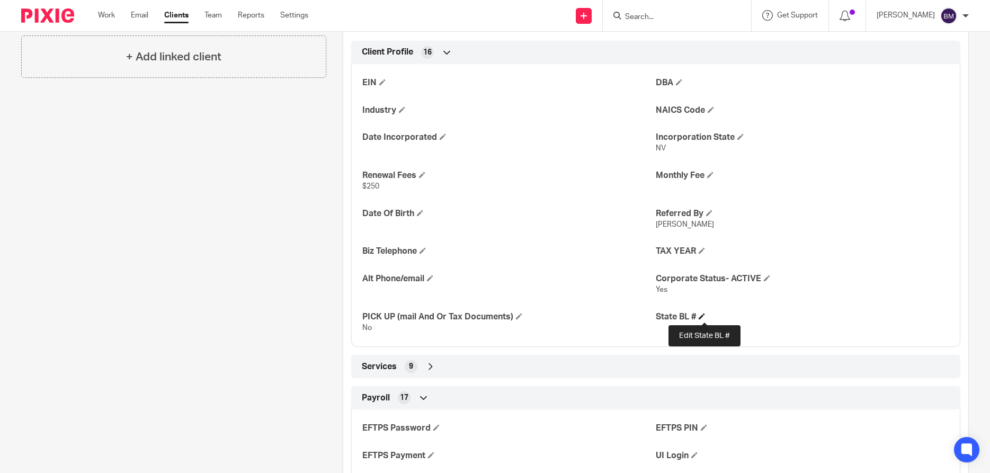
click at [703, 317] on span at bounding box center [702, 316] width 6 height 6
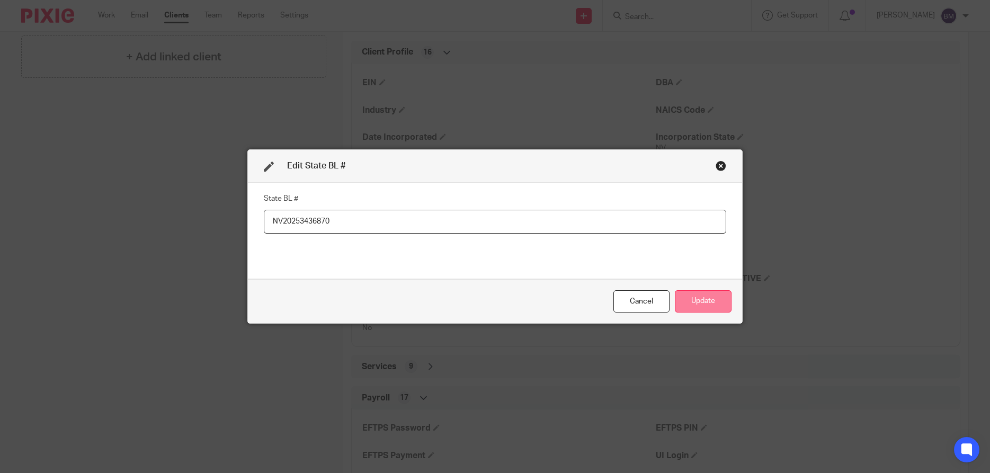
type input "NV20253436870"
click at [699, 302] on button "Update" at bounding box center [703, 301] width 57 height 23
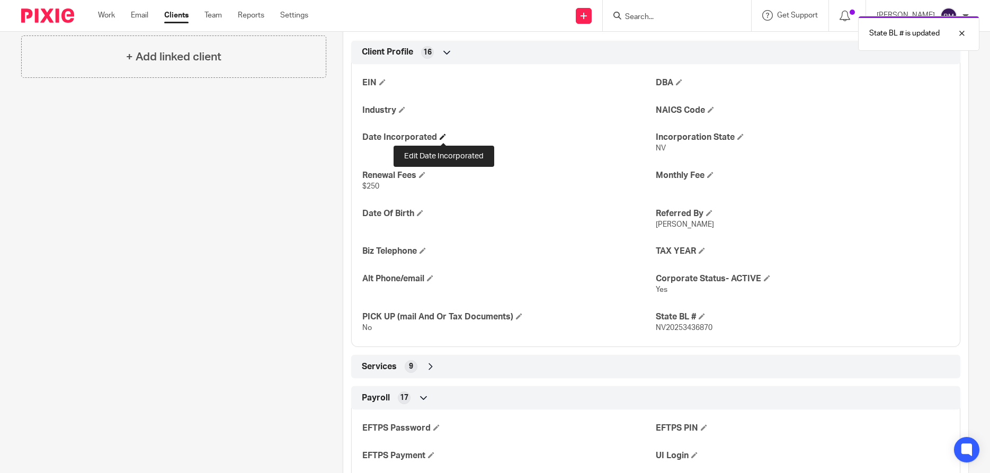
click at [442, 135] on span at bounding box center [443, 136] width 6 height 6
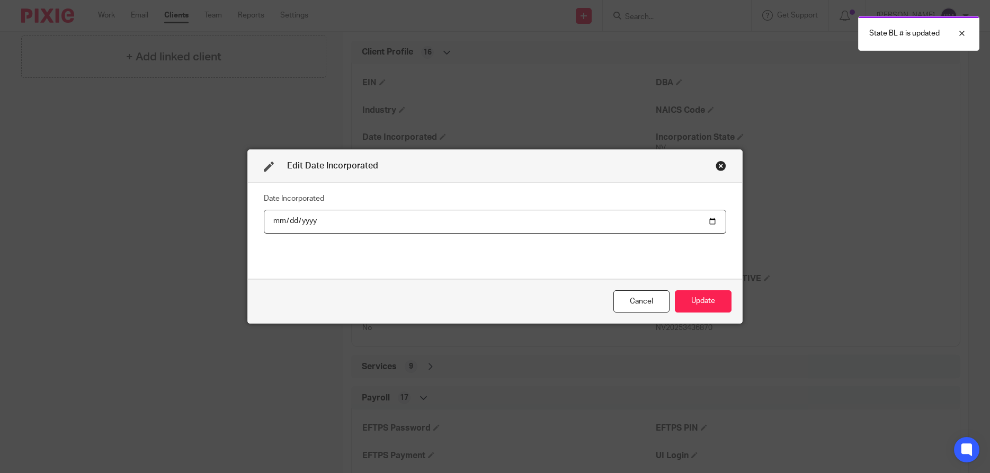
click at [709, 220] on input "date" at bounding box center [495, 222] width 462 height 24
type input "[DATE]"
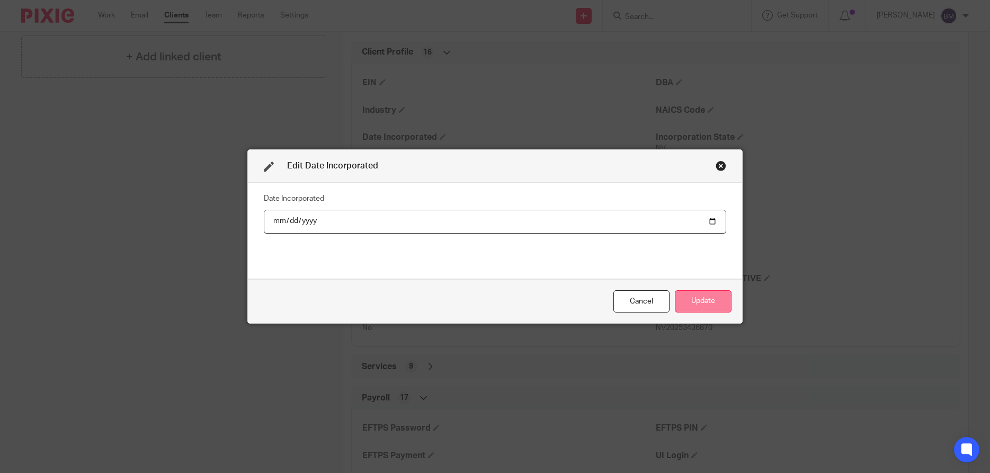
click at [698, 306] on button "Update" at bounding box center [703, 301] width 57 height 23
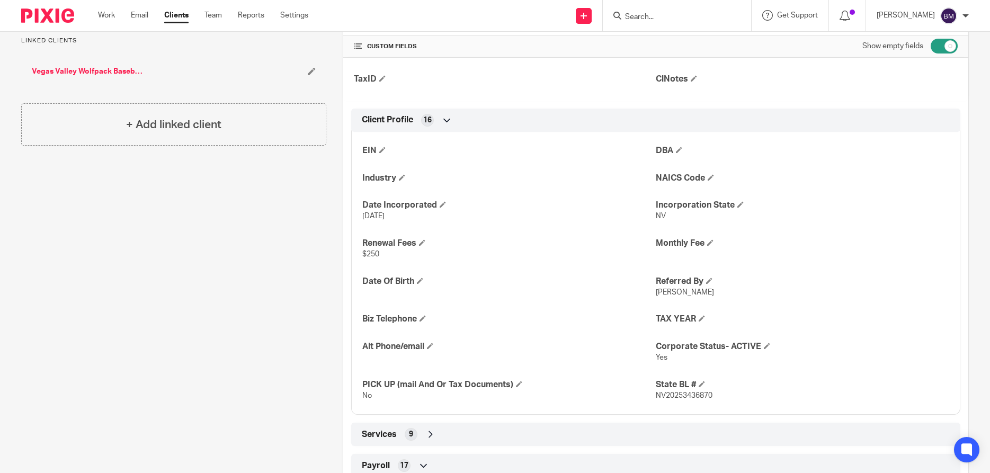
scroll to position [254, 0]
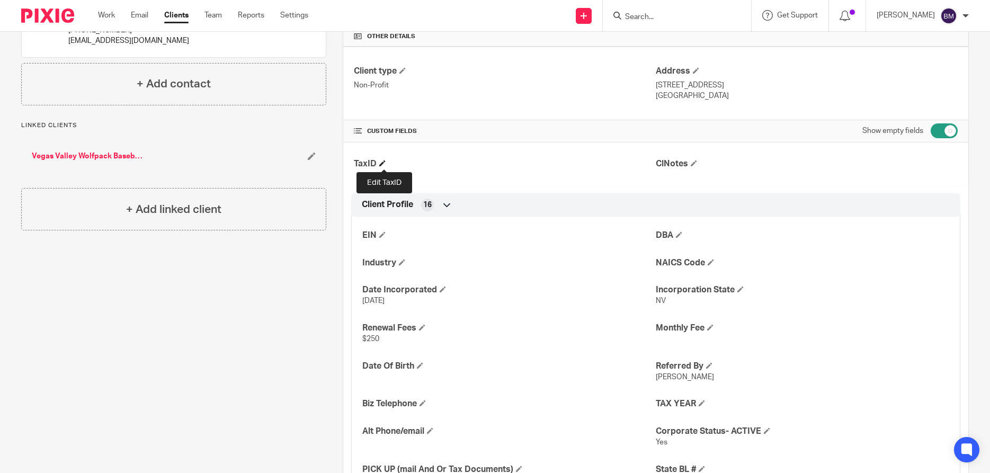
click at [385, 166] on span at bounding box center [382, 163] width 6 height 6
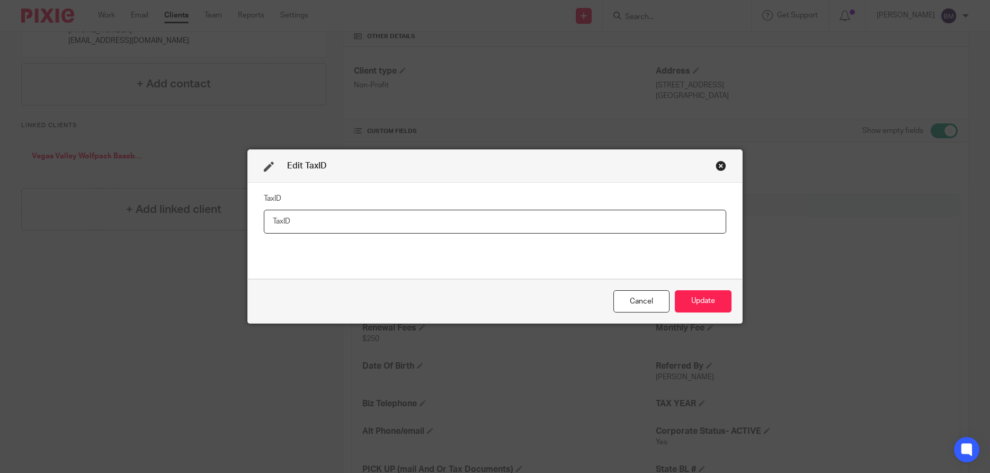
click at [308, 225] on input "text" at bounding box center [495, 222] width 462 height 24
drag, startPoint x: 321, startPoint y: 224, endPoint x: 226, endPoint y: 214, distance: 95.4
click at [264, 214] on input "[US_EMPLOYER_IDENTIFICATION_NUMBER]" at bounding box center [495, 222] width 462 height 24
type input "[US_EMPLOYER_IDENTIFICATION_NUMBER]"
click at [696, 307] on button "Update" at bounding box center [703, 301] width 57 height 23
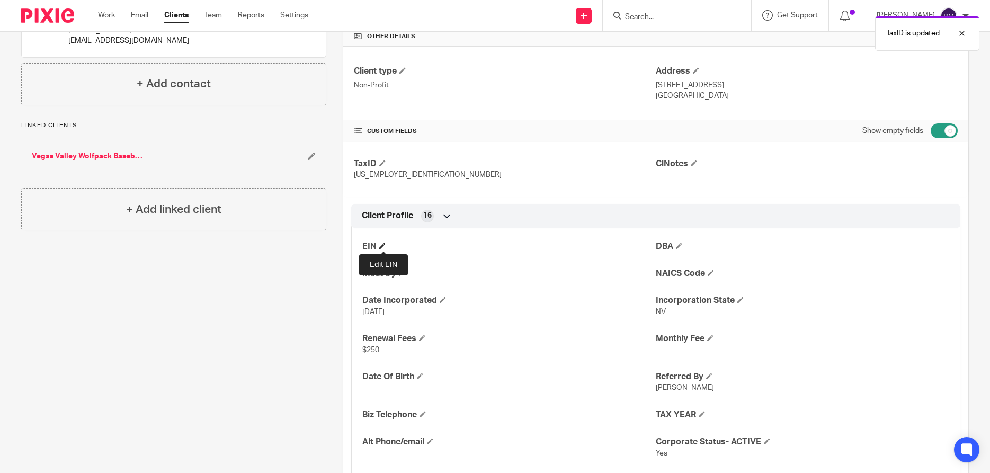
click at [383, 246] on span at bounding box center [382, 246] width 6 height 6
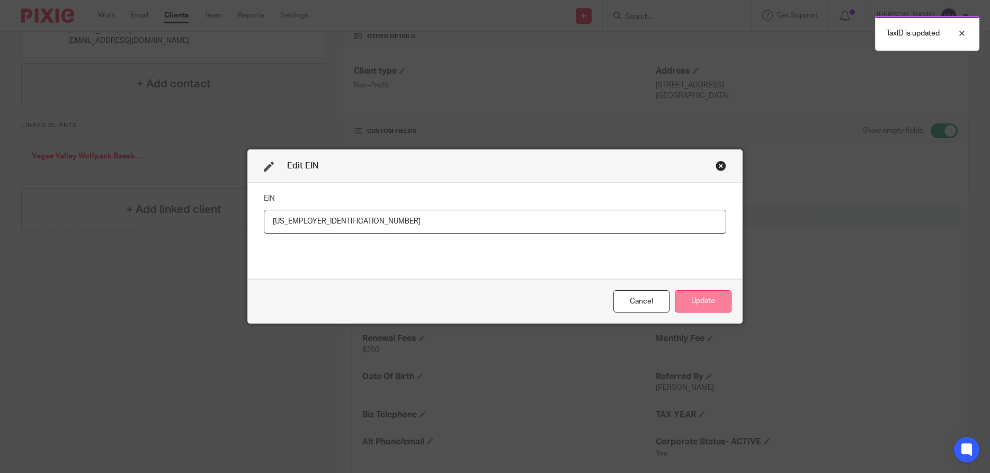
type input "[US_EMPLOYER_IDENTIFICATION_NUMBER]"
click at [697, 307] on button "Update" at bounding box center [703, 301] width 57 height 23
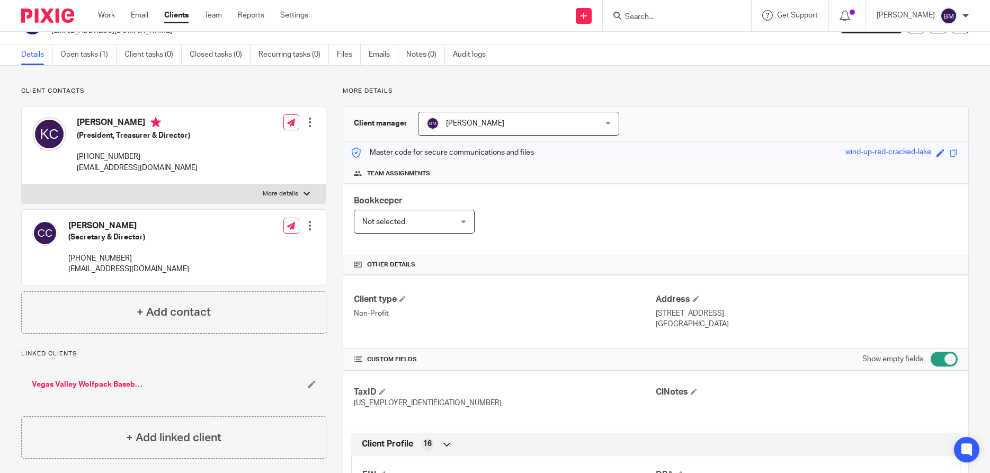
scroll to position [0, 0]
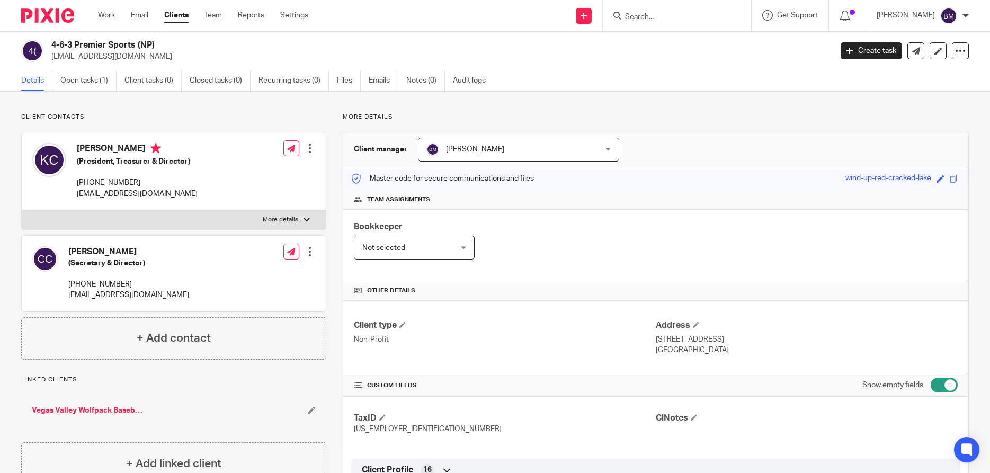
click at [179, 14] on link "Clients" at bounding box center [176, 15] width 24 height 11
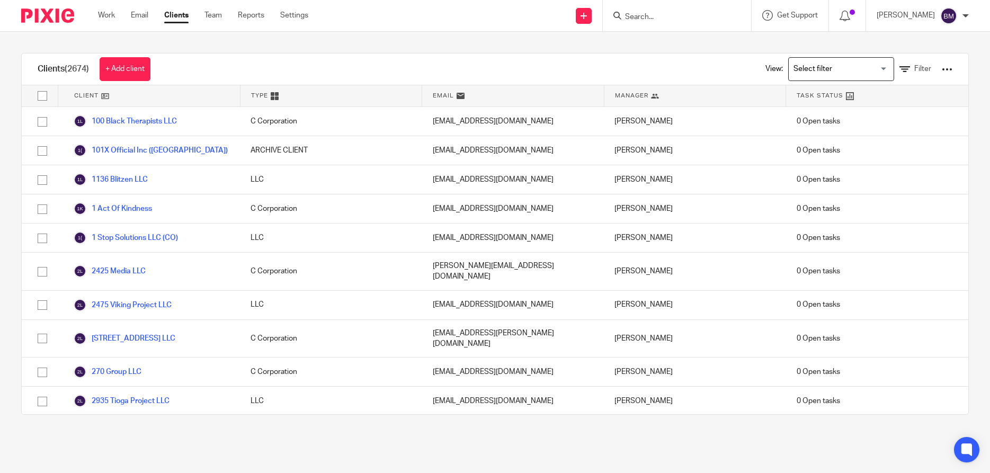
click at [640, 20] on input "Search" at bounding box center [671, 18] width 95 height 10
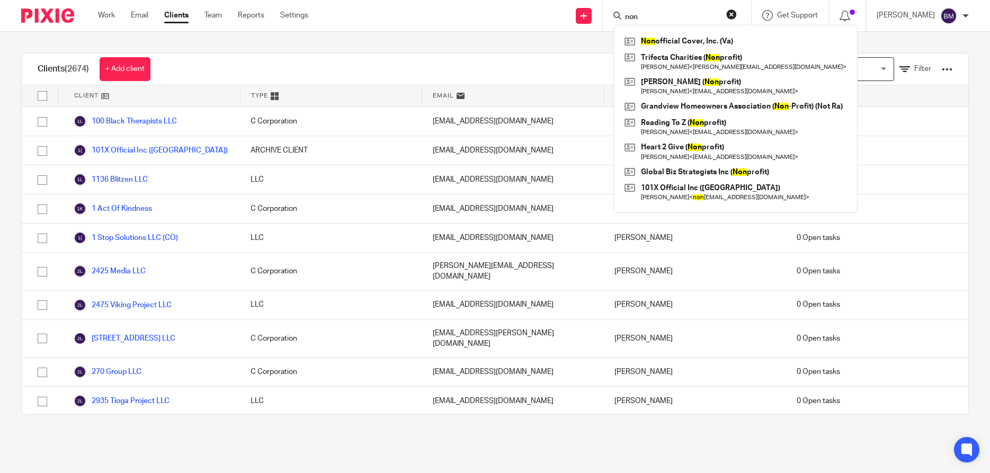
type input "non"
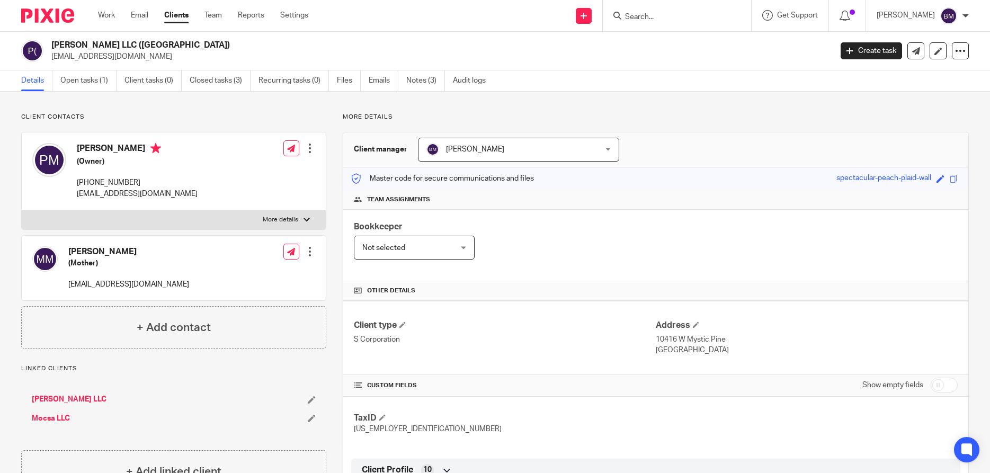
click at [175, 16] on link "Clients" at bounding box center [176, 15] width 24 height 11
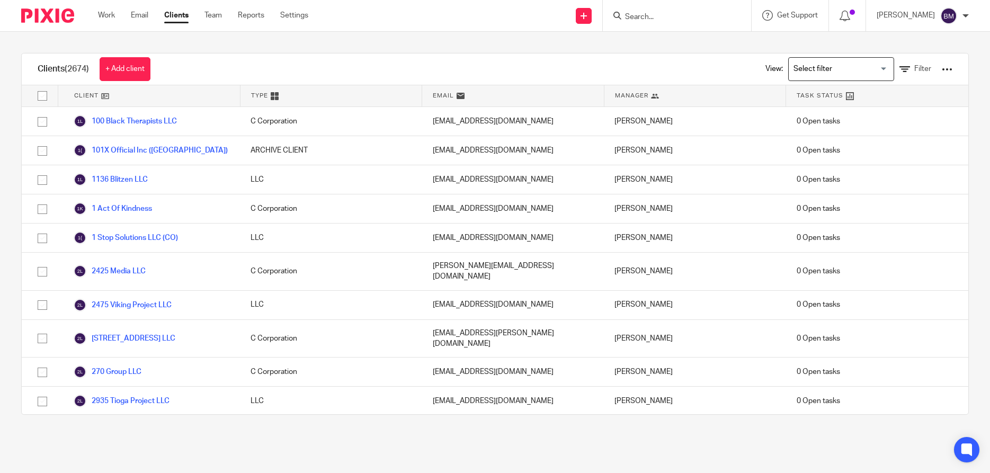
click at [685, 14] on input "Search" at bounding box center [671, 18] width 95 height 10
paste input "ByteBridge Systems Solutions Inc"
click at [681, 18] on input "ByteBridge Systems Solutions Inc" at bounding box center [671, 18] width 95 height 10
type input "ByteBridge Systems Solutions Inc"
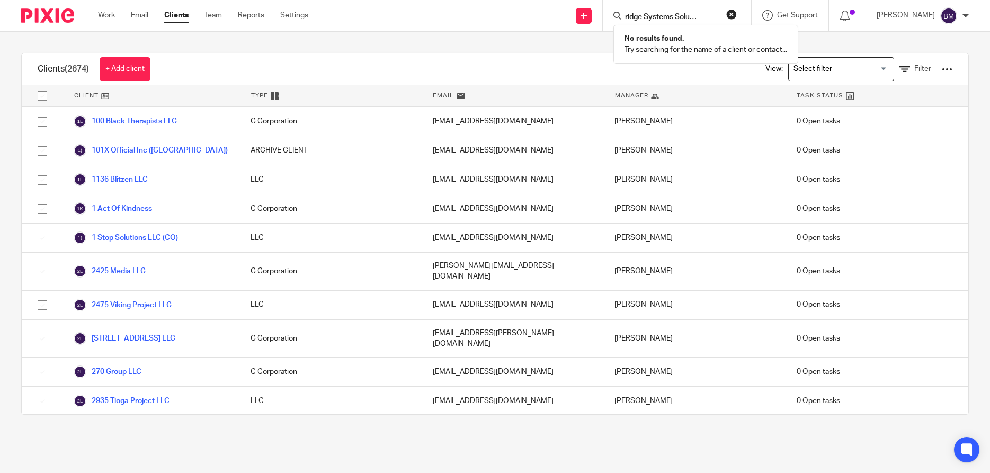
click at [737, 15] on button "reset" at bounding box center [731, 14] width 11 height 11
click at [694, 16] on input "Search" at bounding box center [671, 18] width 95 height 10
type input "byte"
click at [694, 41] on link at bounding box center [734, 45] width 225 height 24
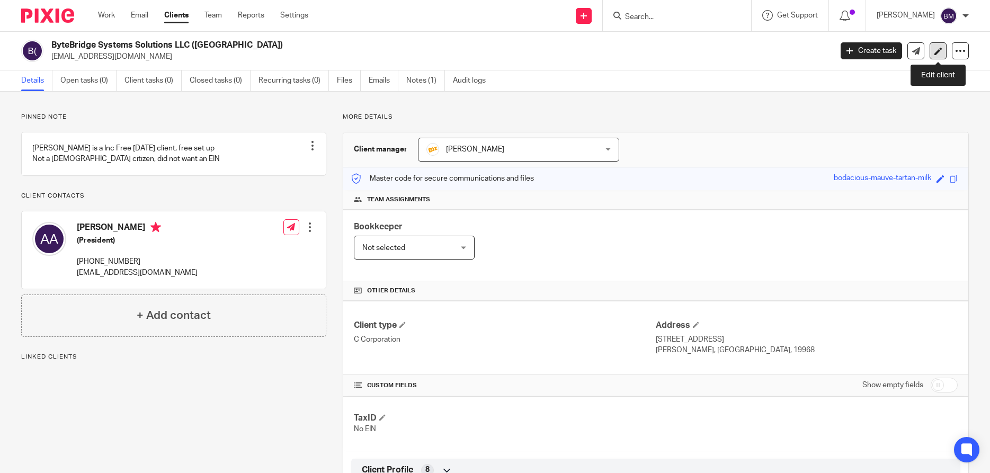
click at [939, 50] on icon at bounding box center [938, 51] width 8 height 8
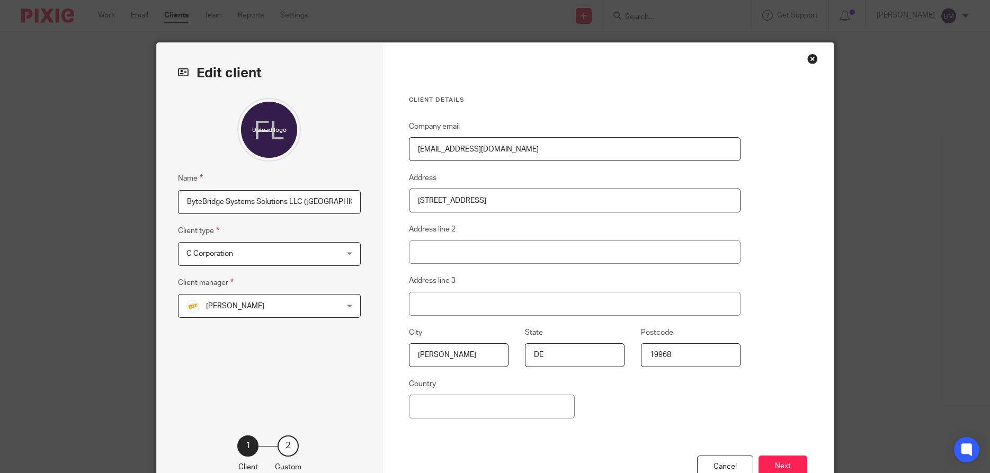
click at [291, 204] on input "ByteBridge Systems Solutions LLC ([GEOGRAPHIC_DATA])" at bounding box center [269, 202] width 183 height 24
type input "ByteBridge Systems Solutions Inc ([GEOGRAPHIC_DATA])"
drag, startPoint x: 778, startPoint y: 468, endPoint x: 818, endPoint y: 421, distance: 61.3
click at [779, 468] on button "Next" at bounding box center [783, 467] width 49 height 23
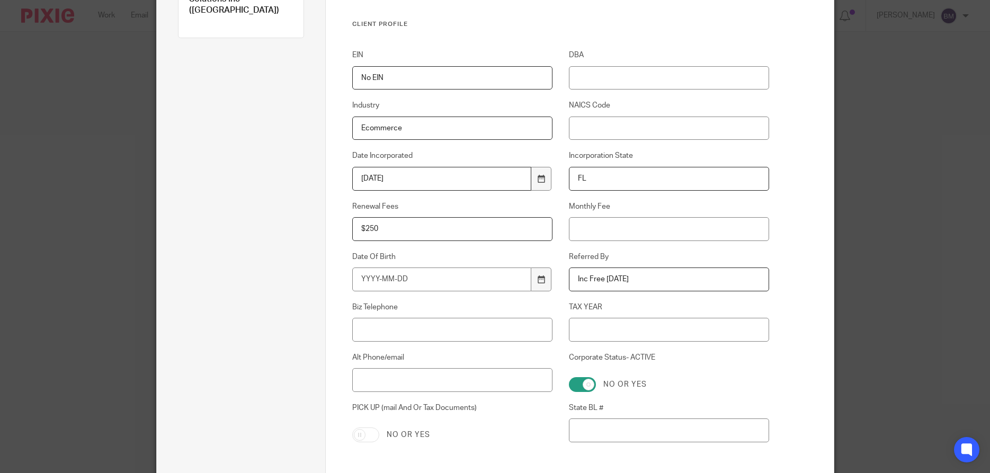
scroll to position [305, 0]
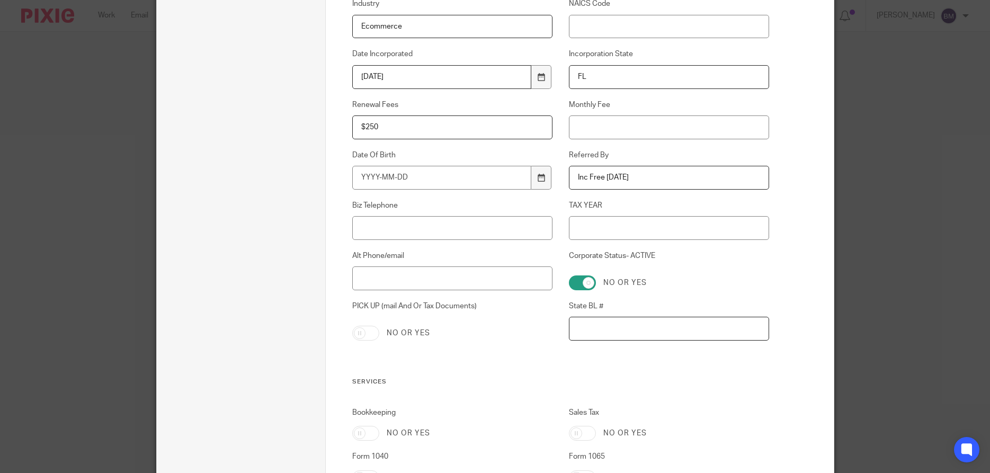
click at [594, 324] on input "State BL #" at bounding box center [669, 329] width 200 height 24
click at [573, 334] on input "State BL #" at bounding box center [669, 329] width 200 height 24
paste input "P25000051635"
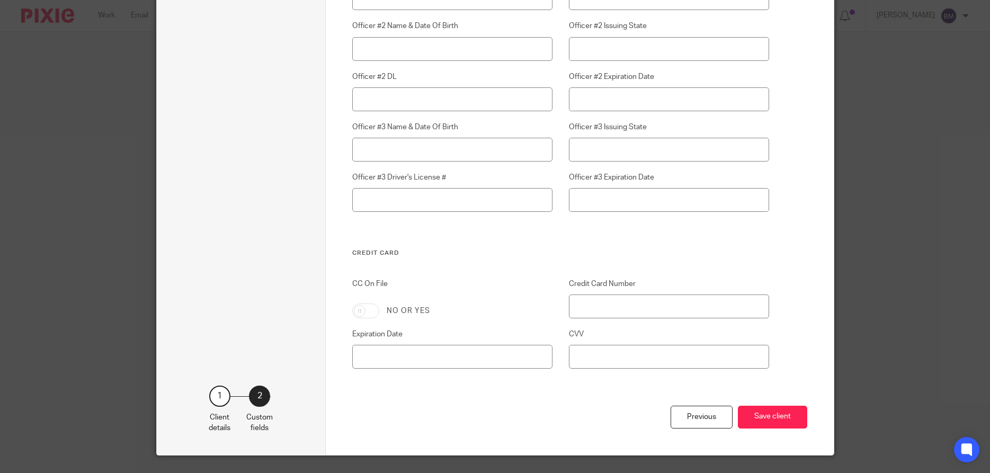
scroll to position [2975, 0]
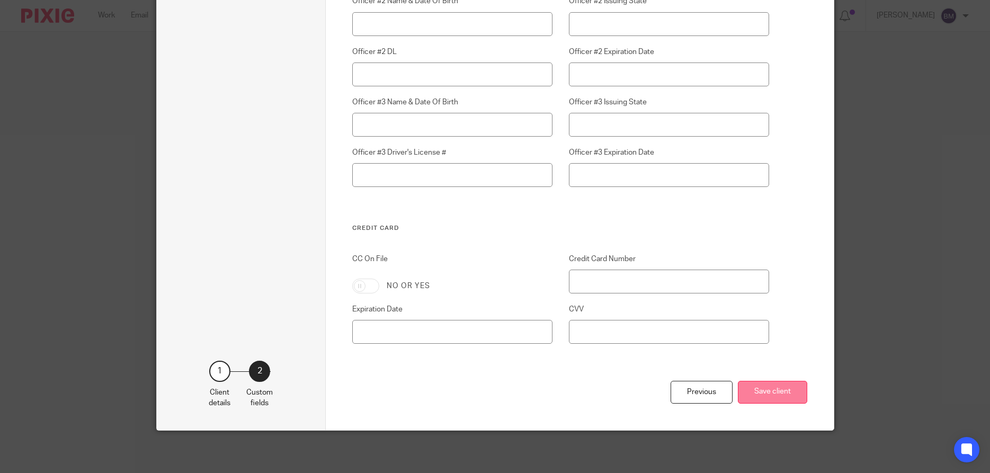
type input "P25000051635"
click at [768, 393] on button "Save client" at bounding box center [772, 392] width 69 height 23
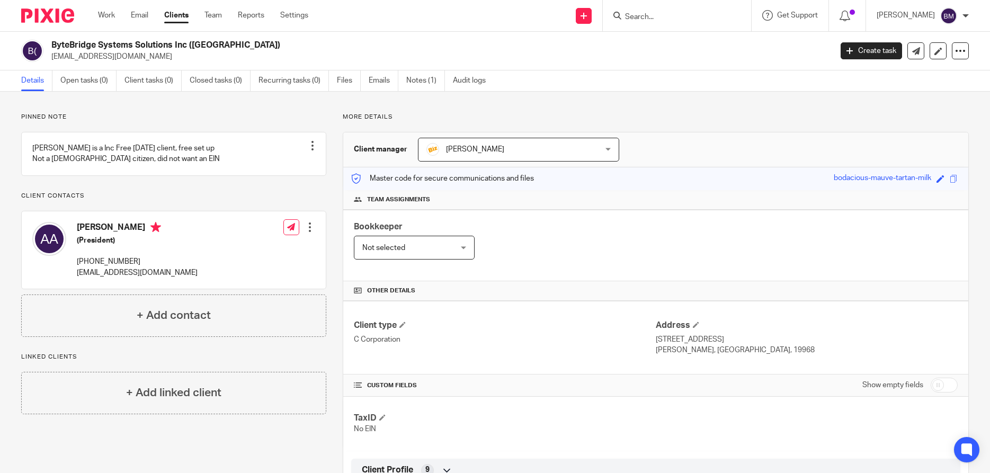
click at [949, 386] on input "checkbox" at bounding box center [944, 385] width 27 height 15
checkbox input "true"
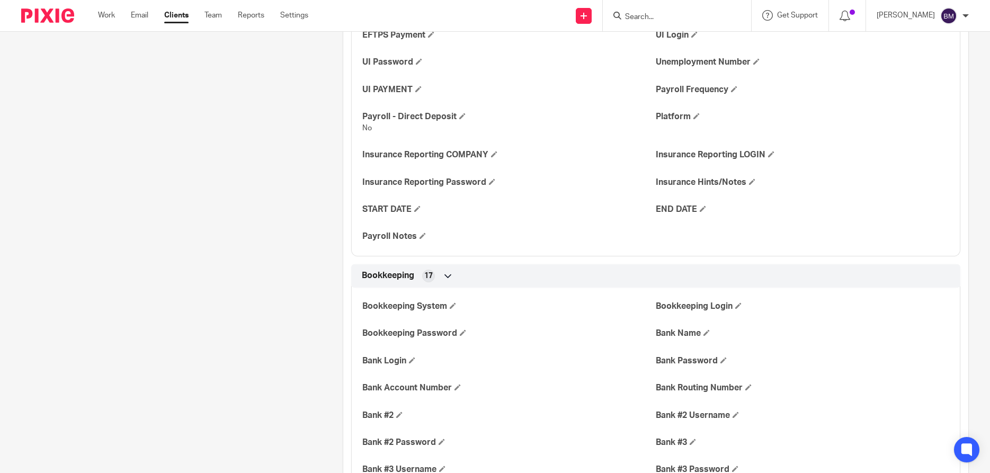
scroll to position [656, 0]
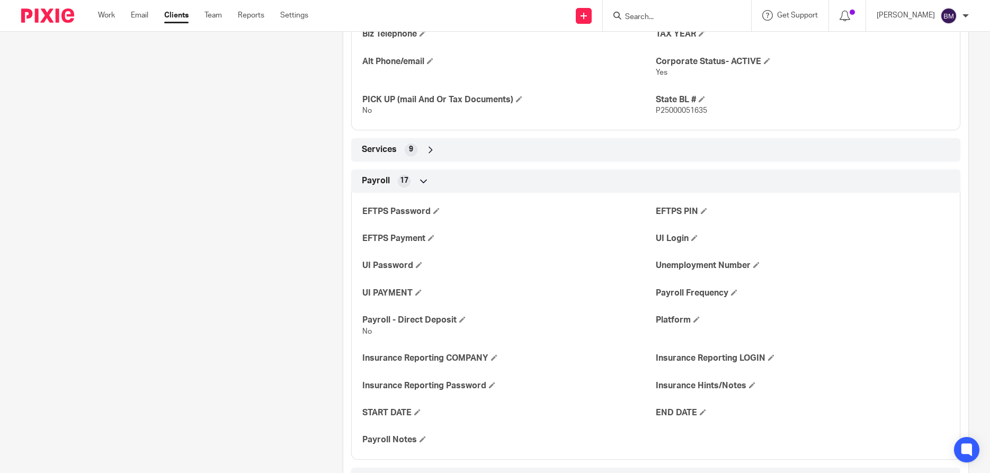
click at [174, 13] on link "Clients" at bounding box center [176, 15] width 24 height 11
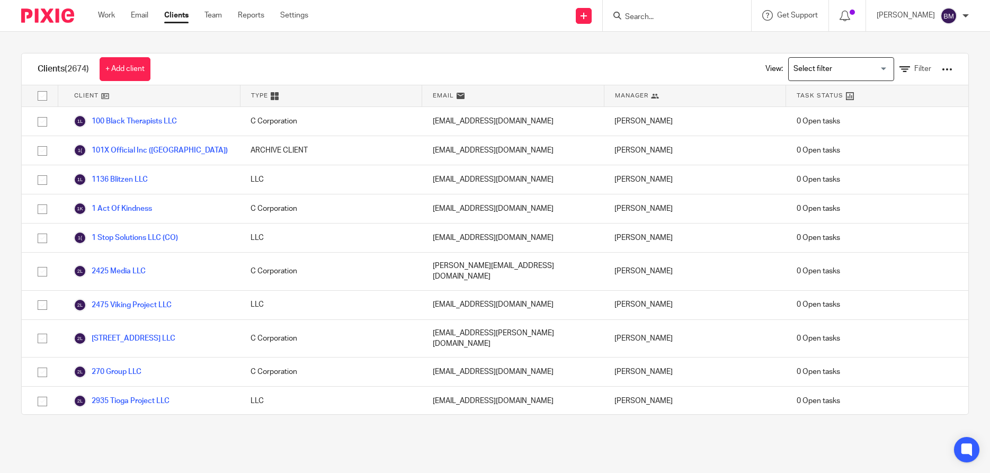
click at [655, 14] on input "Search" at bounding box center [671, 18] width 95 height 10
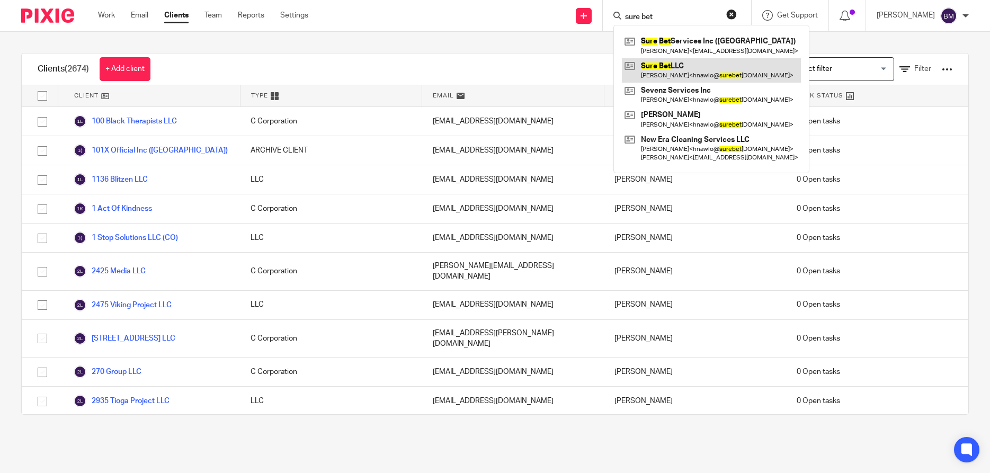
type input "sure bet"
click at [692, 71] on link at bounding box center [711, 70] width 179 height 24
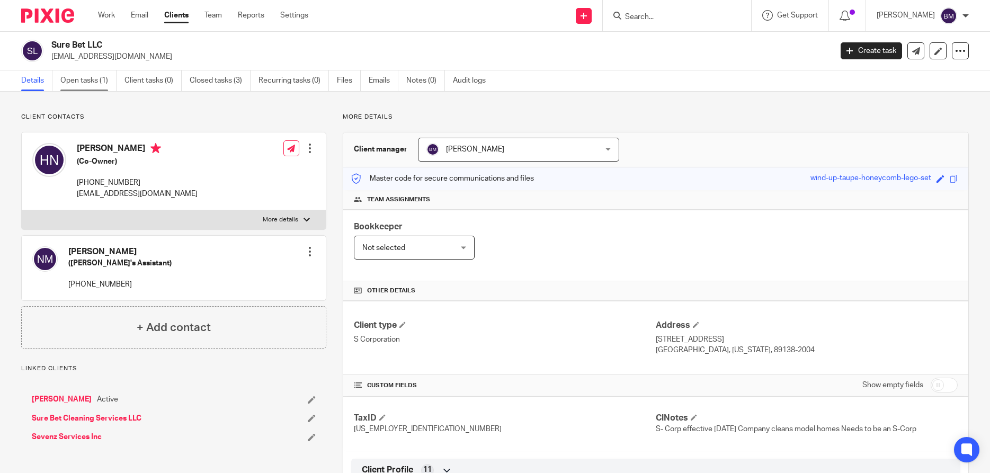
click at [84, 82] on link "Open tasks (1)" at bounding box center [88, 80] width 56 height 21
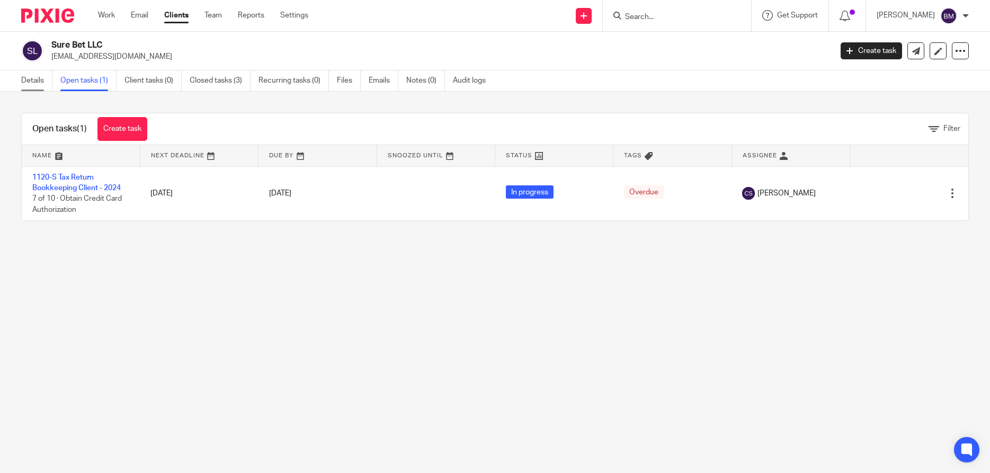
click at [33, 78] on link "Details" at bounding box center [36, 80] width 31 height 21
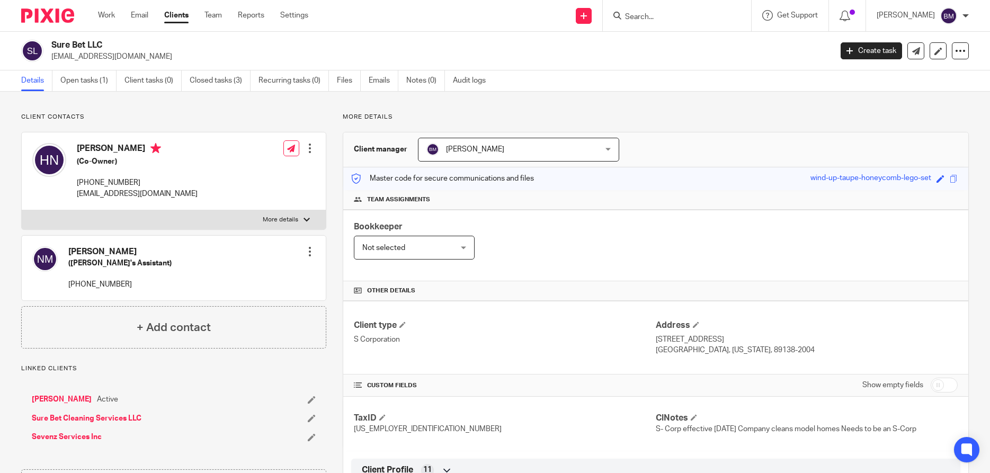
click at [178, 20] on link "Clients" at bounding box center [176, 15] width 24 height 11
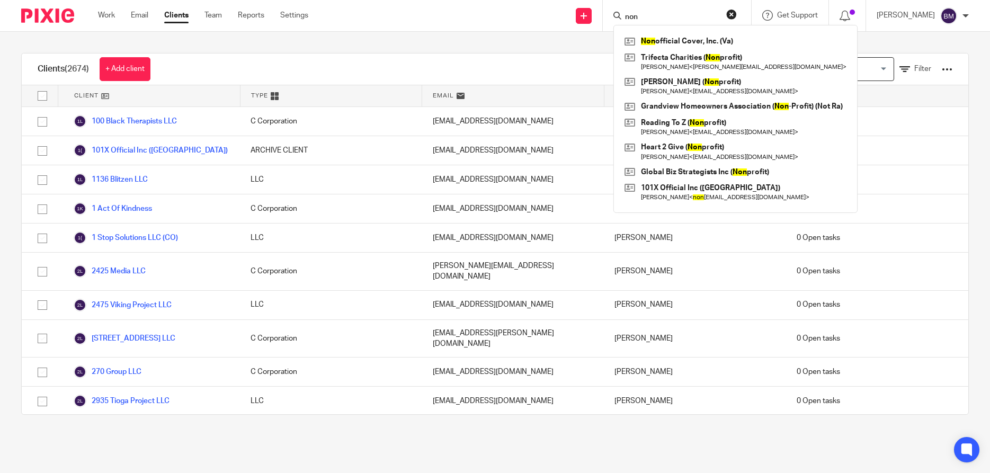
click at [737, 15] on button "reset" at bounding box center [731, 14] width 11 height 11
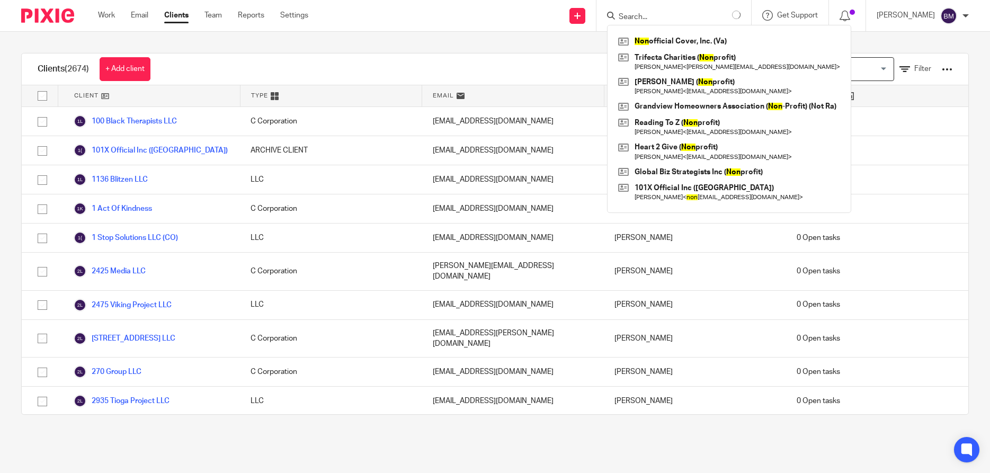
click at [703, 15] on input "Search" at bounding box center [665, 18] width 95 height 10
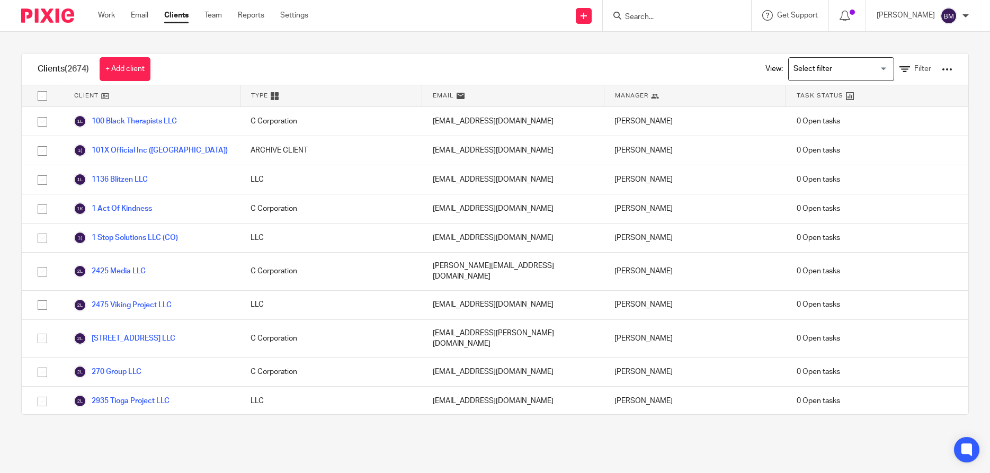
click at [678, 9] on form at bounding box center [680, 15] width 113 height 13
click at [663, 15] on input "Search" at bounding box center [671, 18] width 95 height 10
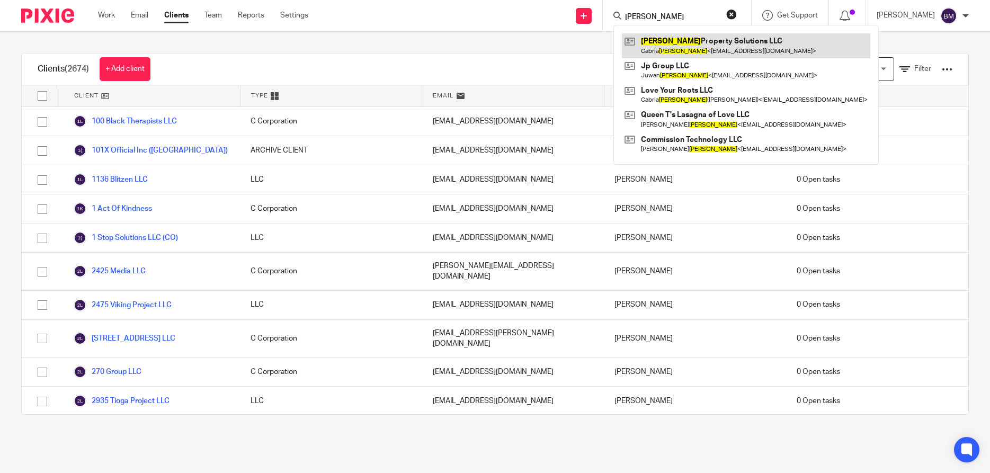
type input "patterson"
click at [673, 42] on link at bounding box center [746, 45] width 248 height 24
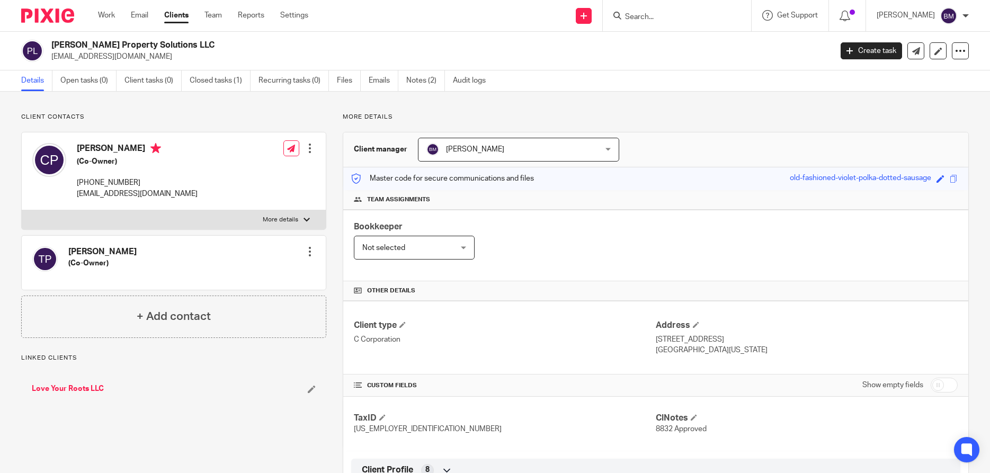
click at [950, 386] on input "checkbox" at bounding box center [944, 385] width 27 height 15
checkbox input "true"
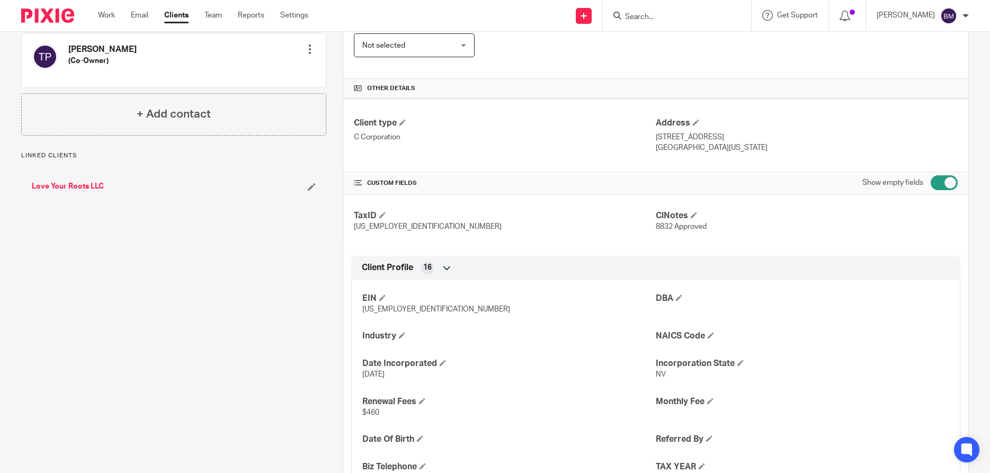
scroll to position [203, 0]
click at [180, 14] on link "Clients" at bounding box center [176, 15] width 24 height 11
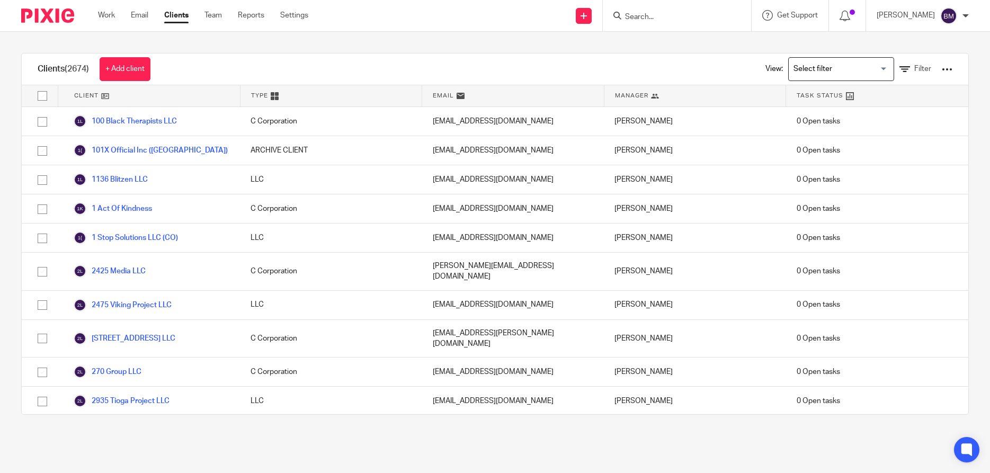
click at [648, 17] on input "Search" at bounding box center [671, 18] width 95 height 10
type input "3x s"
click at [674, 41] on link at bounding box center [711, 45] width 179 height 24
click at [918, 66] on span "Filter" at bounding box center [922, 68] width 17 height 7
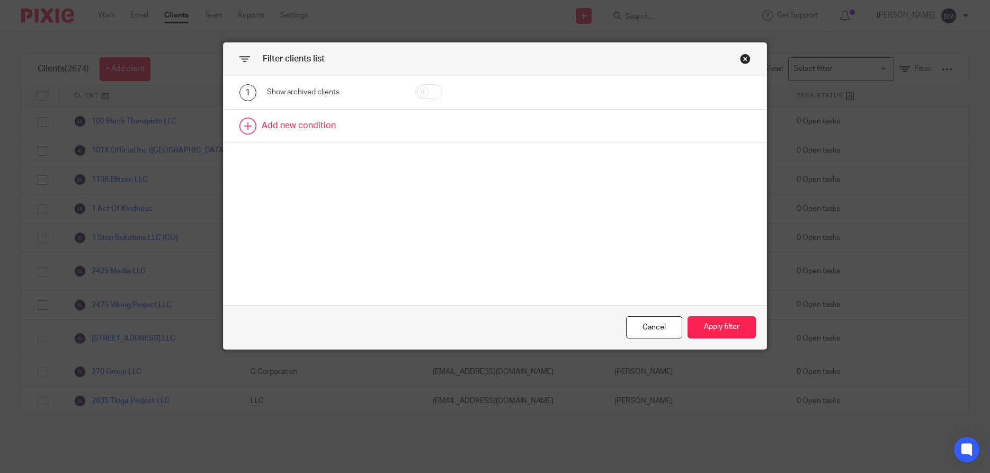
click at [293, 123] on link at bounding box center [496, 126] width 544 height 33
click at [388, 131] on div "Field" at bounding box center [333, 130] width 132 height 24
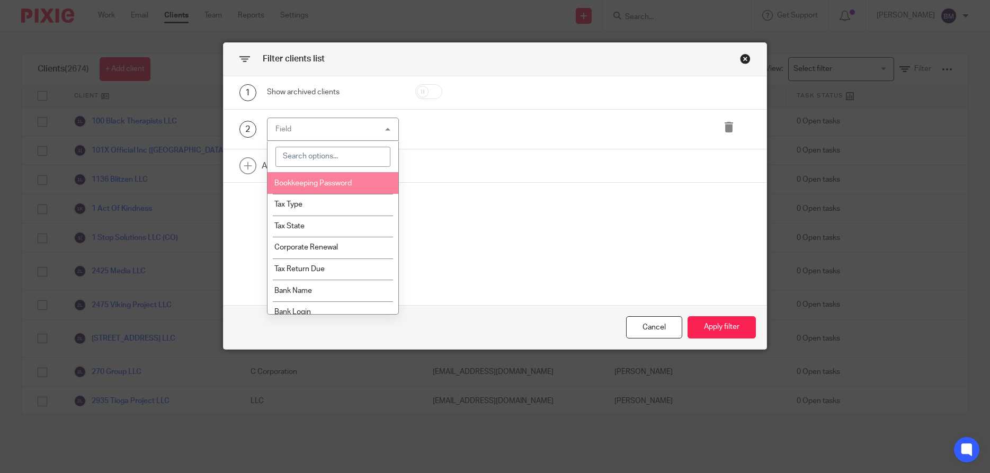
scroll to position [814, 0]
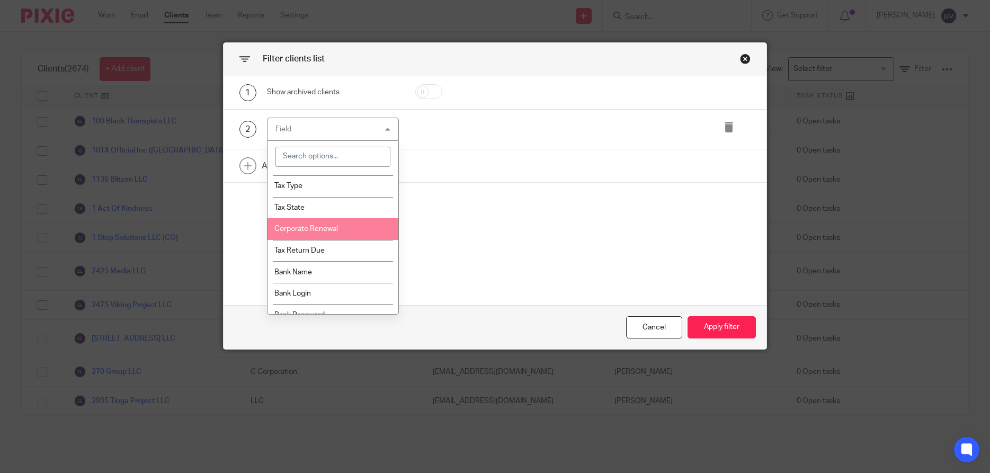
click at [335, 238] on li "Corporate Renewal" at bounding box center [333, 229] width 131 height 22
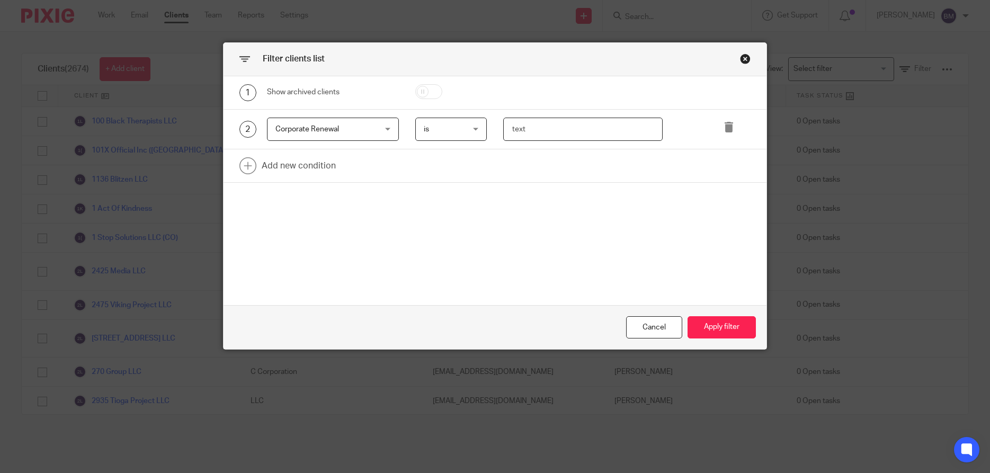
click at [511, 128] on input "text" at bounding box center [582, 130] width 159 height 24
type input "November"
click at [717, 327] on button "Apply filter" at bounding box center [722, 327] width 68 height 23
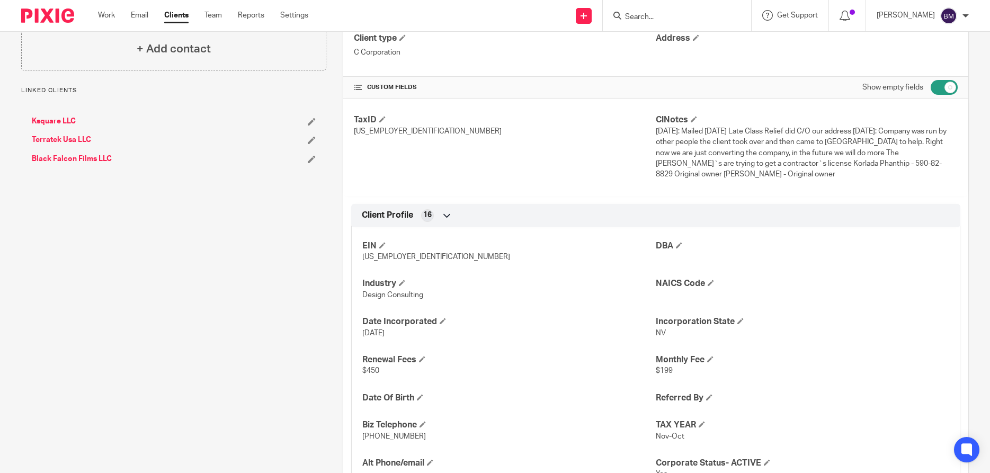
scroll to position [305, 0]
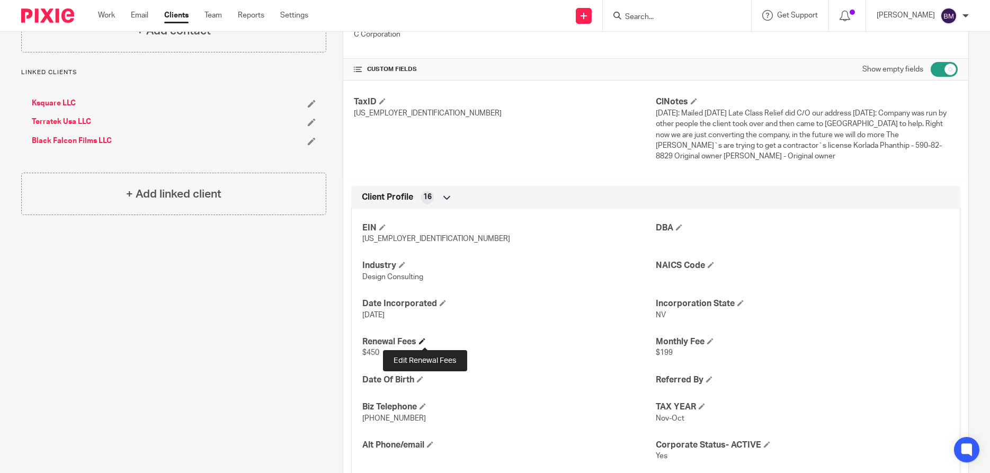
click at [424, 338] on span at bounding box center [422, 341] width 6 height 6
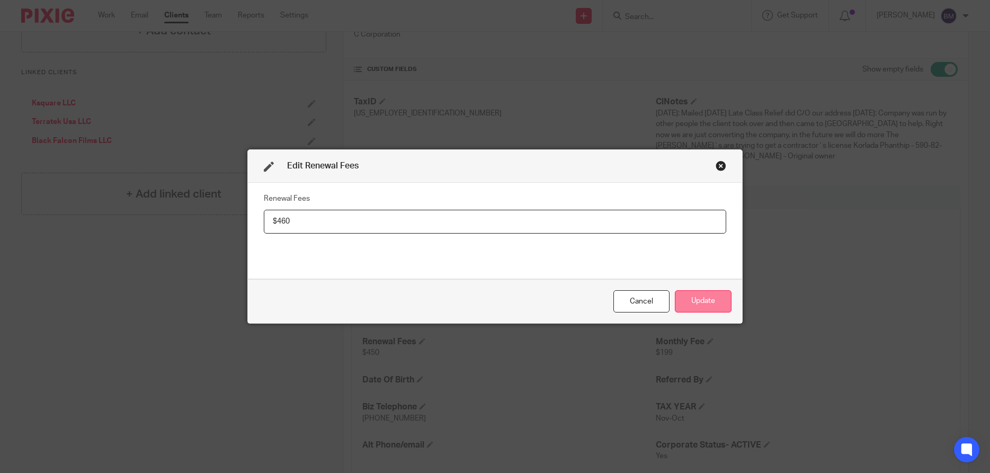
type input "$460"
click at [690, 299] on button "Update" at bounding box center [703, 301] width 57 height 23
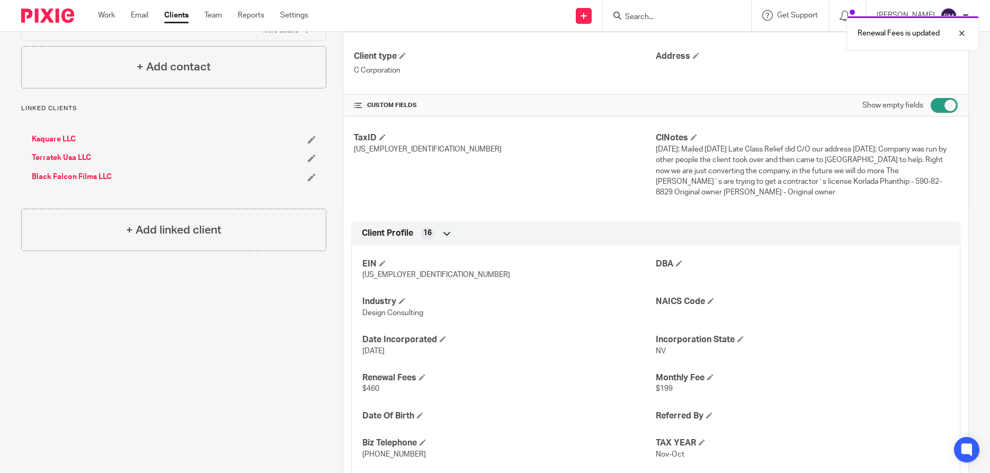
scroll to position [254, 0]
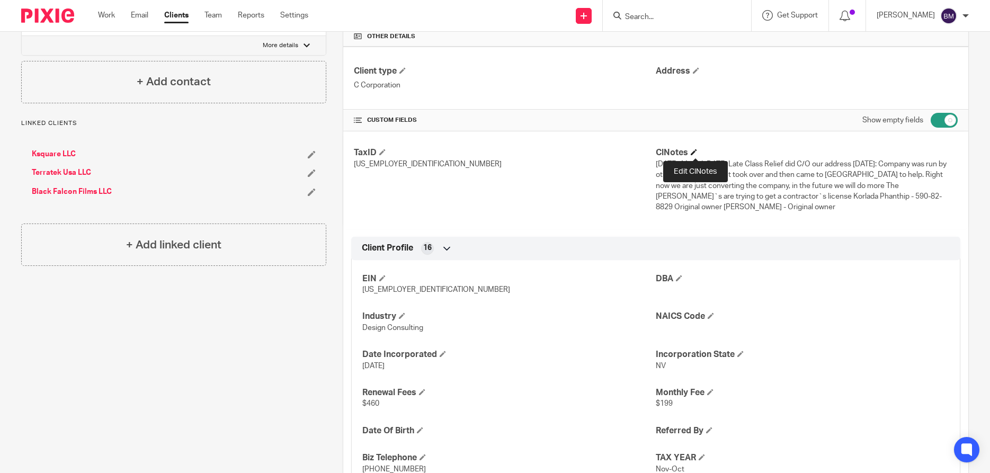
click at [693, 152] on span at bounding box center [694, 152] width 6 height 6
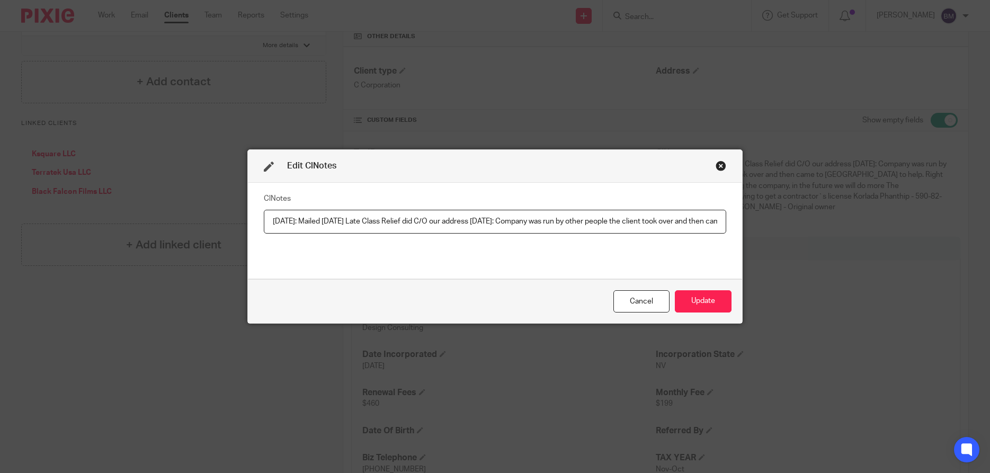
scroll to position [0, 790]
drag, startPoint x: 722, startPoint y: 223, endPoint x: 737, endPoint y: 227, distance: 15.4
click at [737, 227] on div "ClNotes 2/21/21: Mailed 2/23/21 Late Class Relief did C/O our address 2/22/21: …" at bounding box center [495, 231] width 494 height 96
click at [511, 238] on div "ClNotes 2/21/21: Mailed 2/23/21 Late Class Relief did C/O our address 2/22/21: …" at bounding box center [495, 230] width 462 height 79
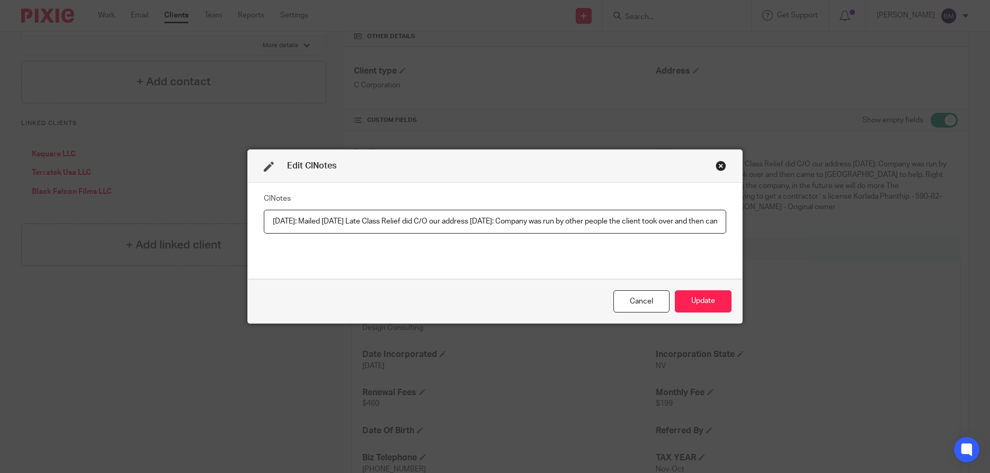
click at [515, 199] on fieldset "ClNotes 2/21/21: Mailed 2/23/21 Late Class Relief did C/O our address 2/22/21: …" at bounding box center [495, 212] width 462 height 42
click at [535, 242] on div "ClNotes 2/21/21: Mailed 2/23/21 Late Class Relief did C/O our address 2/22/21: …" at bounding box center [495, 230] width 462 height 79
click at [607, 282] on div "Cancel Update" at bounding box center [495, 301] width 494 height 44
click at [566, 261] on div "ClNotes 2/21/21: Mailed 2/23/21 Late Class Relief did C/O our address 2/22/21: …" at bounding box center [495, 230] width 462 height 79
drag, startPoint x: 542, startPoint y: 256, endPoint x: 521, endPoint y: 251, distance: 22.4
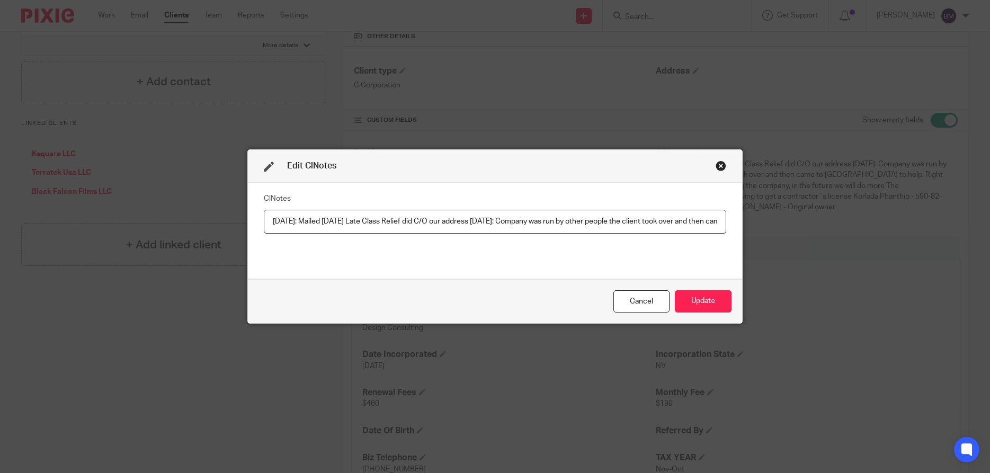
click at [531, 254] on div "ClNotes 2/21/21: Mailed 2/23/21 Late Class Relief did C/O our address 2/22/21: …" at bounding box center [495, 230] width 462 height 79
click at [556, 219] on input "2/21/21: Mailed 2/23/21 Late Class Relief did C/O our address 2/22/21: Company …" at bounding box center [495, 222] width 462 height 24
drag, startPoint x: 518, startPoint y: 221, endPoint x: 587, endPoint y: 222, distance: 69.4
click at [587, 222] on input "2/21/21: Mailed 2/23/21 Late Class Relief did C/O our address 2/22/21: Company …" at bounding box center [495, 222] width 462 height 24
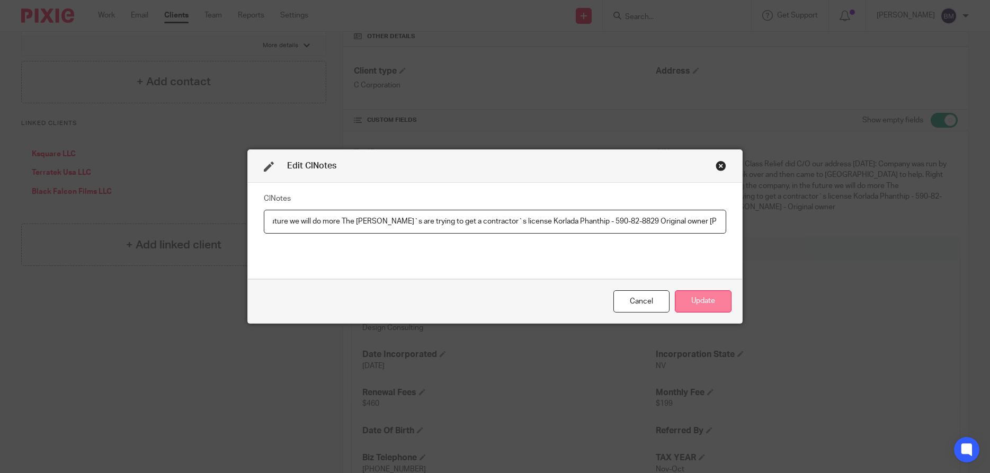
click at [704, 299] on button "Update" at bounding box center [703, 301] width 57 height 23
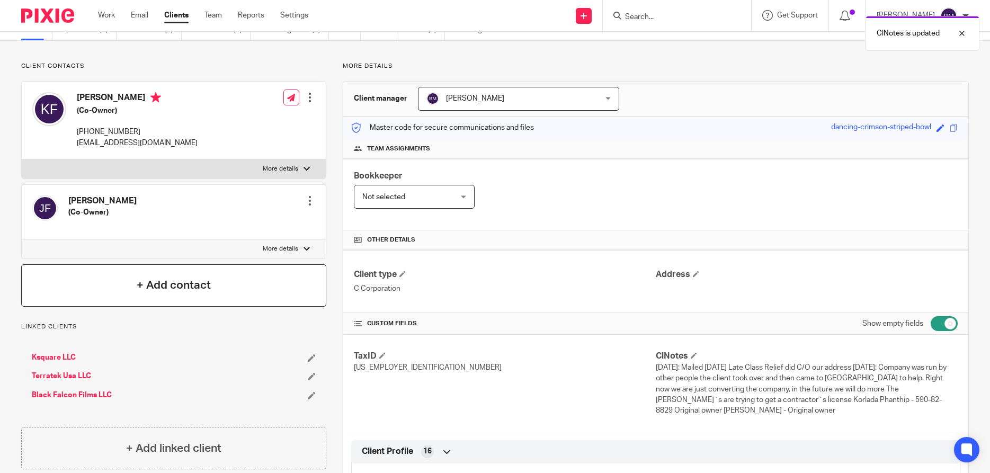
scroll to position [0, 0]
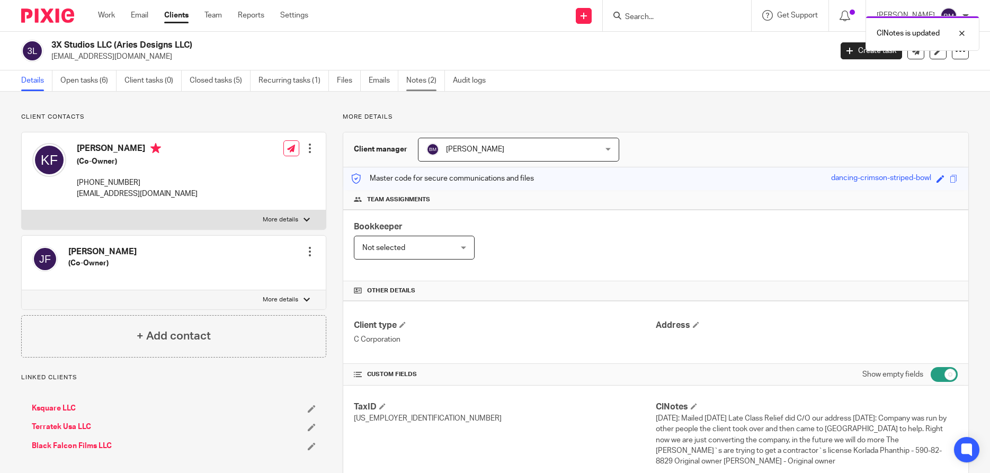
click at [420, 84] on link "Notes (2)" at bounding box center [425, 80] width 39 height 21
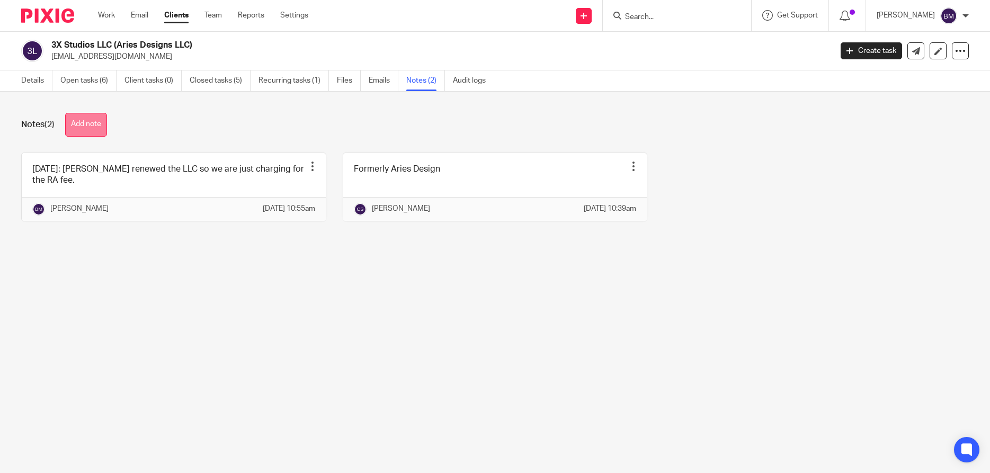
click at [88, 126] on button "Add note" at bounding box center [86, 125] width 42 height 24
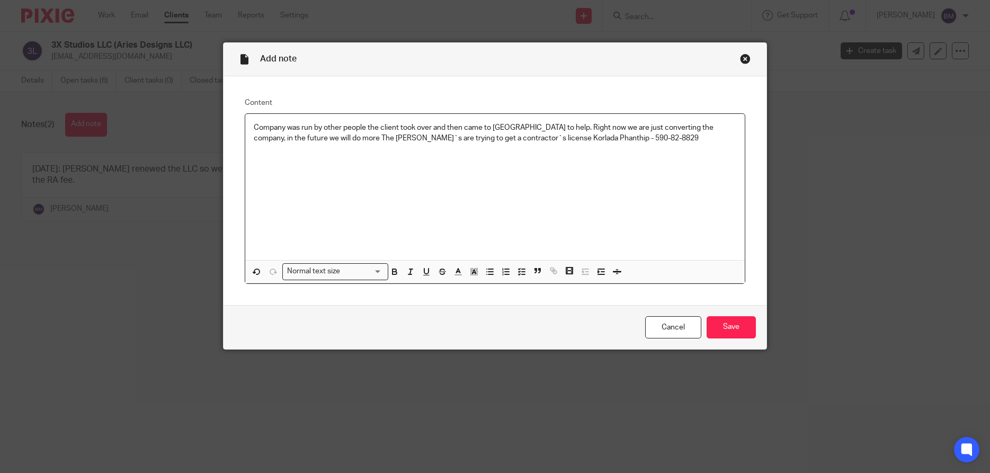
click at [506, 185] on div "Company was run by other people the client took over and then came to [GEOGRAPH…" at bounding box center [495, 187] width 500 height 147
click at [738, 328] on input "Save" at bounding box center [731, 327] width 49 height 23
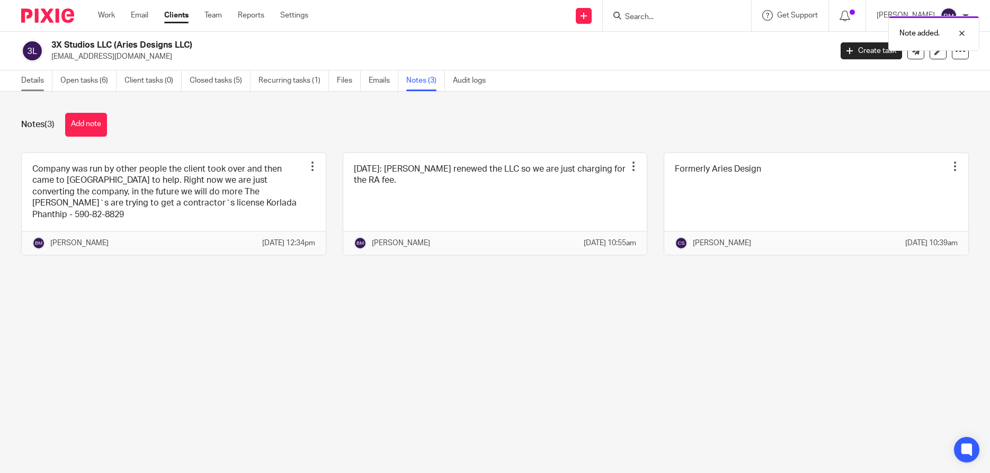
click at [31, 77] on link "Details" at bounding box center [36, 80] width 31 height 21
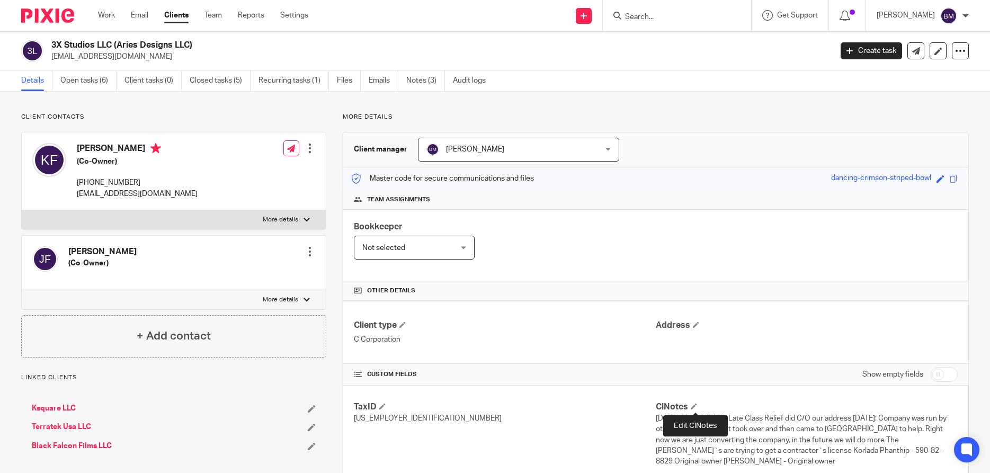
click at [694, 405] on span at bounding box center [694, 406] width 6 height 6
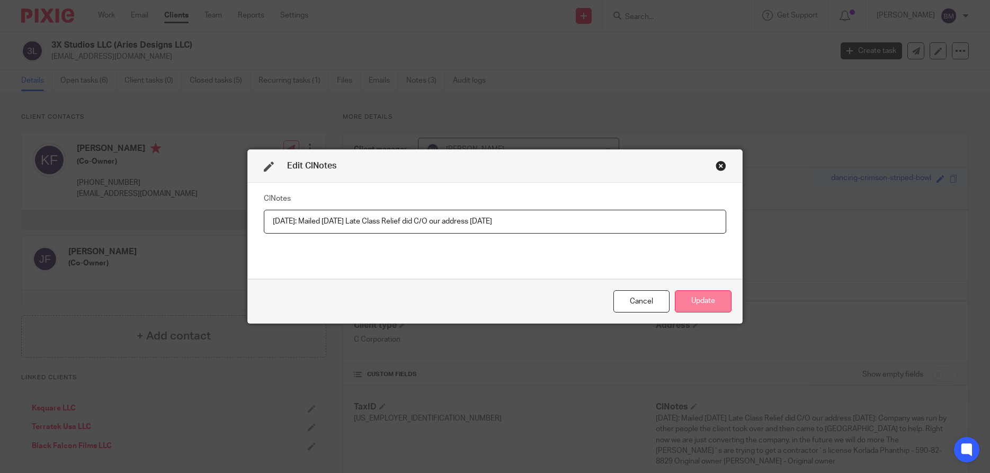
type input "[DATE]: Mailed [DATE] Late Class Relief did C/O our address [DATE]"
click at [696, 308] on button "Update" at bounding box center [703, 301] width 57 height 23
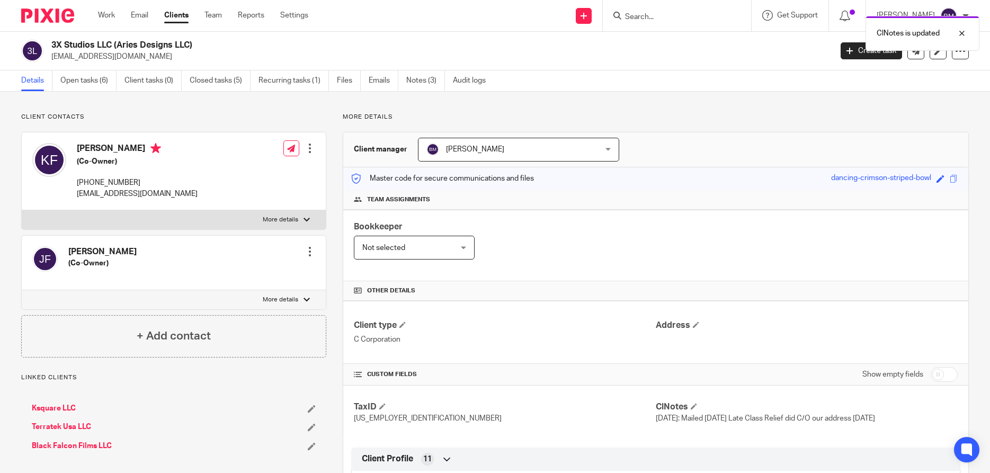
click at [954, 375] on input "checkbox" at bounding box center [944, 374] width 27 height 15
checkbox input "true"
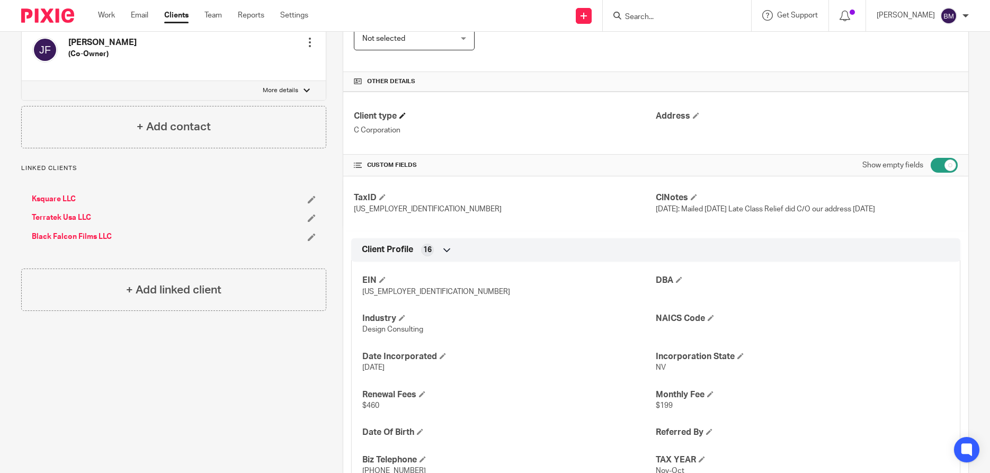
scroll to position [85, 0]
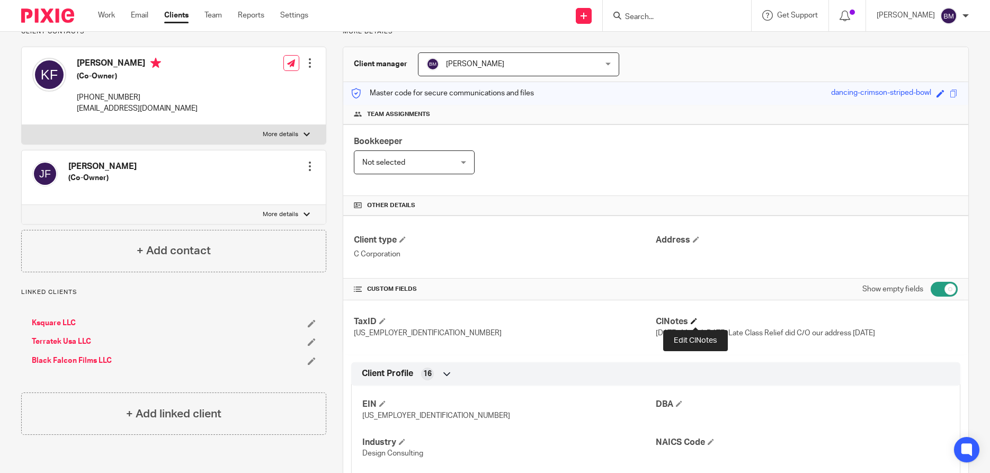
click at [696, 320] on span at bounding box center [694, 321] width 6 height 6
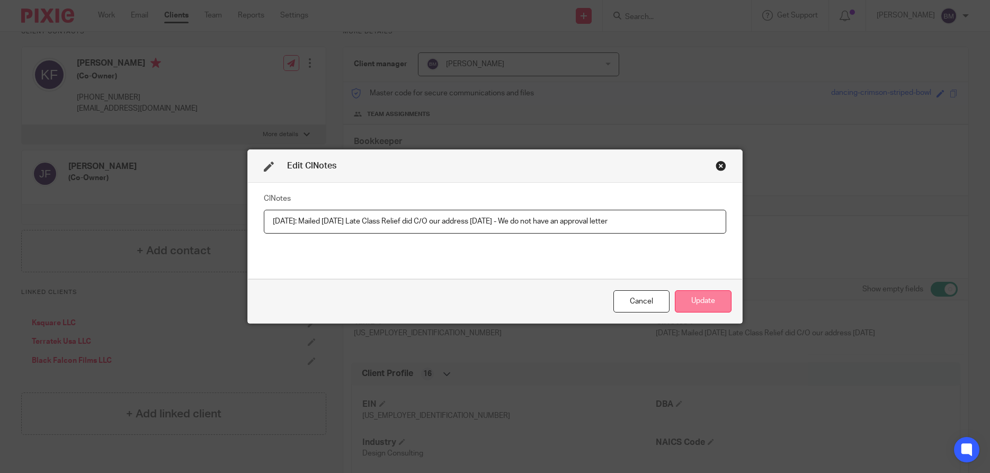
type input "[DATE]: Mailed [DATE] Late Class Relief did C/O our address [DATE] - We do not …"
click at [705, 306] on button "Update" at bounding box center [703, 301] width 57 height 23
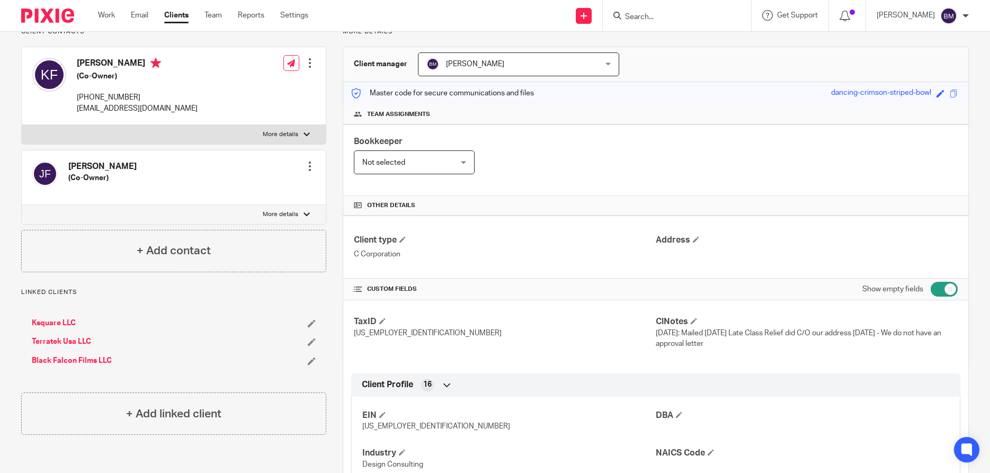
click at [654, 14] on input "Search" at bounding box center [671, 18] width 95 height 10
type input "access"
click at [690, 46] on link at bounding box center [722, 45] width 200 height 24
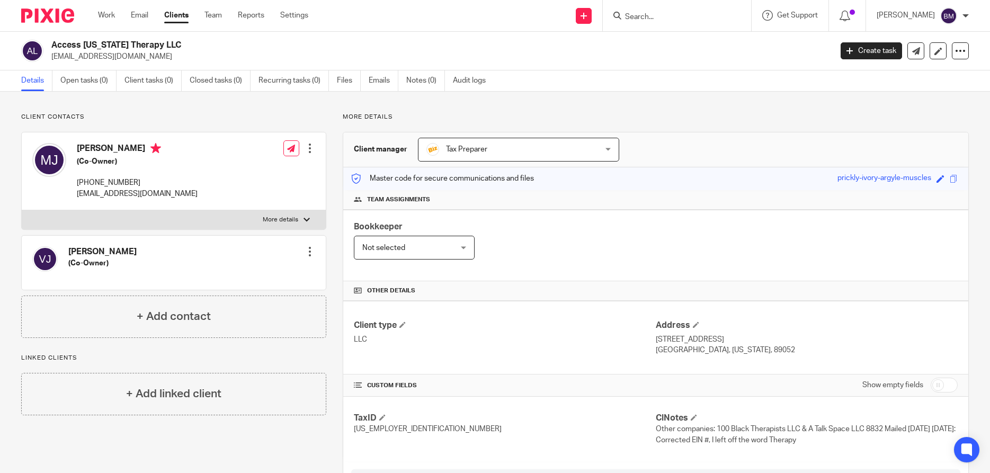
click at [607, 153] on div "Tax Preparer Tax Preparer" at bounding box center [518, 150] width 201 height 24
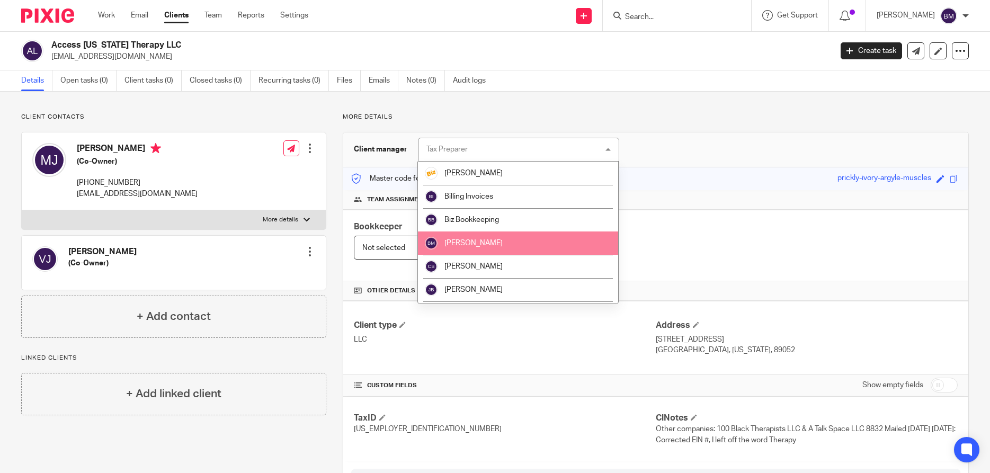
click at [483, 247] on li "[PERSON_NAME]" at bounding box center [518, 242] width 200 height 23
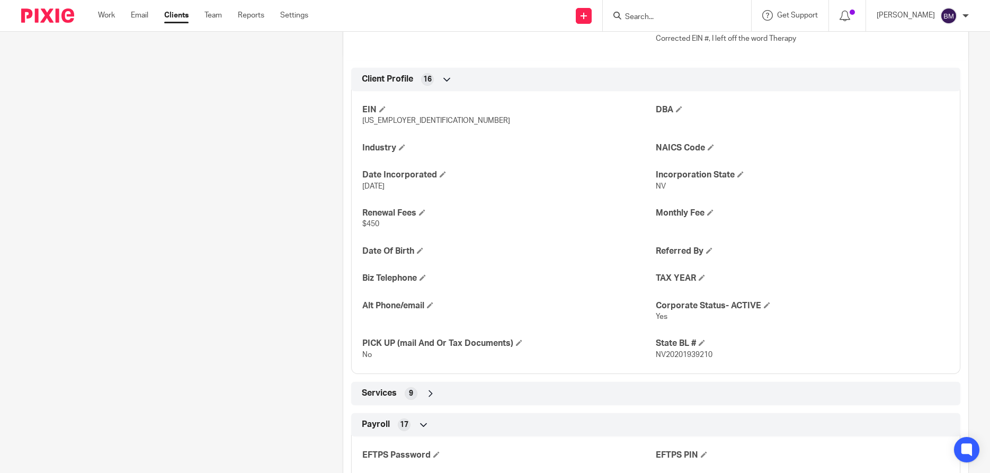
scroll to position [407, 0]
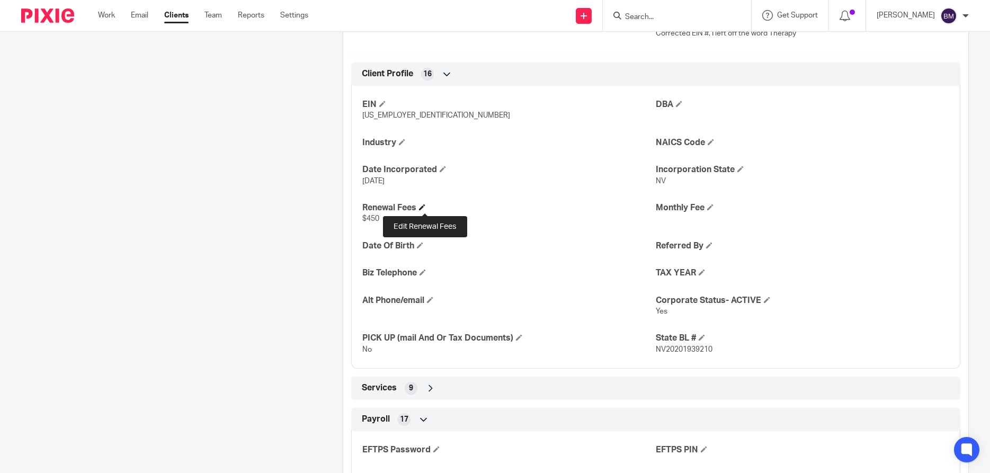
click at [422, 208] on span at bounding box center [422, 207] width 6 height 6
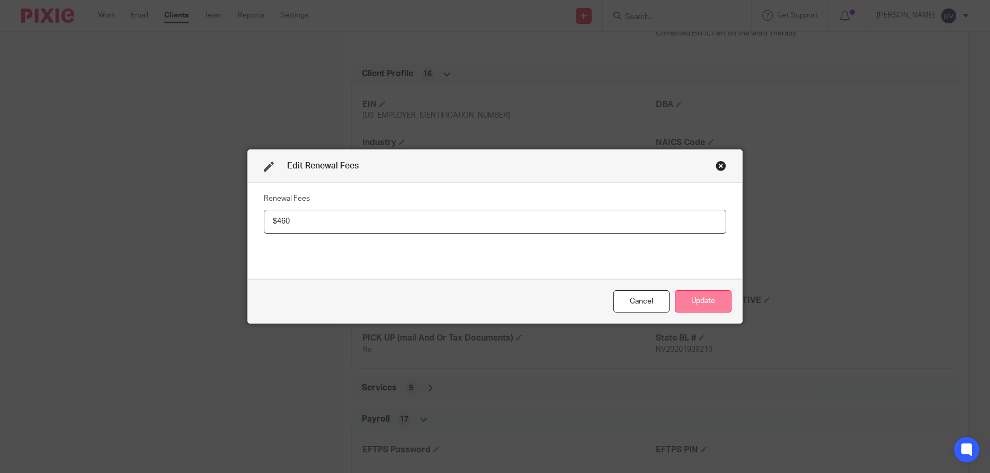
type input "$460"
click at [694, 299] on button "Update" at bounding box center [703, 301] width 57 height 23
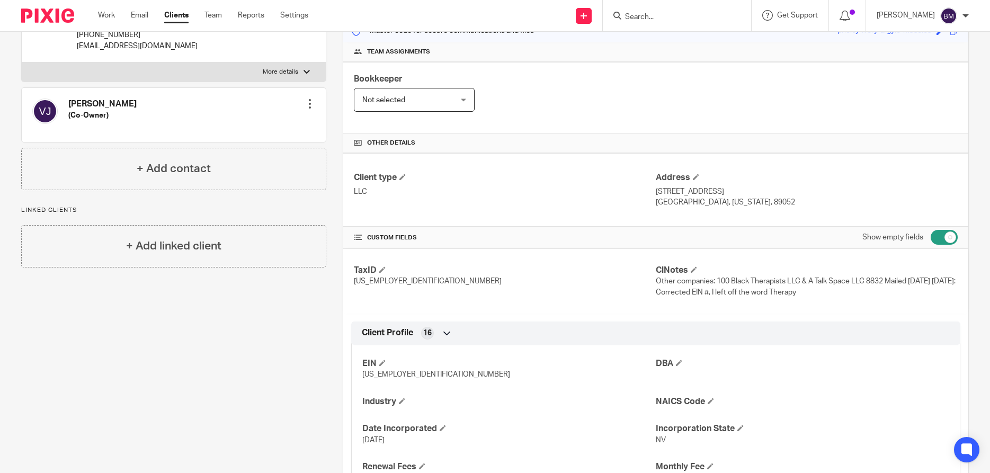
scroll to position [0, 0]
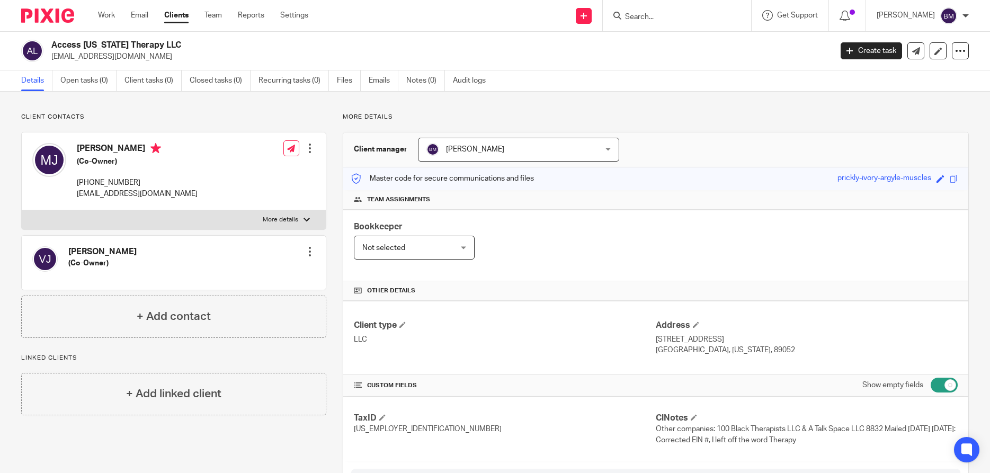
click at [304, 218] on div at bounding box center [307, 220] width 6 height 6
click at [22, 210] on input "More details" at bounding box center [21, 210] width 1 height 1
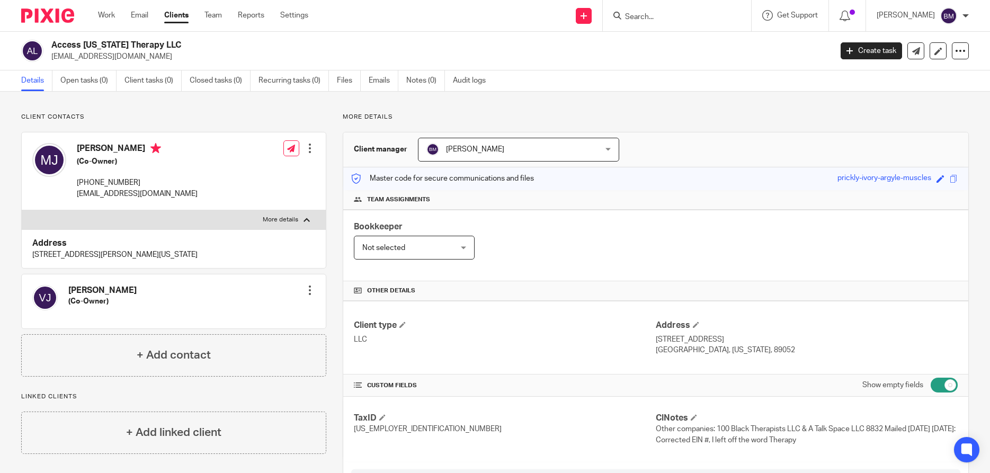
click at [304, 218] on div at bounding box center [307, 220] width 6 height 6
click at [22, 210] on input "More details" at bounding box center [21, 210] width 1 height 1
checkbox input "false"
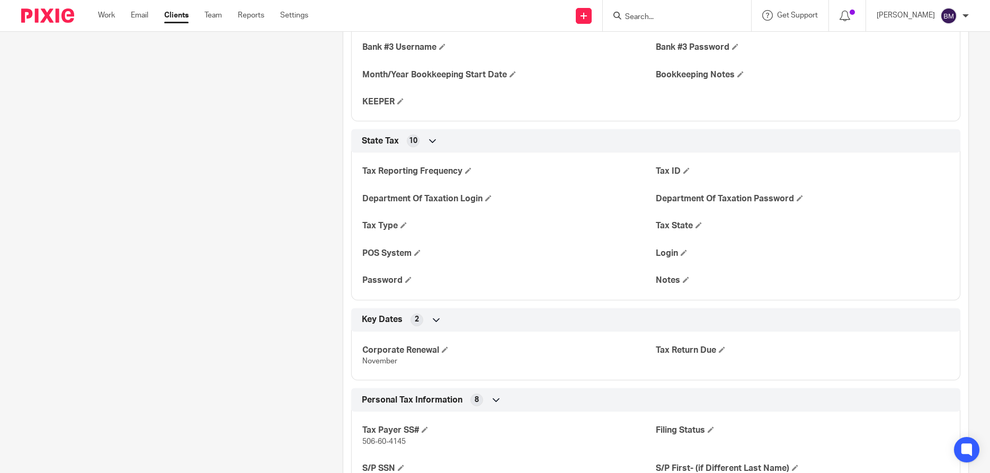
scroll to position [1322, 0]
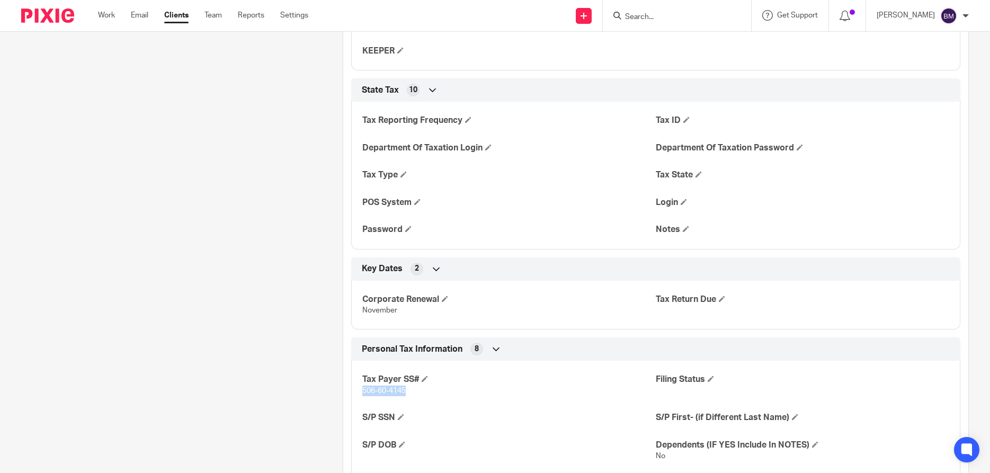
drag, startPoint x: 361, startPoint y: 390, endPoint x: 410, endPoint y: 394, distance: 48.8
click at [410, 394] on div "Tax Payer SS# 506-60-4145 Filing Status S/P SSN S/P First- (if Different Last N…" at bounding box center [655, 433] width 609 height 161
copy span "506-60-4145"
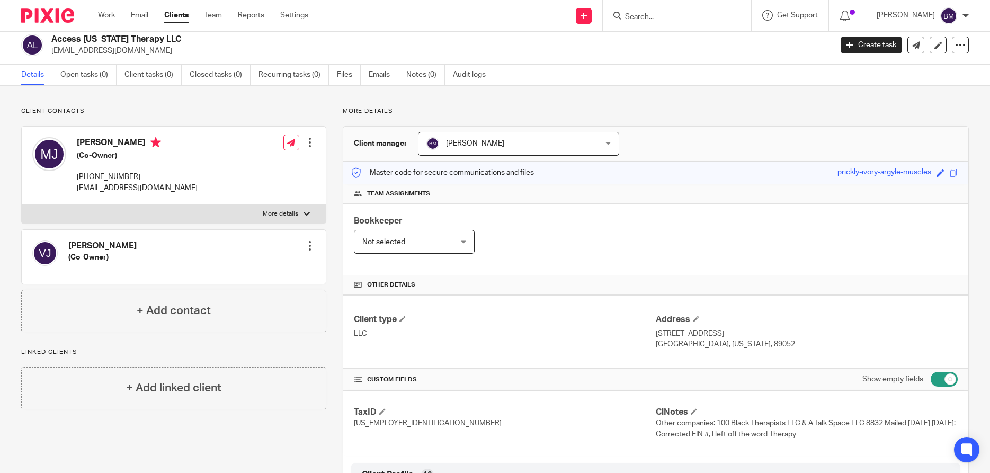
scroll to position [0, 0]
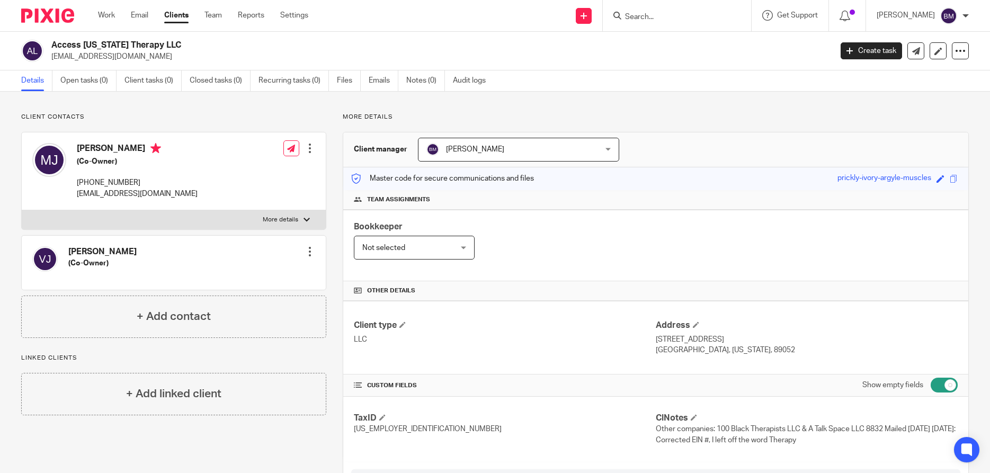
click at [310, 152] on div at bounding box center [310, 148] width 11 height 11
click at [248, 172] on link "Edit contact" at bounding box center [262, 171] width 101 height 15
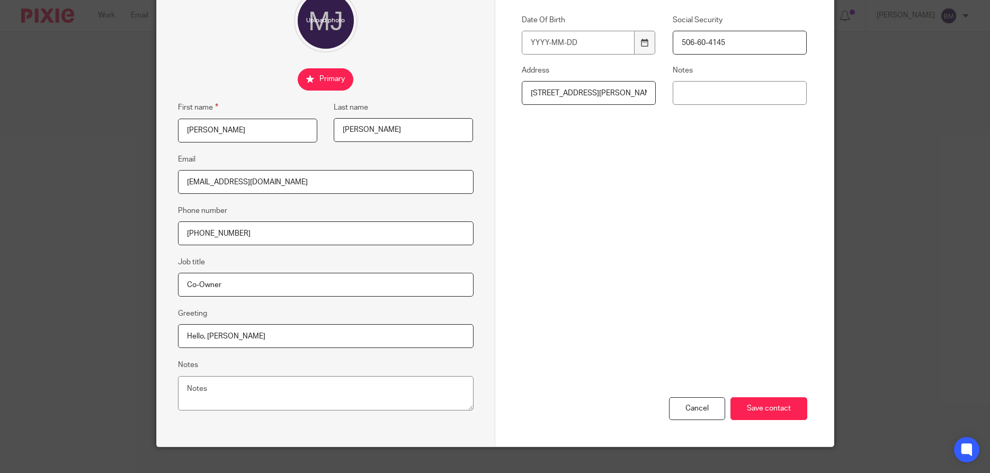
scroll to position [127, 0]
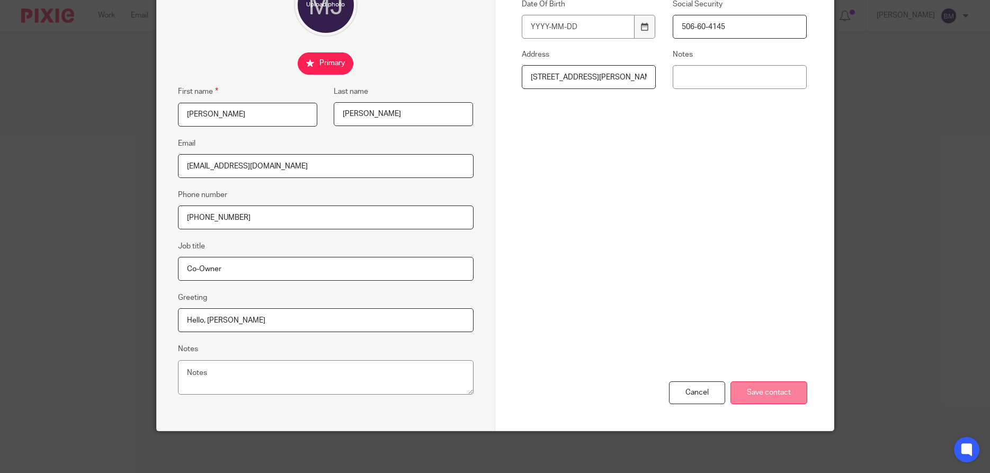
type input "506-60-4145"
click at [767, 391] on input "Save contact" at bounding box center [769, 392] width 77 height 23
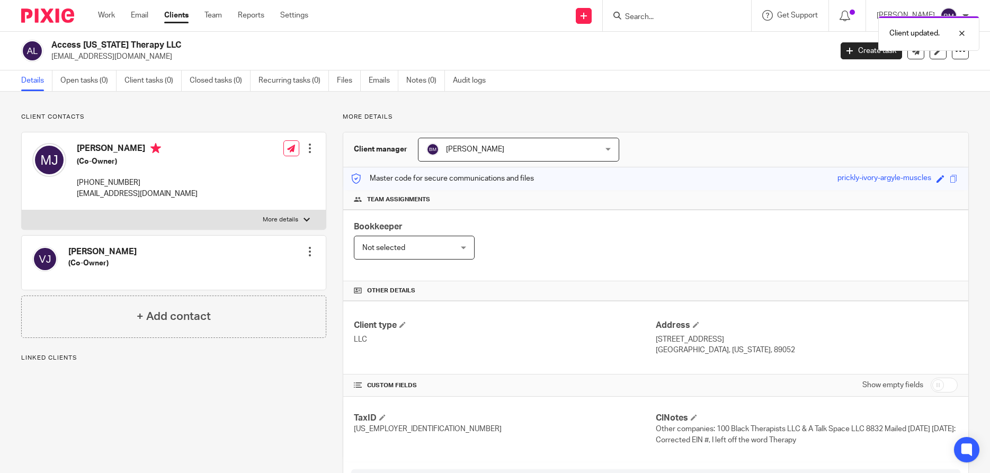
click at [950, 387] on input "checkbox" at bounding box center [944, 385] width 27 height 15
checkbox input "true"
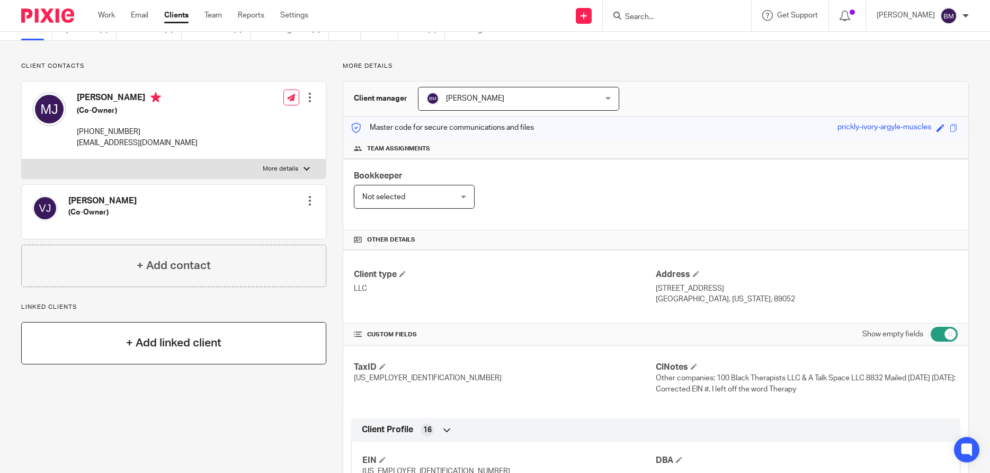
click at [159, 348] on h4 "+ Add linked client" at bounding box center [173, 343] width 95 height 16
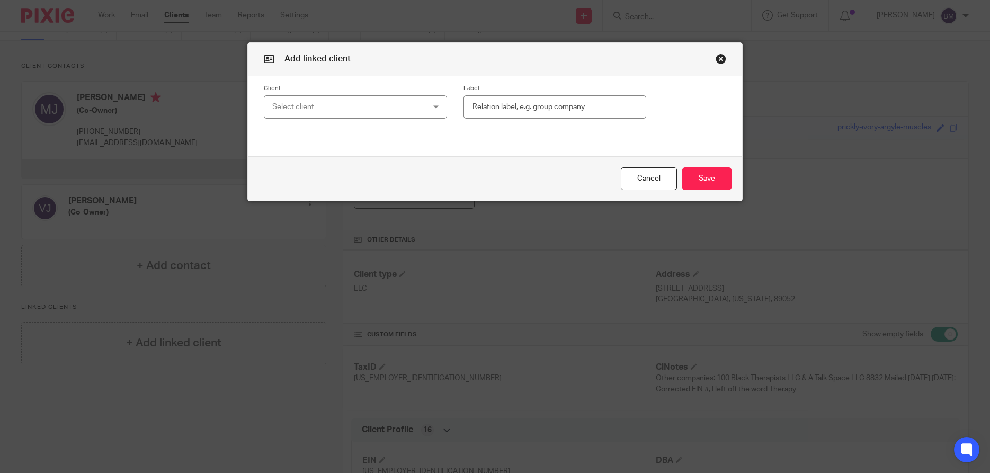
click at [293, 111] on div "Select client" at bounding box center [341, 107] width 139 height 22
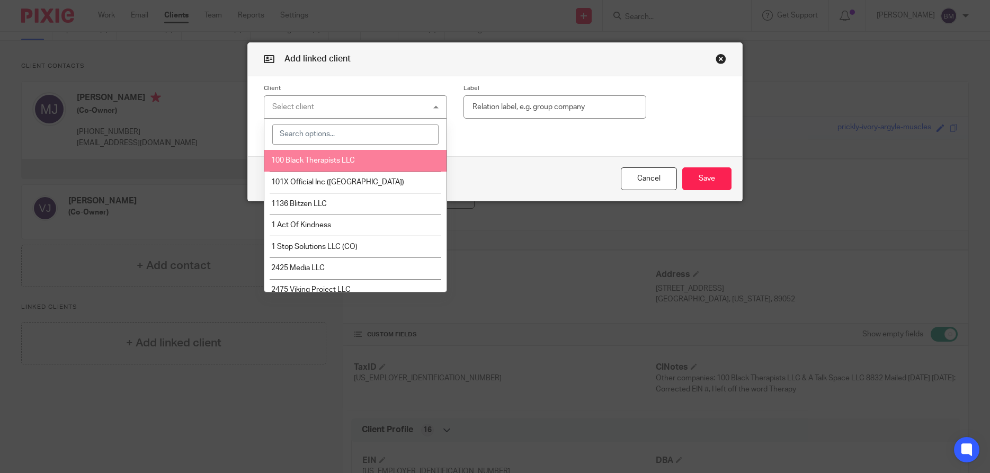
click at [293, 158] on span "100 Black Therapists LLC" at bounding box center [313, 160] width 84 height 7
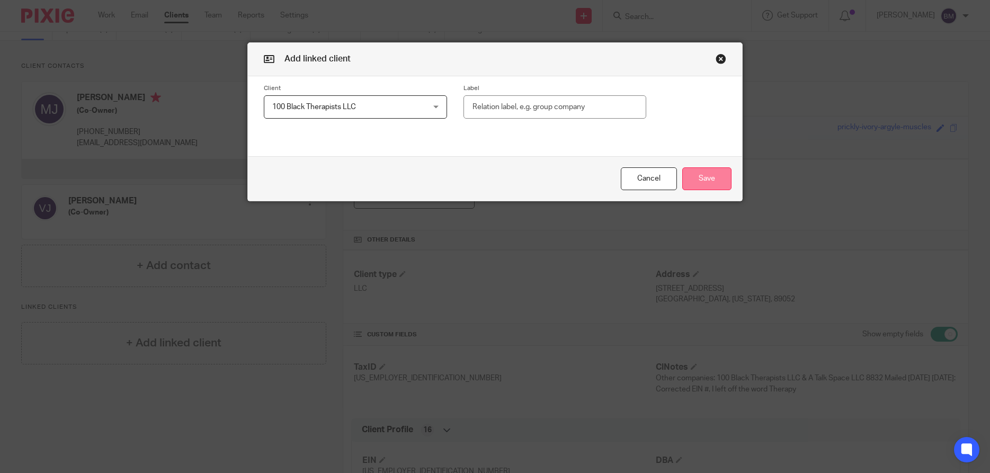
click at [711, 179] on button "Save" at bounding box center [706, 178] width 49 height 23
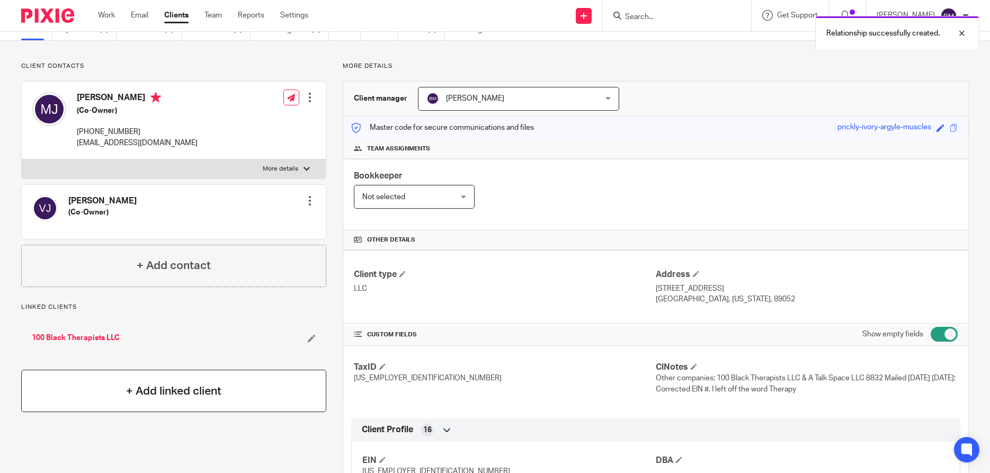
click at [155, 387] on h4 "+ Add linked client" at bounding box center [173, 391] width 95 height 16
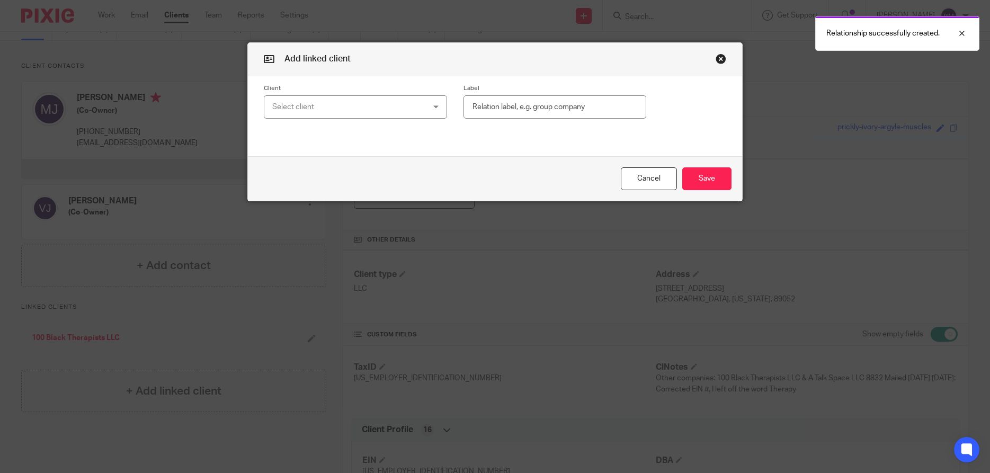
click at [315, 104] on div "Select client" at bounding box center [341, 107] width 139 height 22
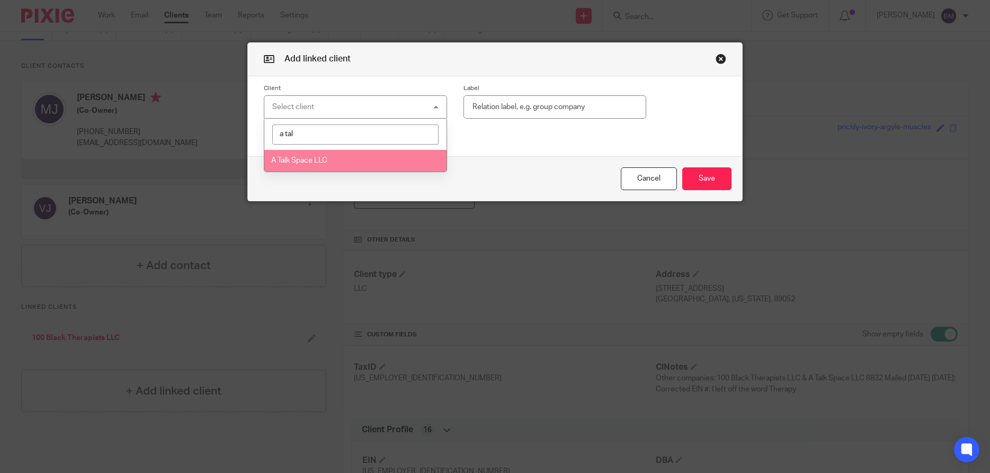
type input "a tal"
click at [314, 161] on span "A Talk Space LLC" at bounding box center [299, 160] width 56 height 7
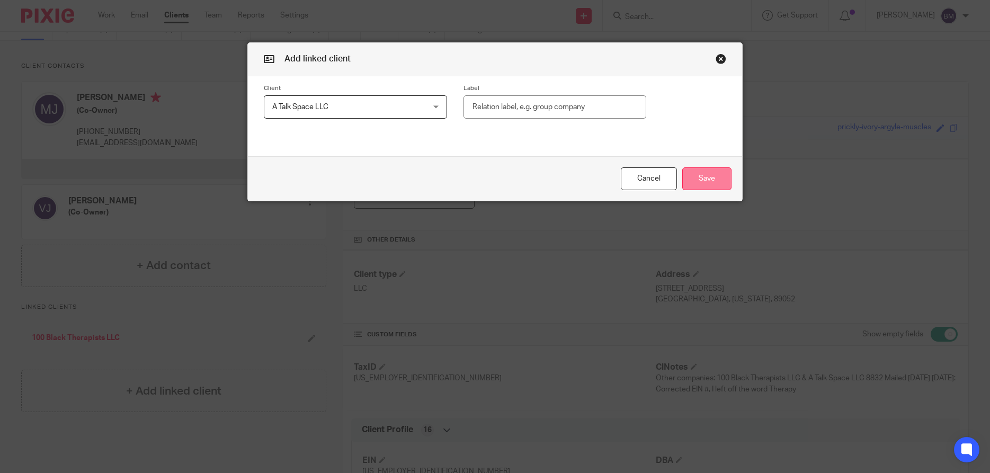
click at [703, 177] on button "Save" at bounding box center [706, 178] width 49 height 23
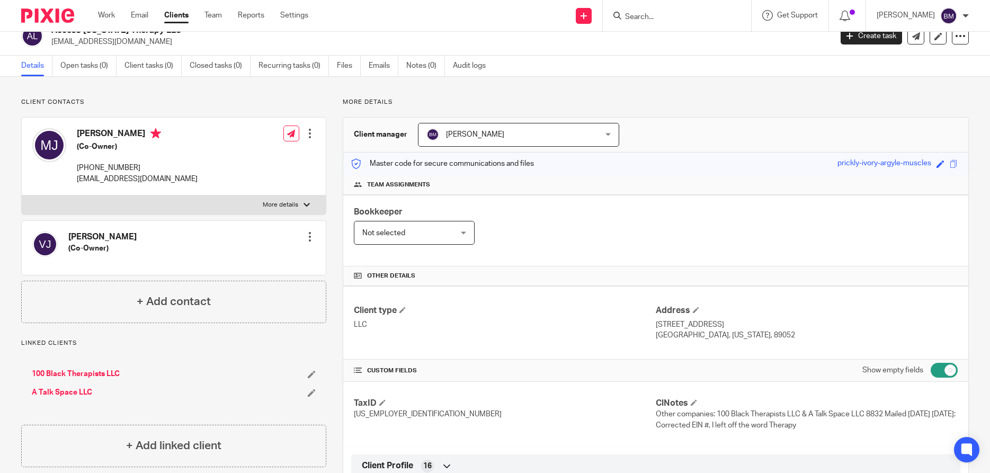
scroll to position [0, 0]
